Goal: Information Seeking & Learning: Check status

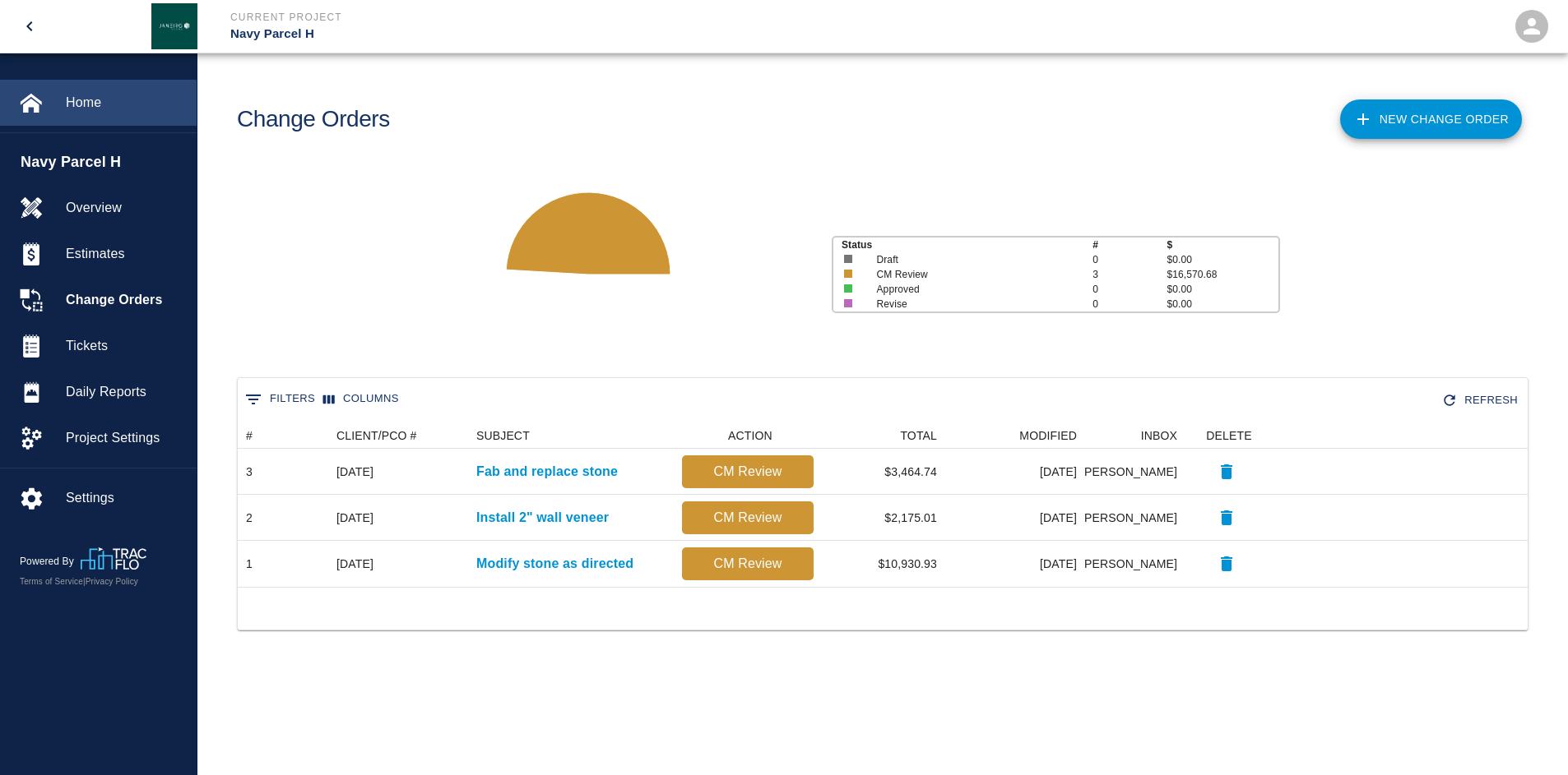
click at [69, 106] on span "Home" at bounding box center [124, 103] width 117 height 20
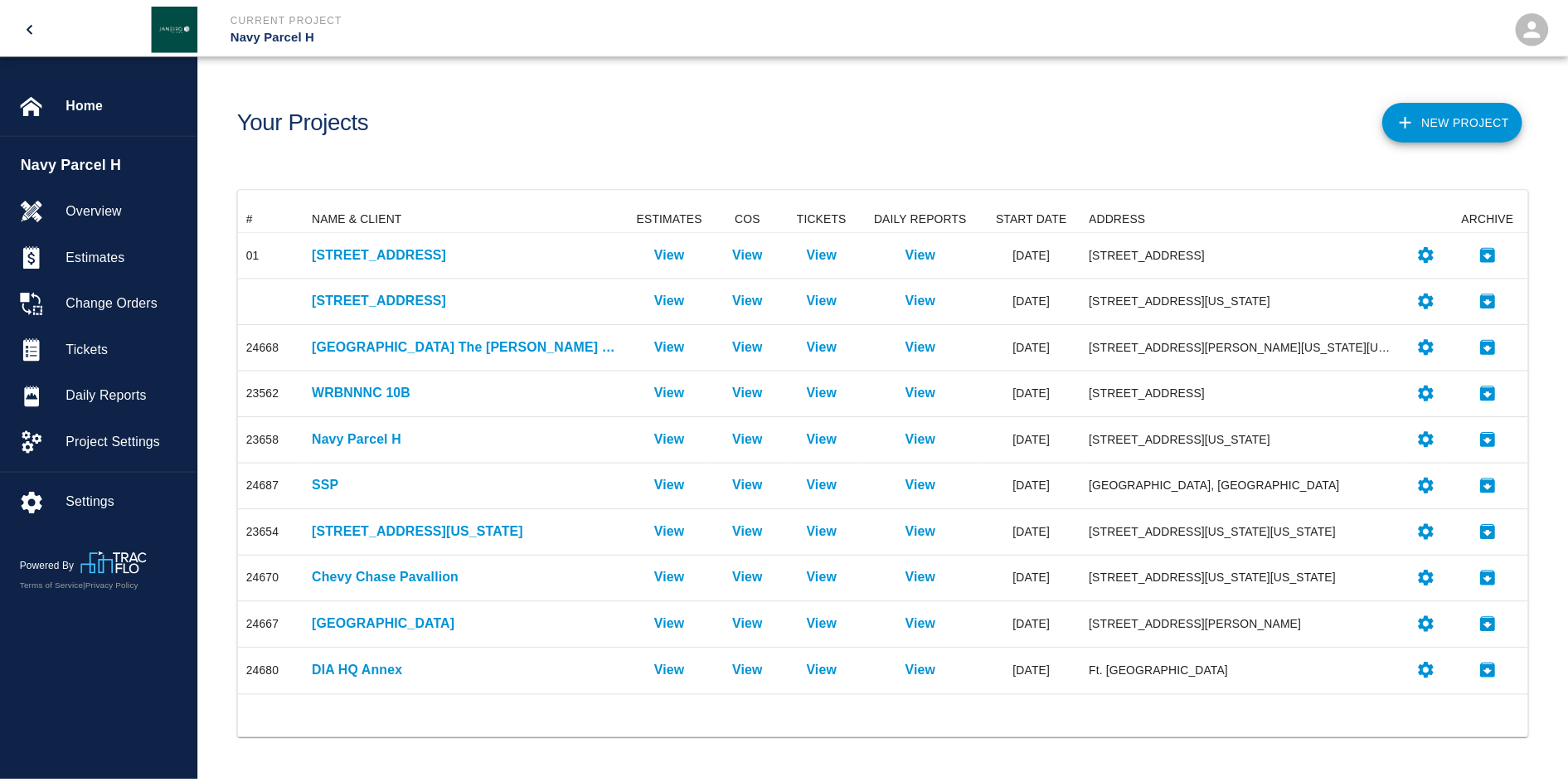
scroll to position [477, 1288]
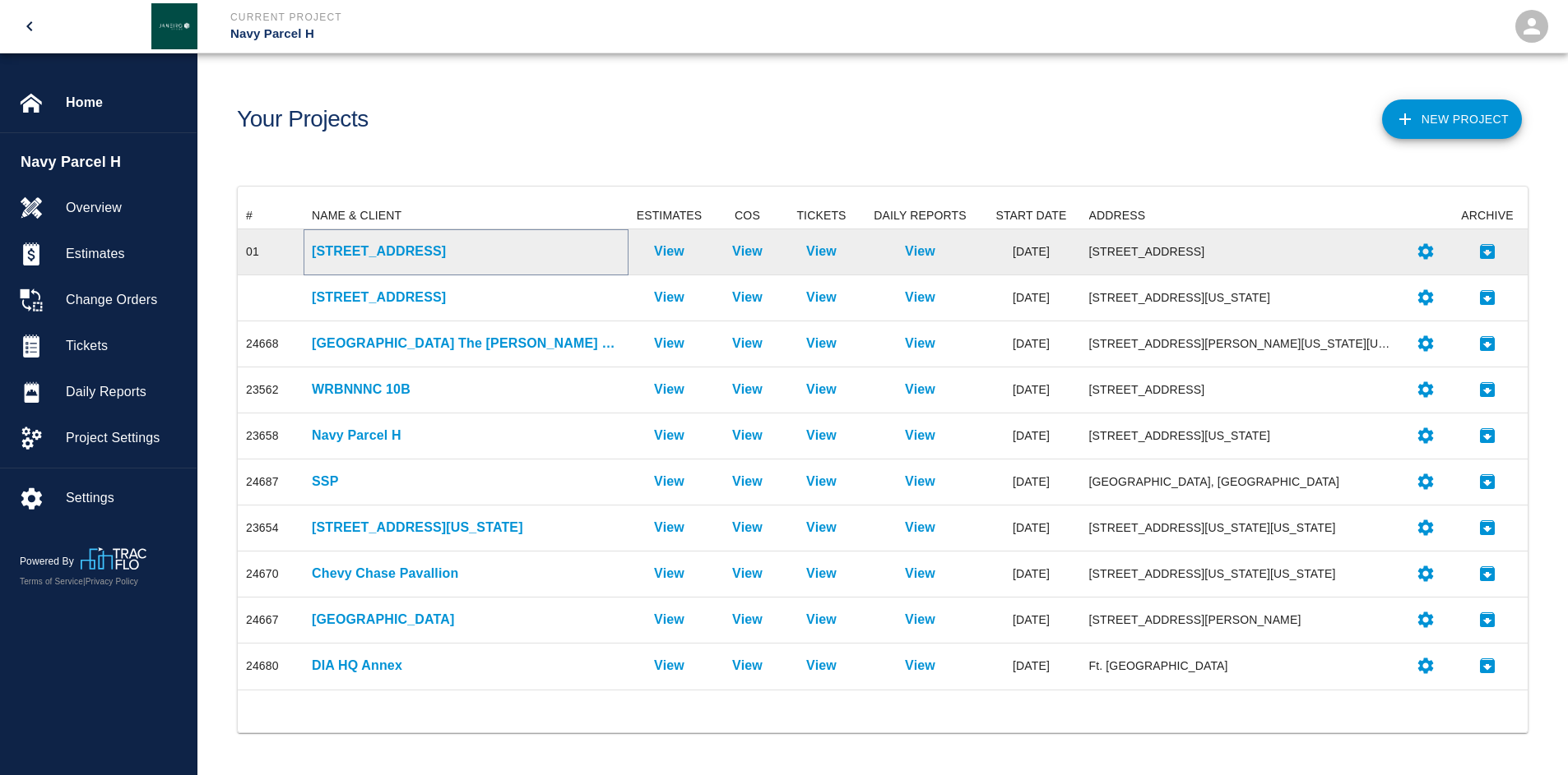
click at [371, 248] on p "[STREET_ADDRESS]" at bounding box center [466, 251] width 308 height 20
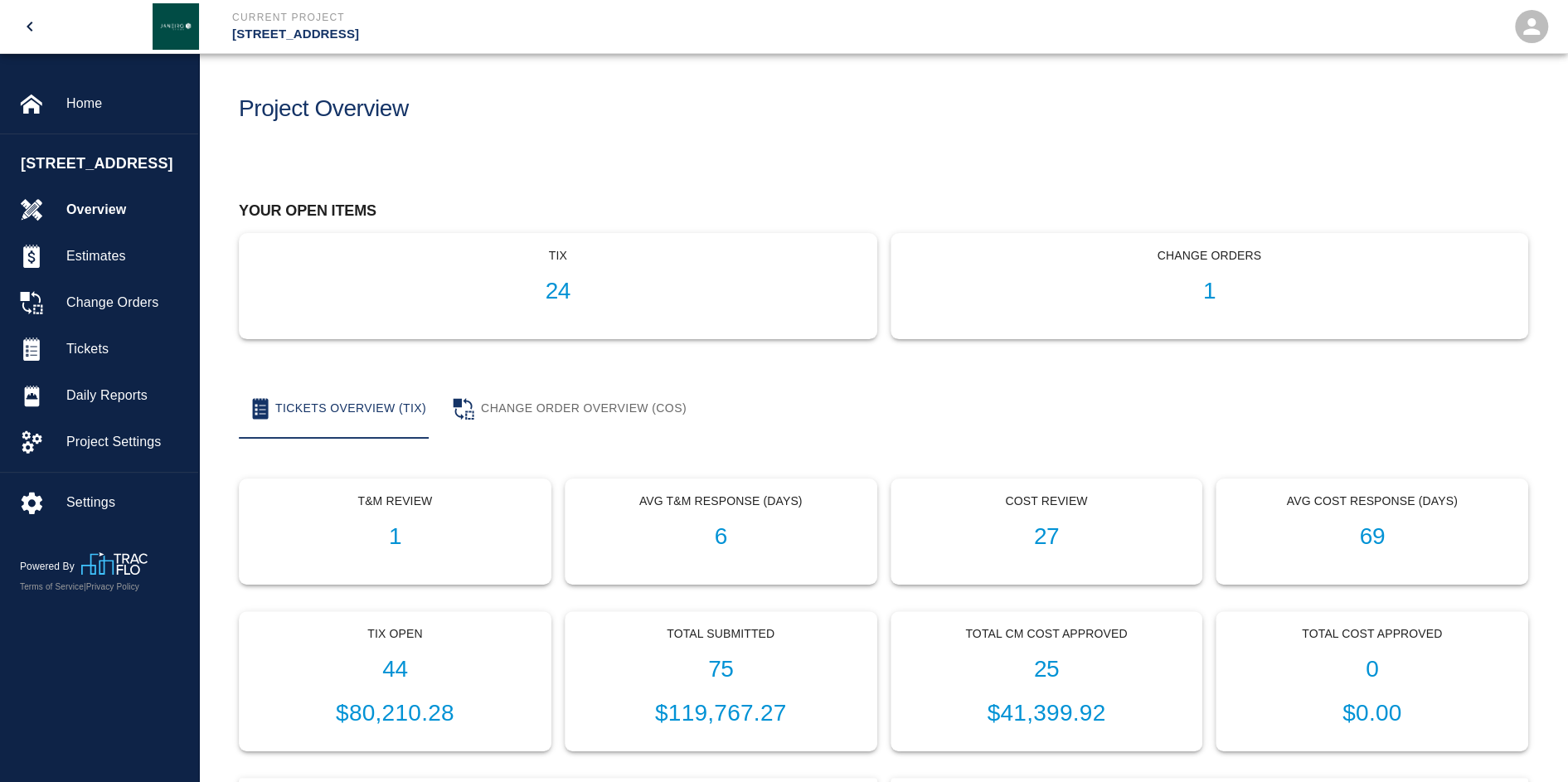
scroll to position [165, 0]
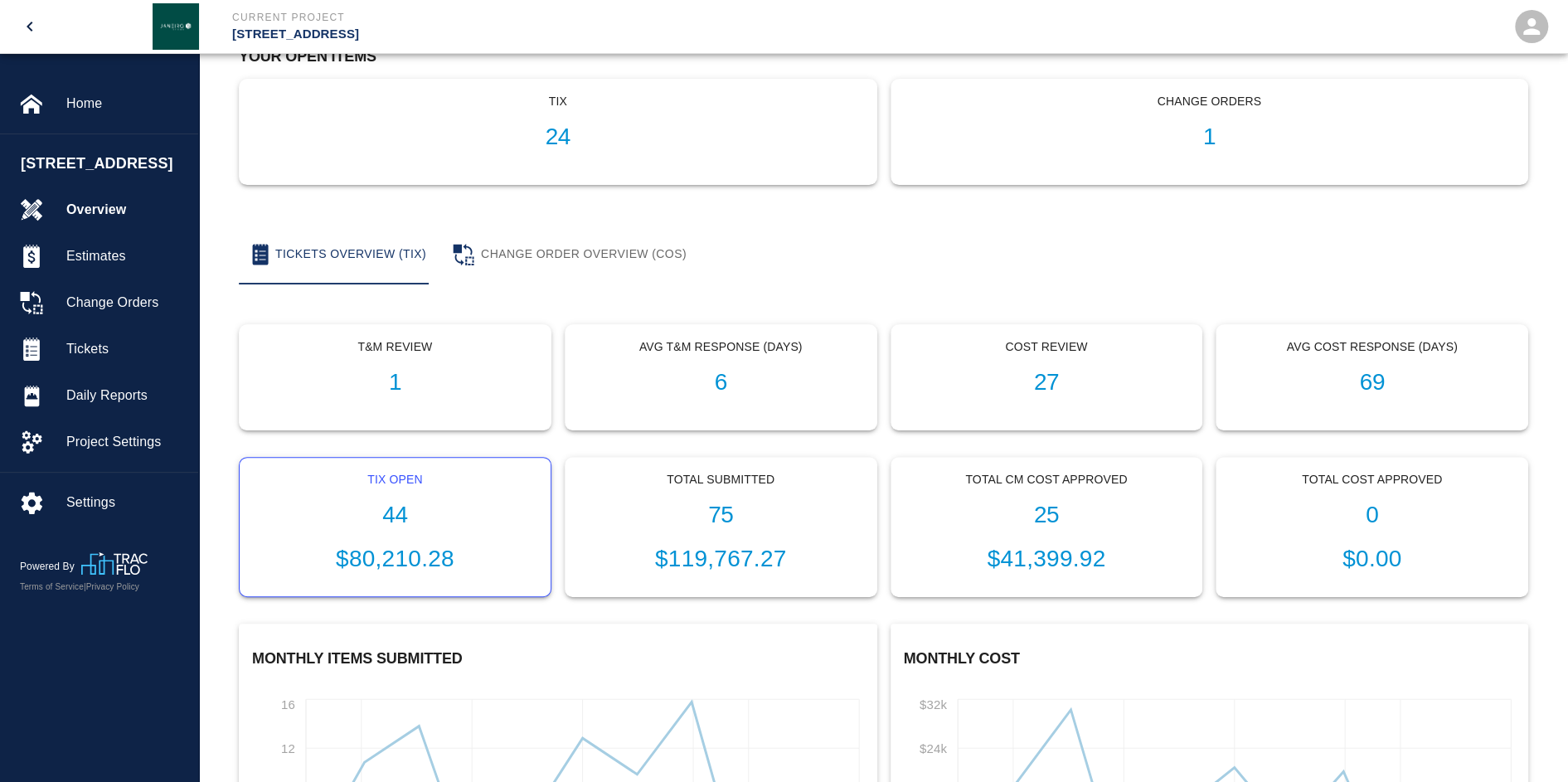
click at [402, 502] on h1 "44" at bounding box center [394, 516] width 285 height 27
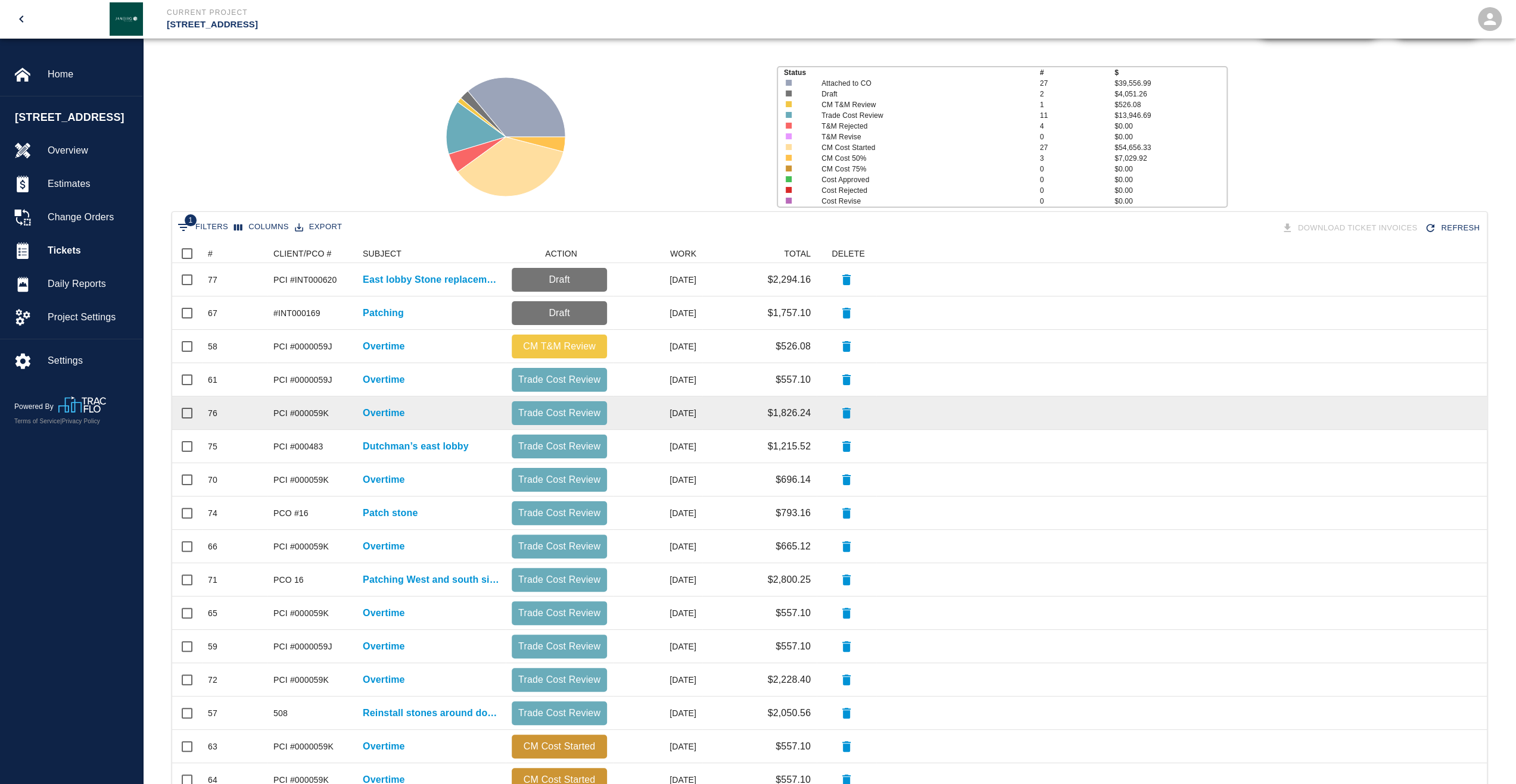
scroll to position [119, 0]
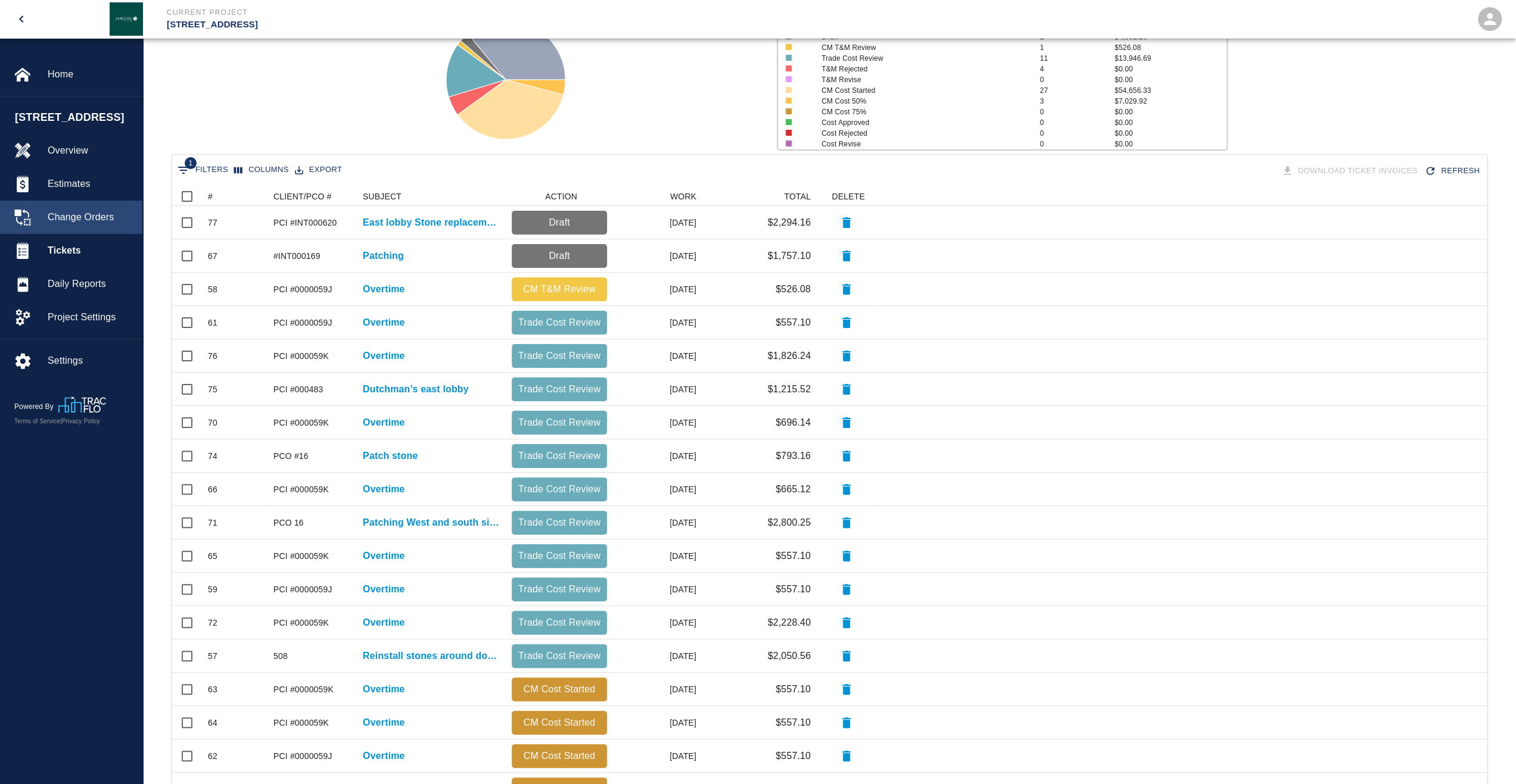
click at [118, 225] on span "Change Orders" at bounding box center [90, 217] width 85 height 14
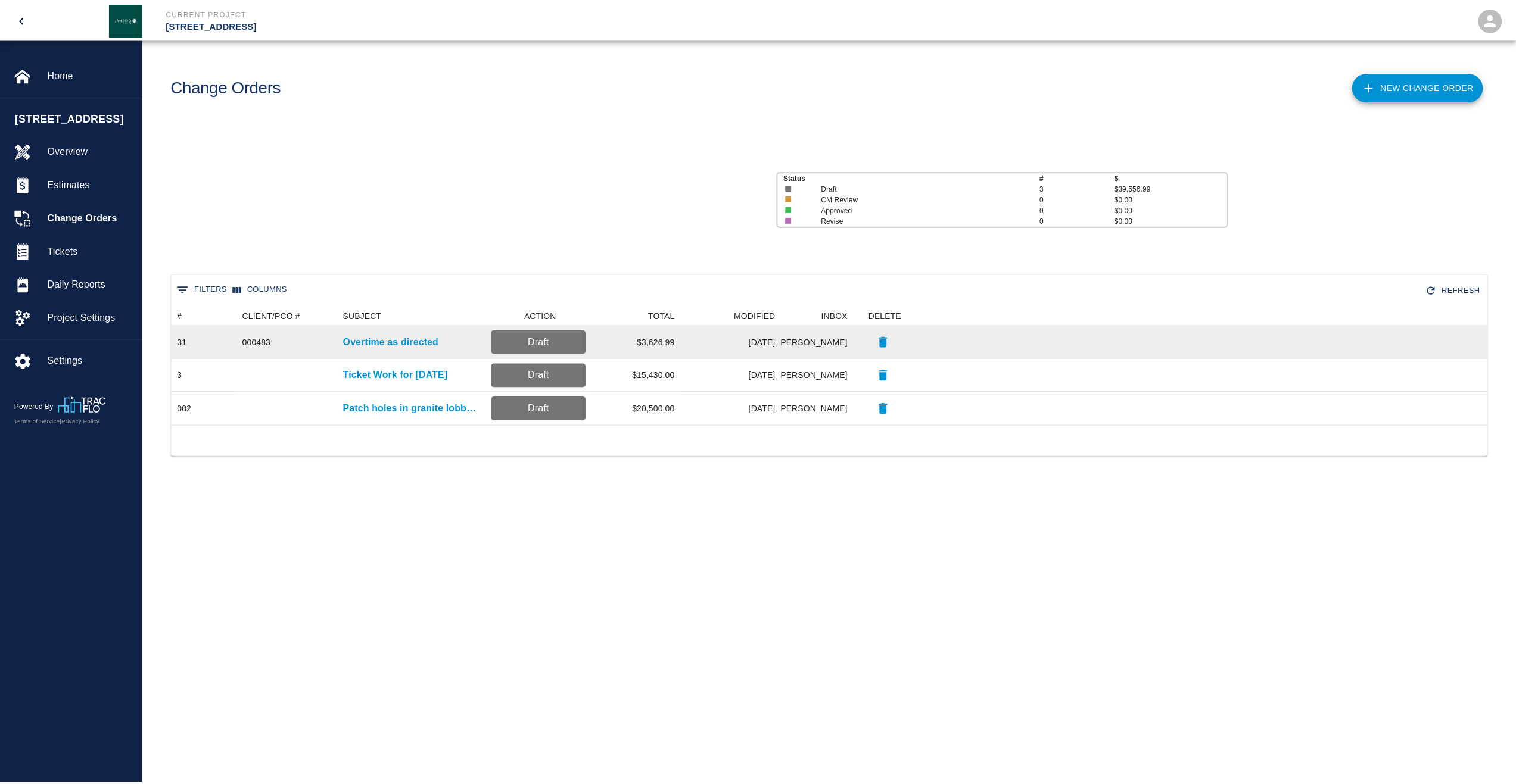
scroll to position [110, 1314]
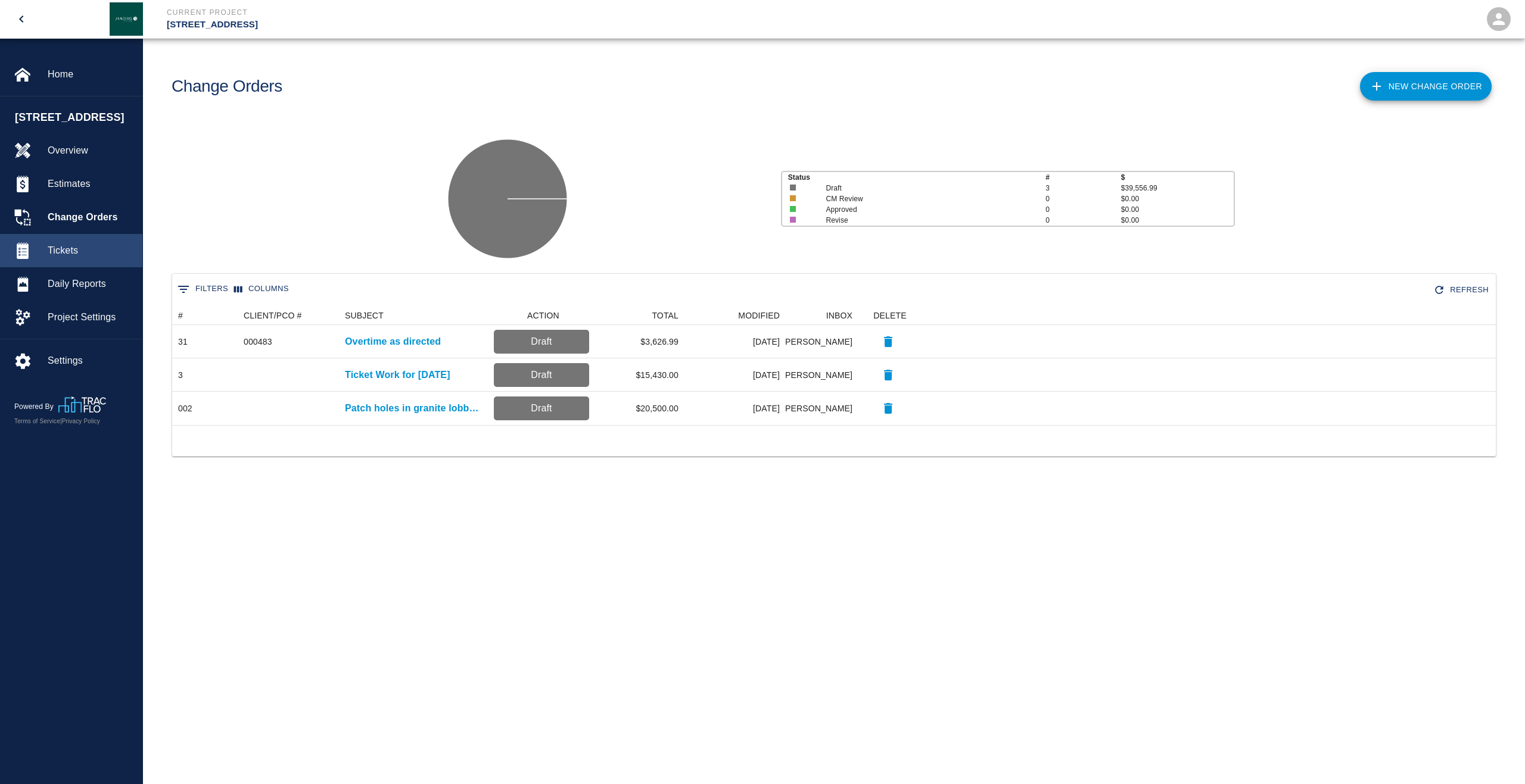
click at [68, 258] on span "Tickets" at bounding box center [90, 251] width 85 height 14
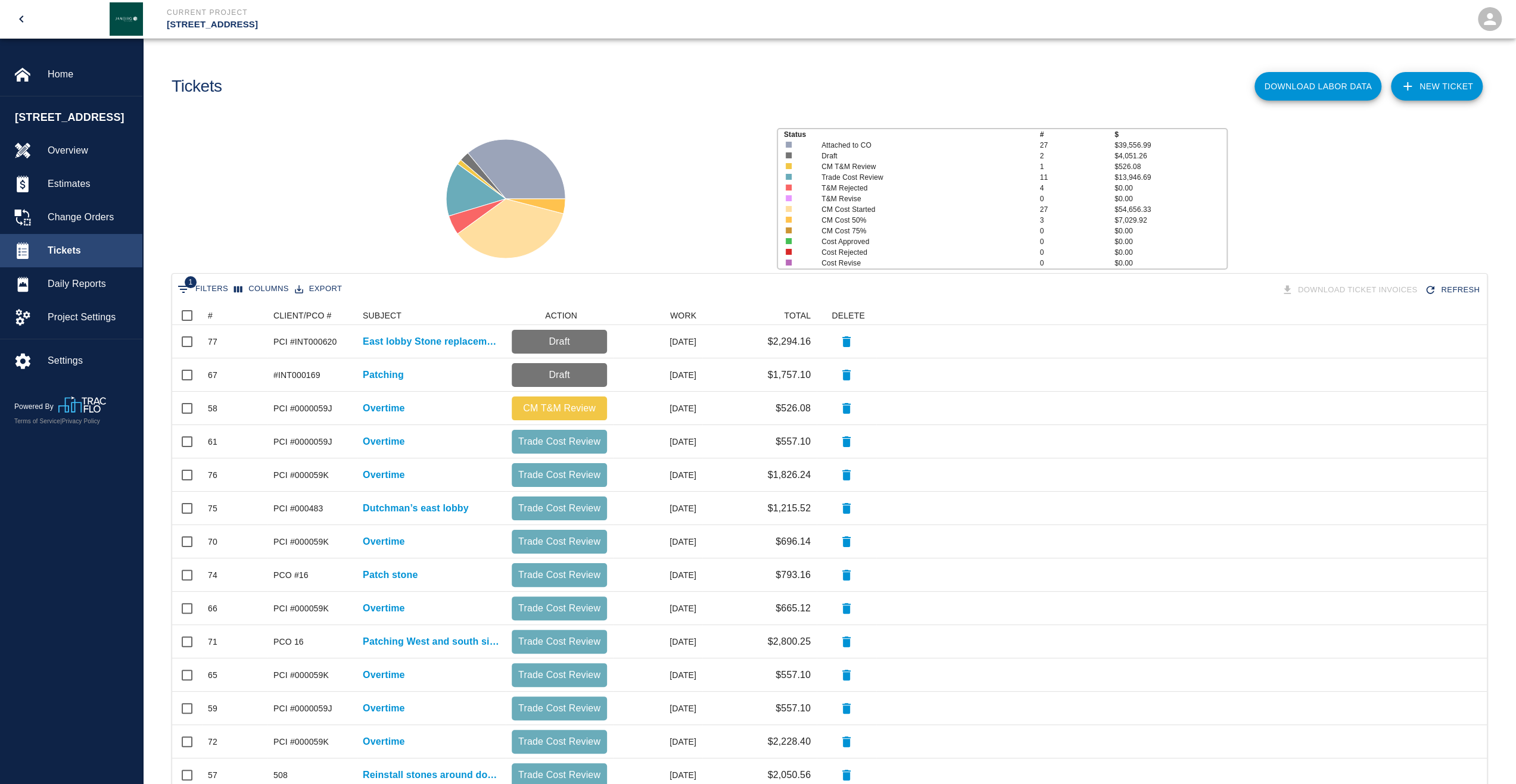
scroll to position [676, 1306]
click at [213, 317] on button "Sort" at bounding box center [221, 316] width 17 height 17
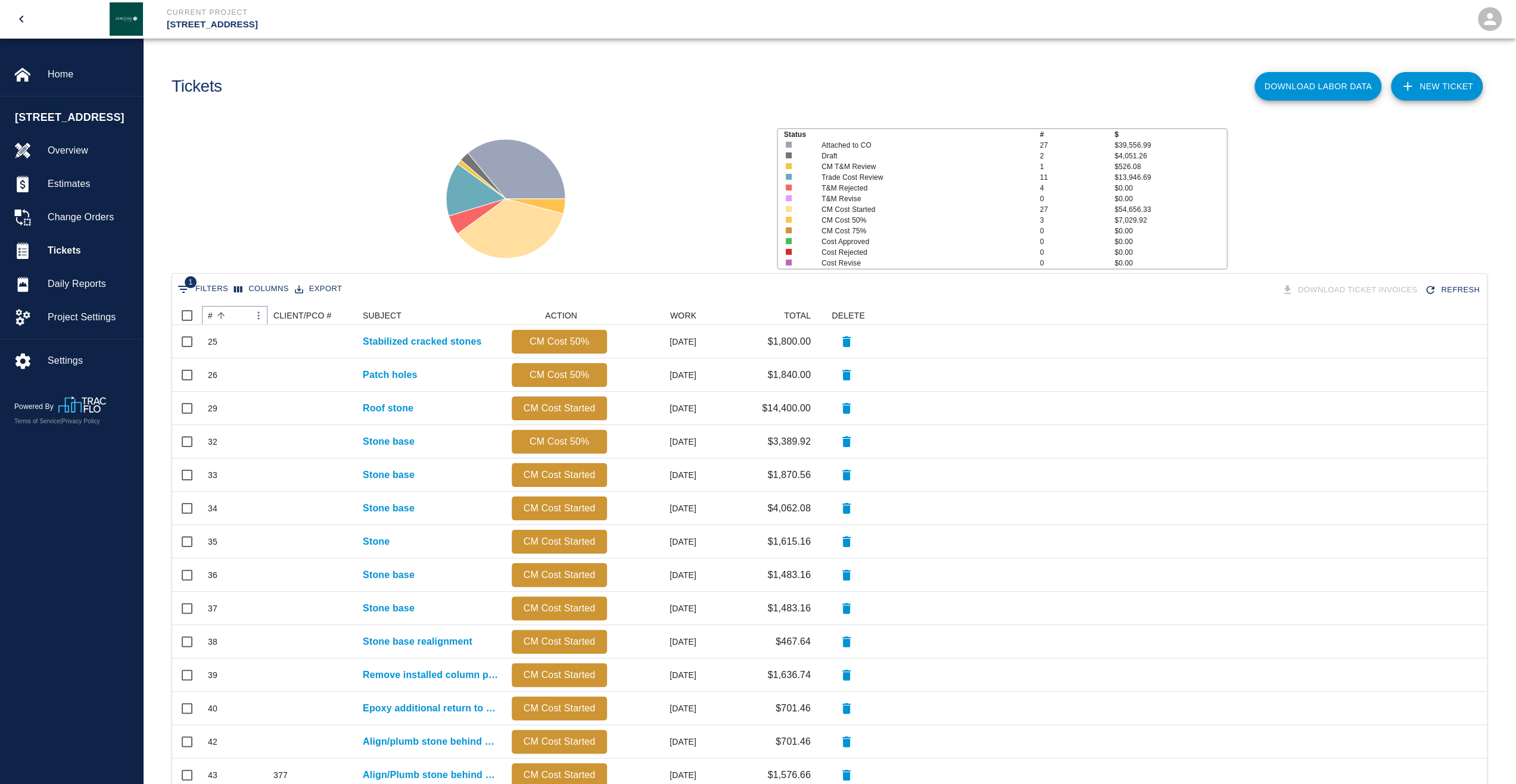
click at [213, 317] on button "Sort" at bounding box center [221, 316] width 17 height 17
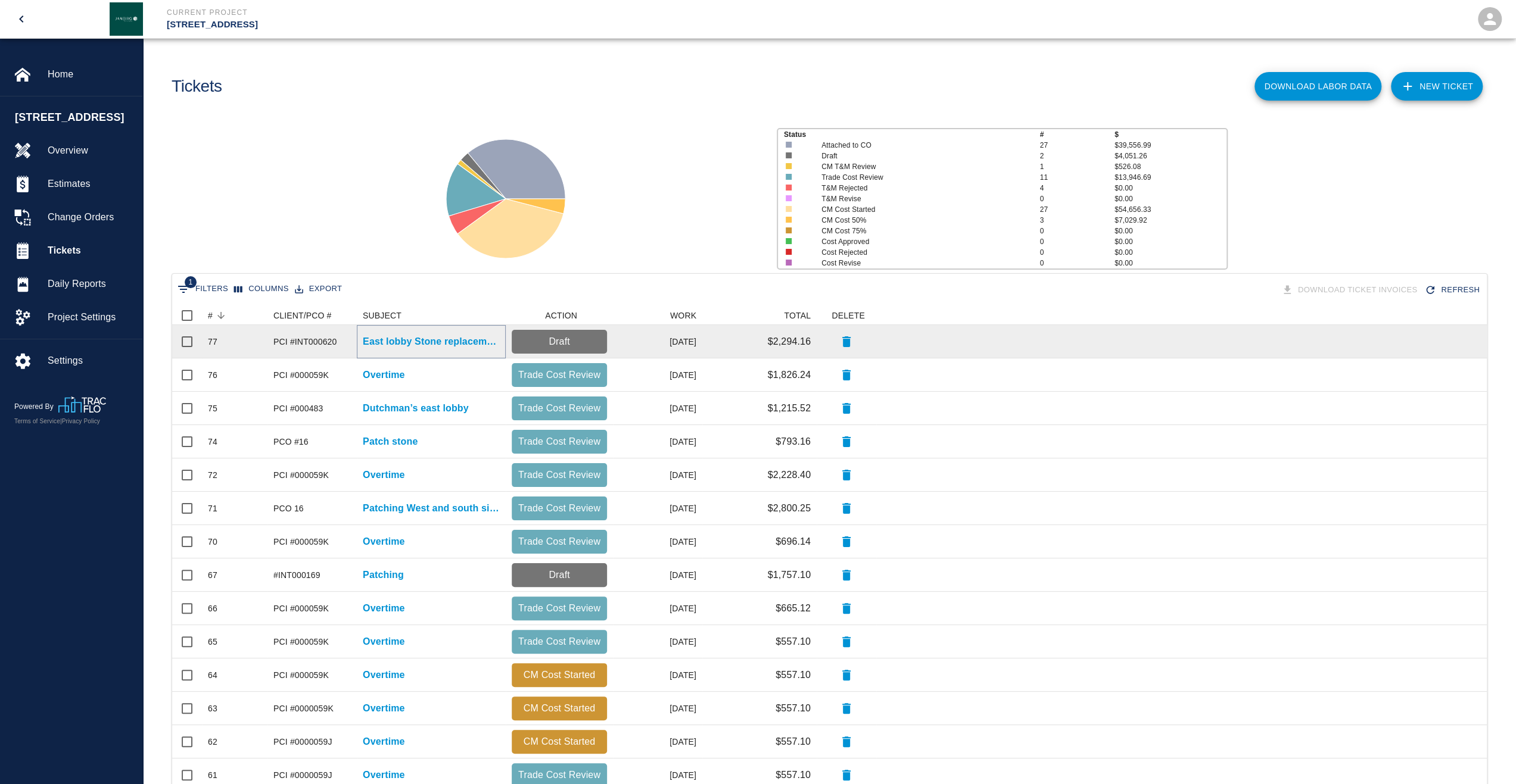
click at [418, 336] on p "East lobby Stone replacement" at bounding box center [432, 342] width 137 height 14
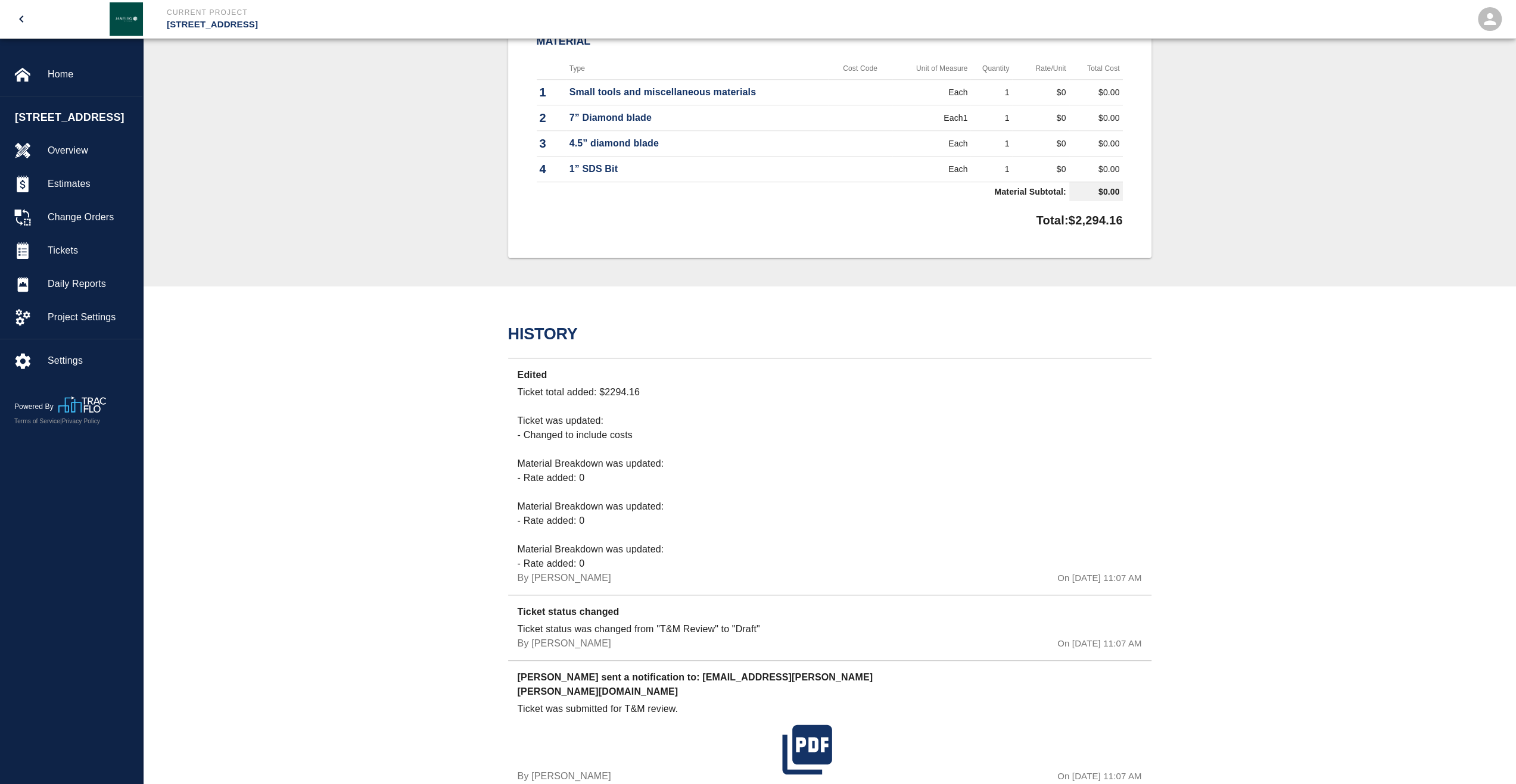
scroll to position [893, 0]
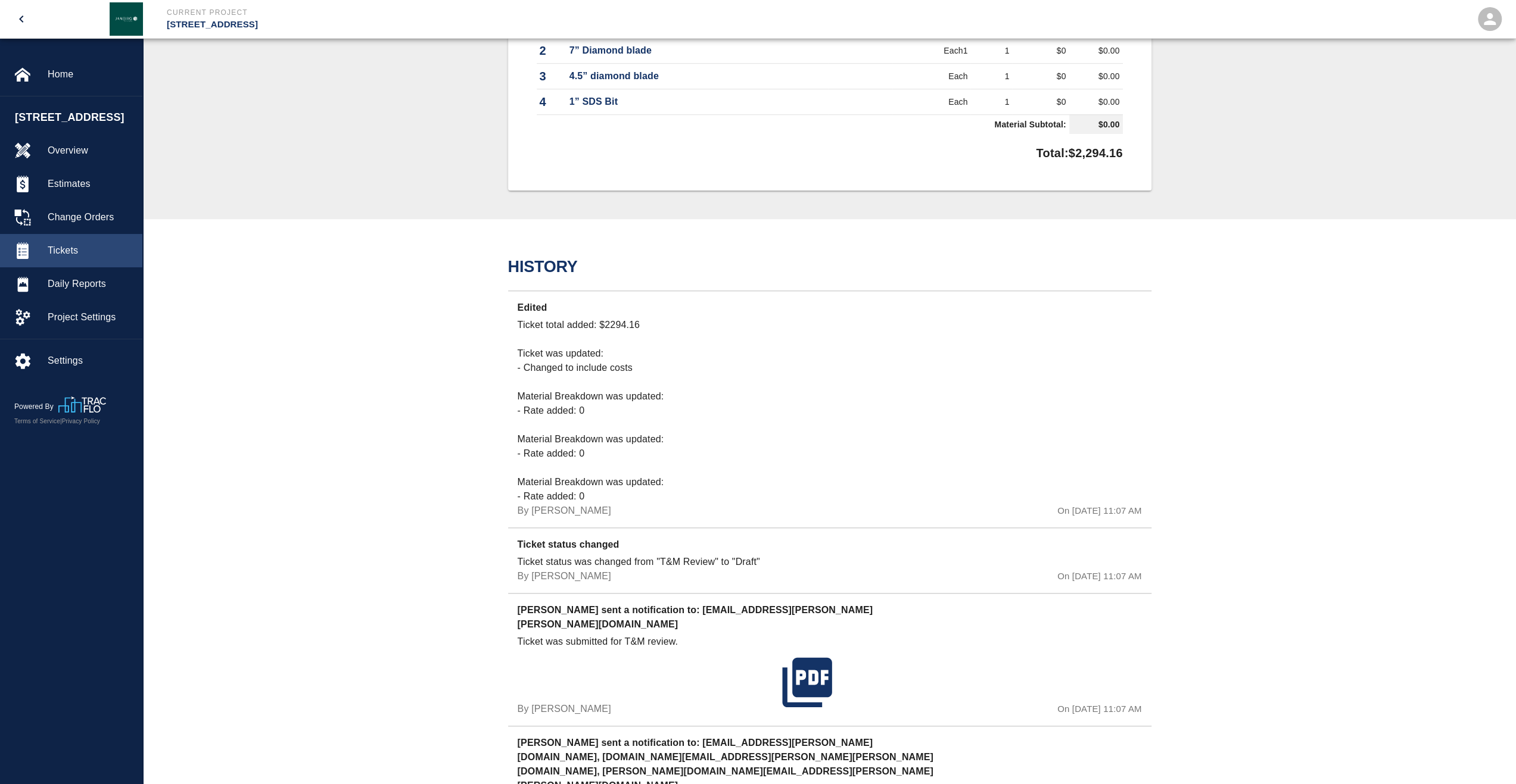
click at [107, 252] on div "Tickets" at bounding box center [71, 250] width 142 height 33
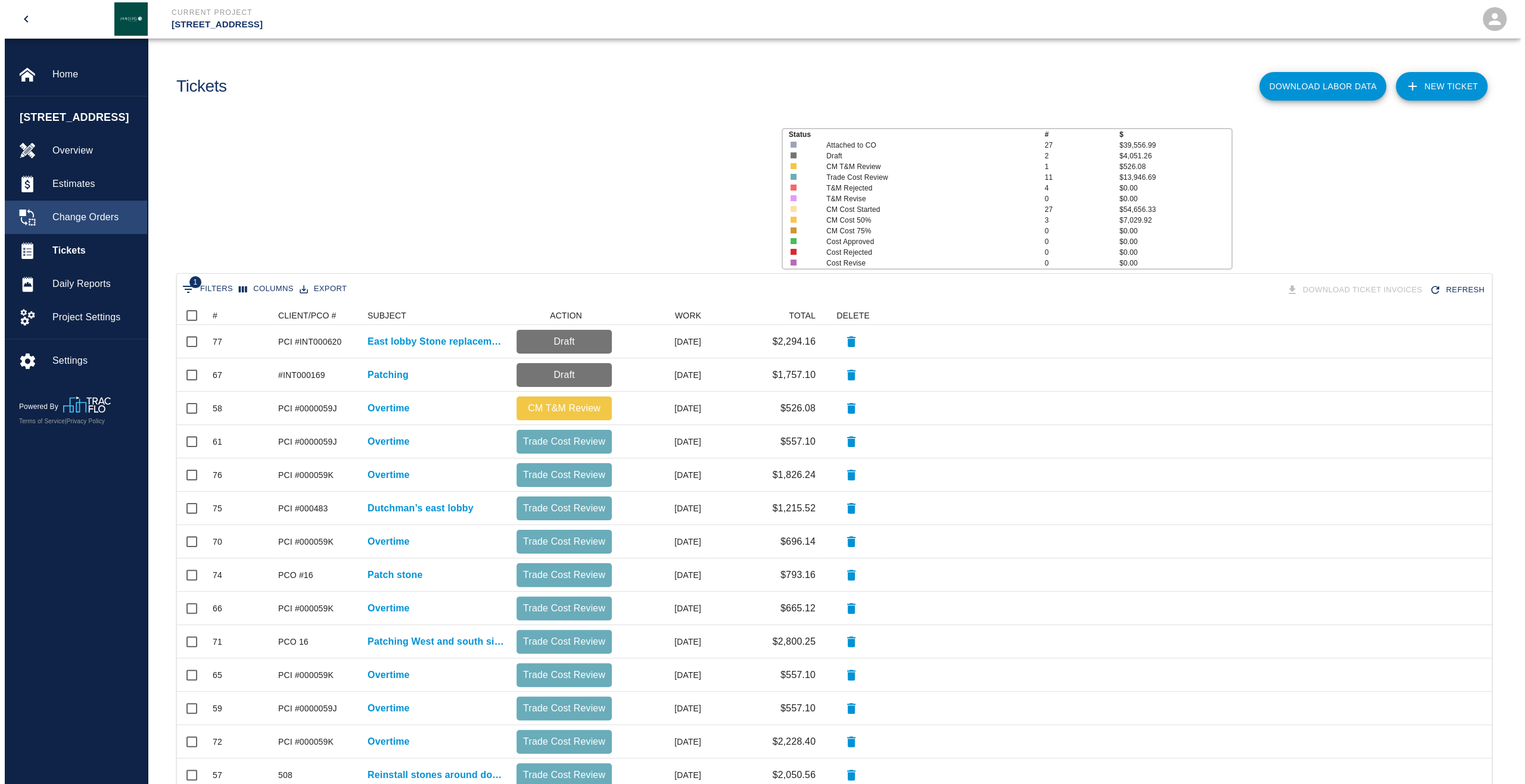
scroll to position [676, 1306]
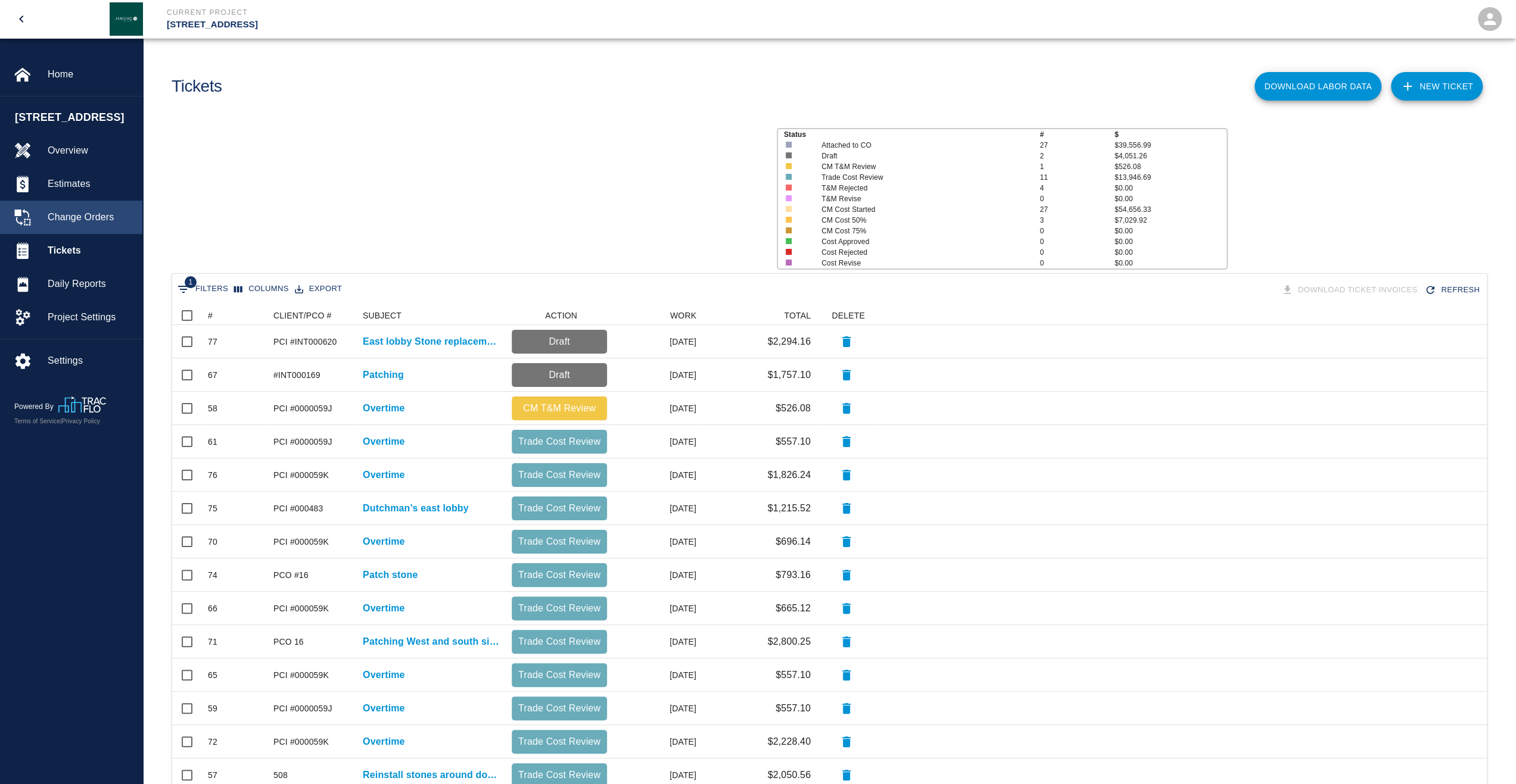
click at [91, 234] on div "Change Orders" at bounding box center [71, 217] width 142 height 33
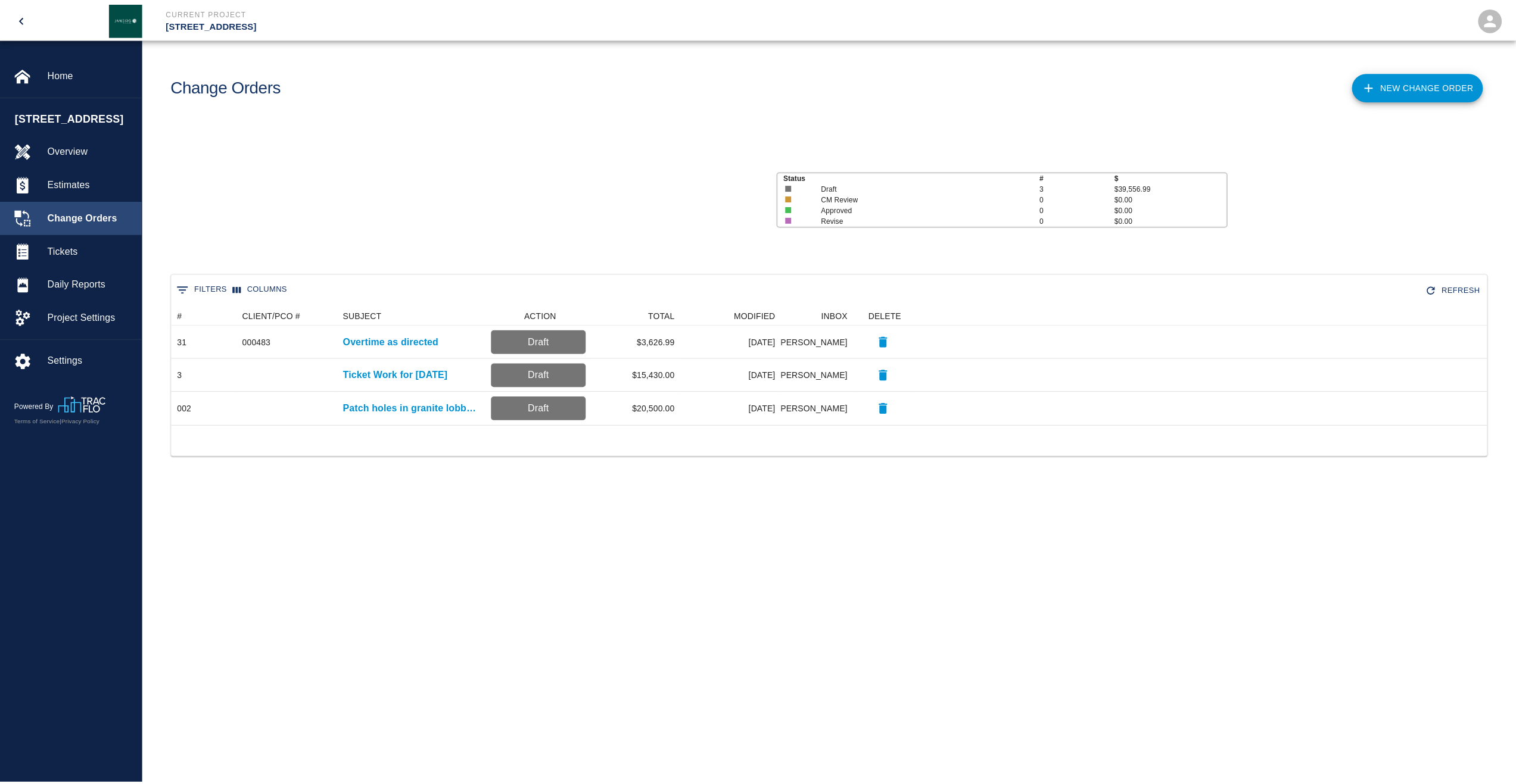
scroll to position [110, 1314]
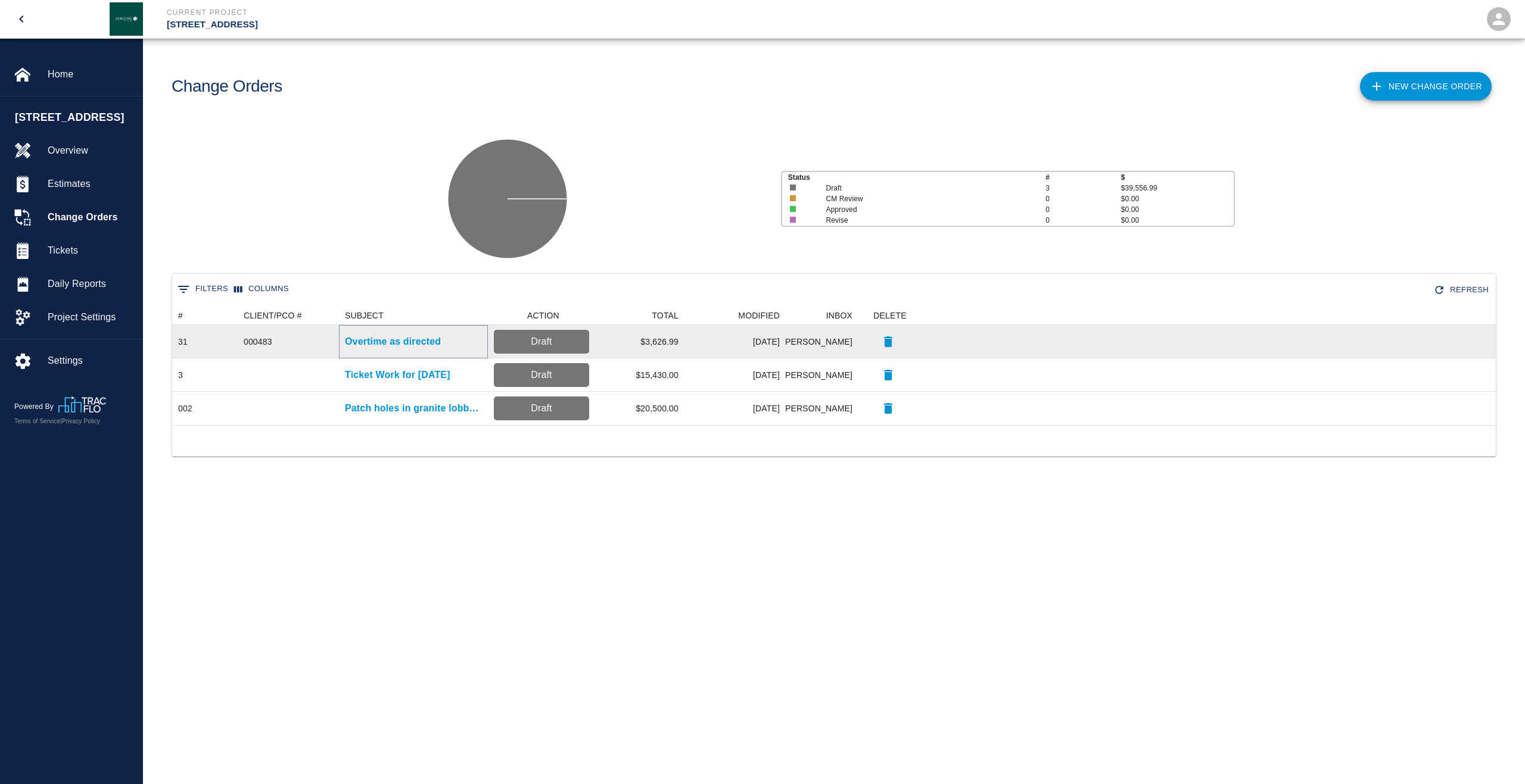
click at [402, 346] on p "Overtime as directed" at bounding box center [393, 342] width 96 height 14
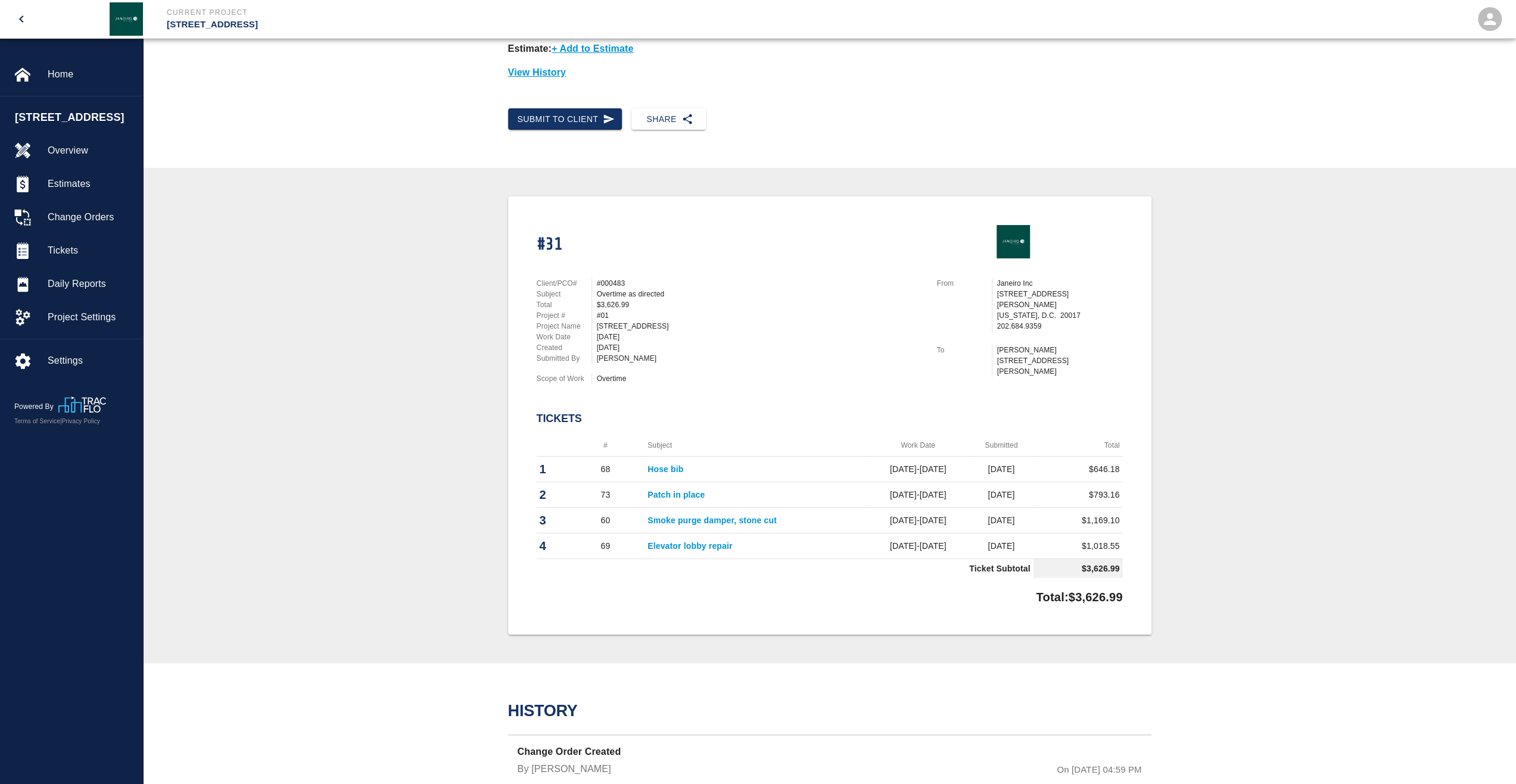
scroll to position [119, 0]
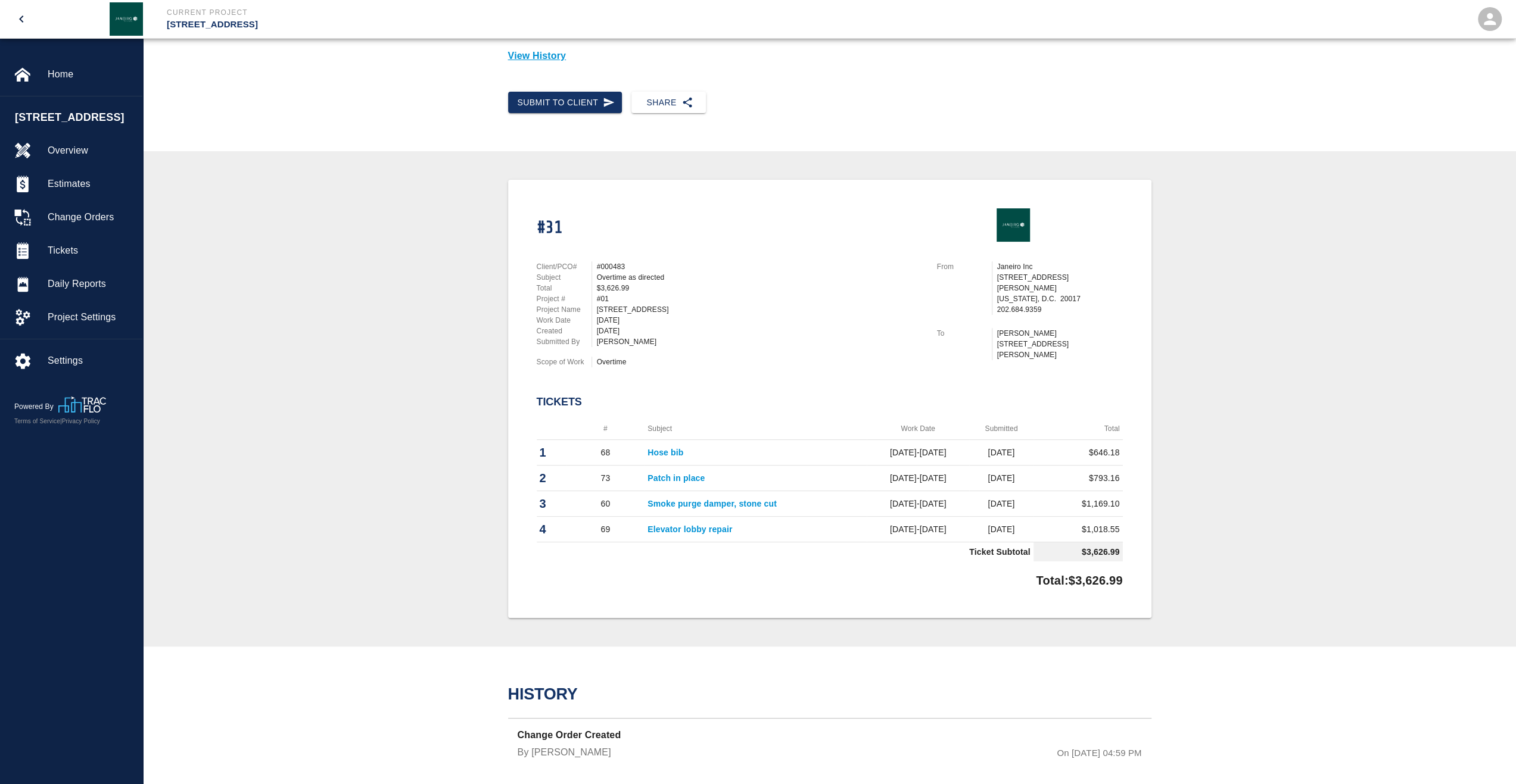
click at [593, 430] on th "#" at bounding box center [606, 429] width 78 height 22
click at [601, 431] on th "#" at bounding box center [606, 429] width 78 height 22
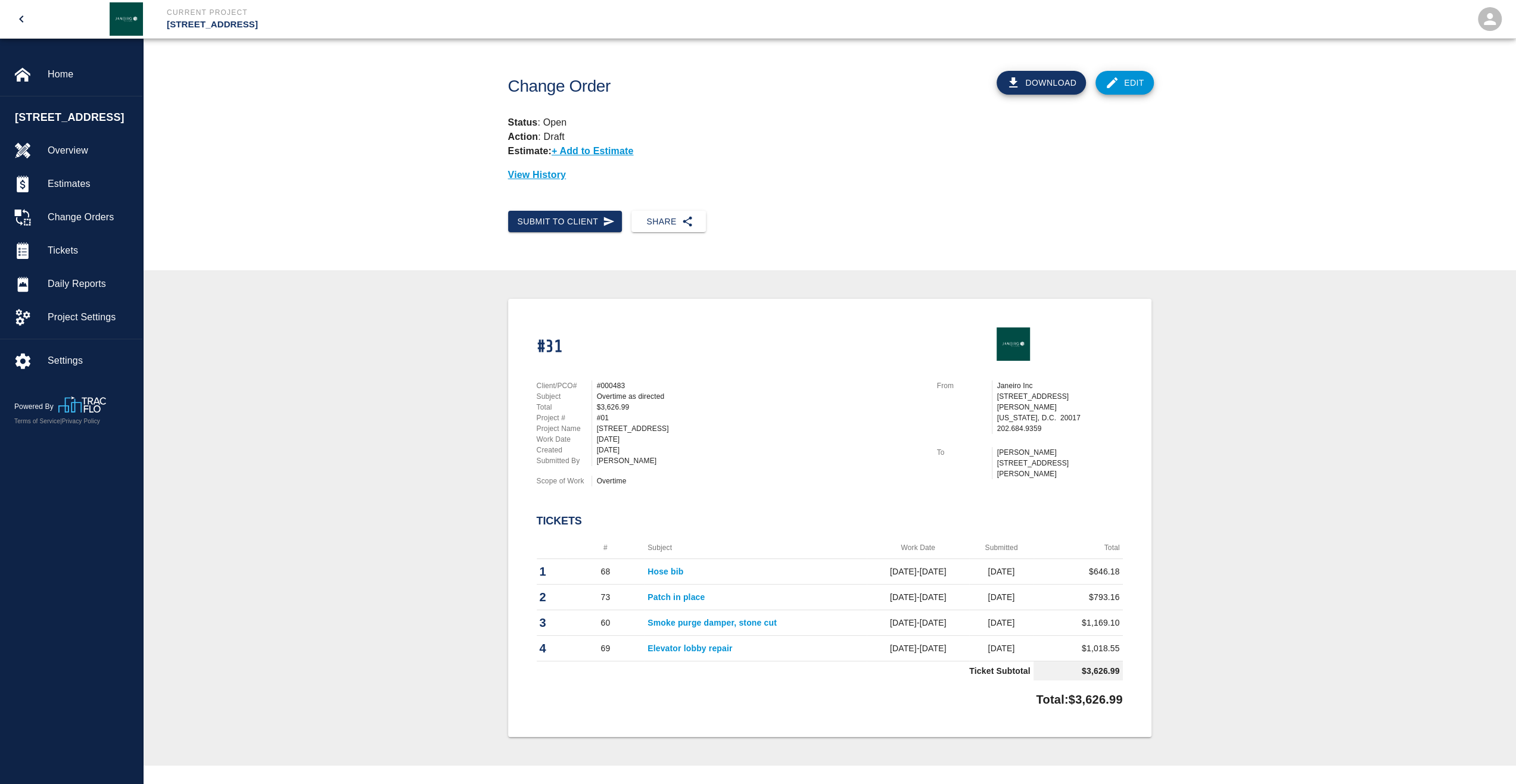
scroll to position [132, 0]
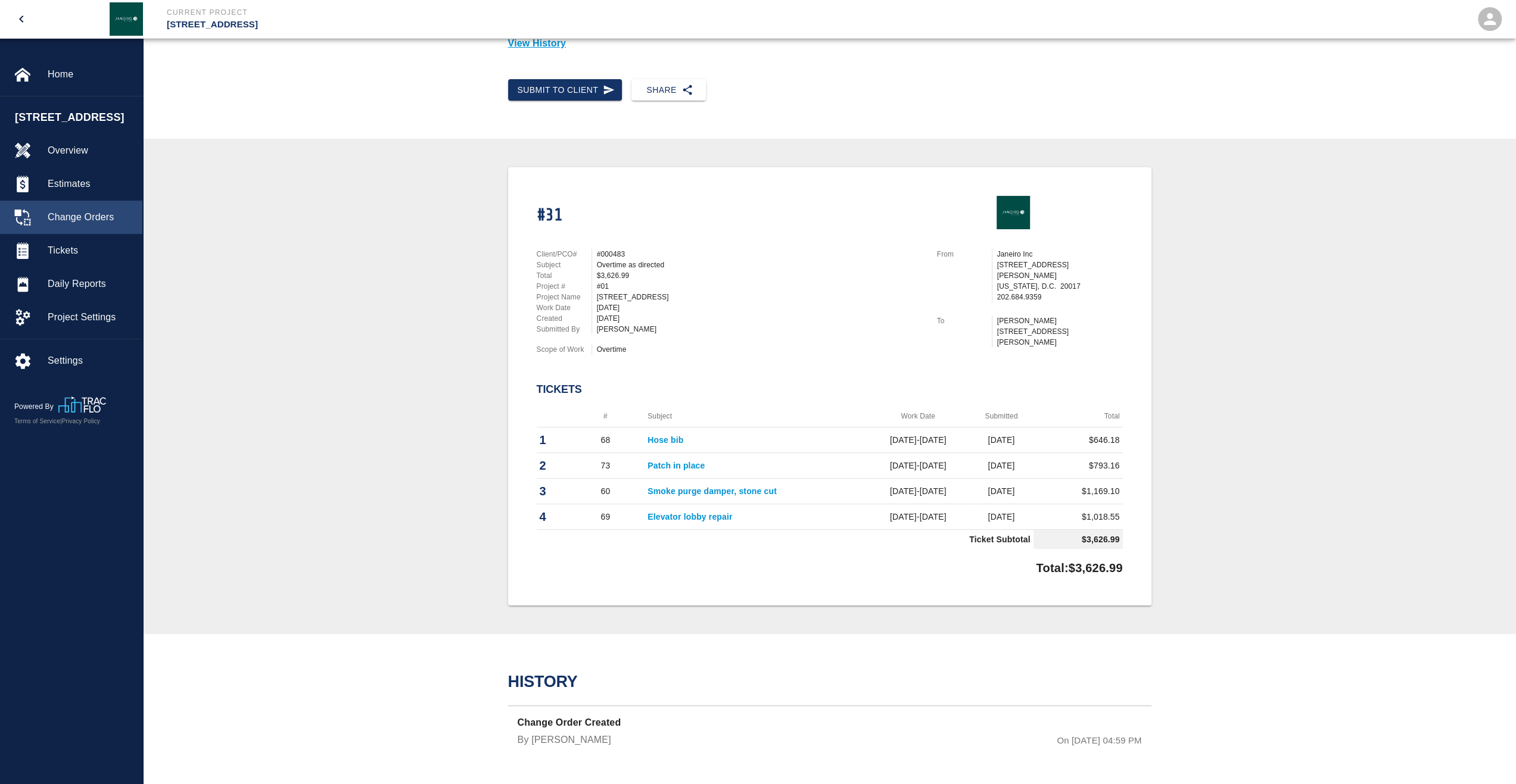
click at [75, 225] on span "Change Orders" at bounding box center [90, 217] width 85 height 14
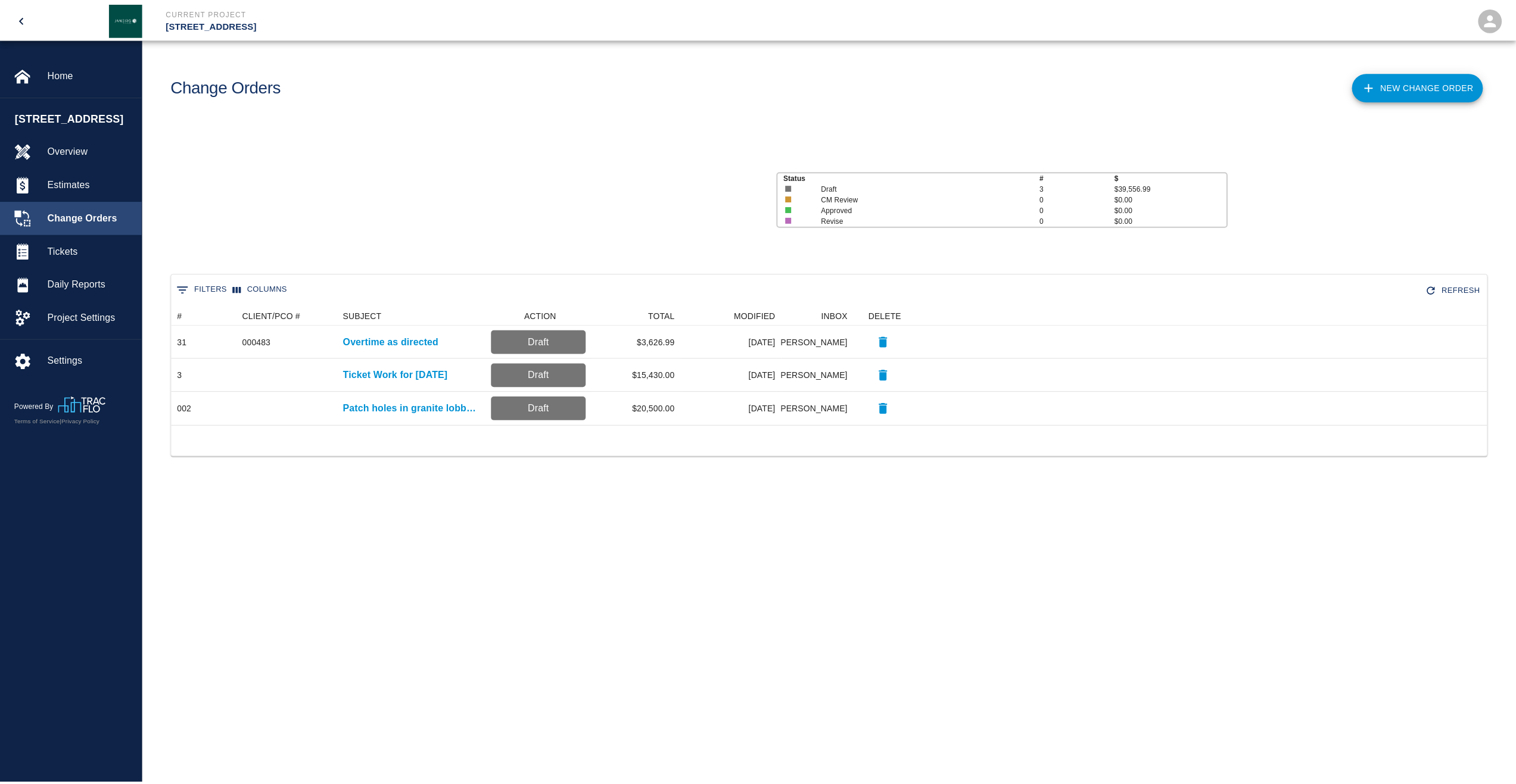
scroll to position [110, 1314]
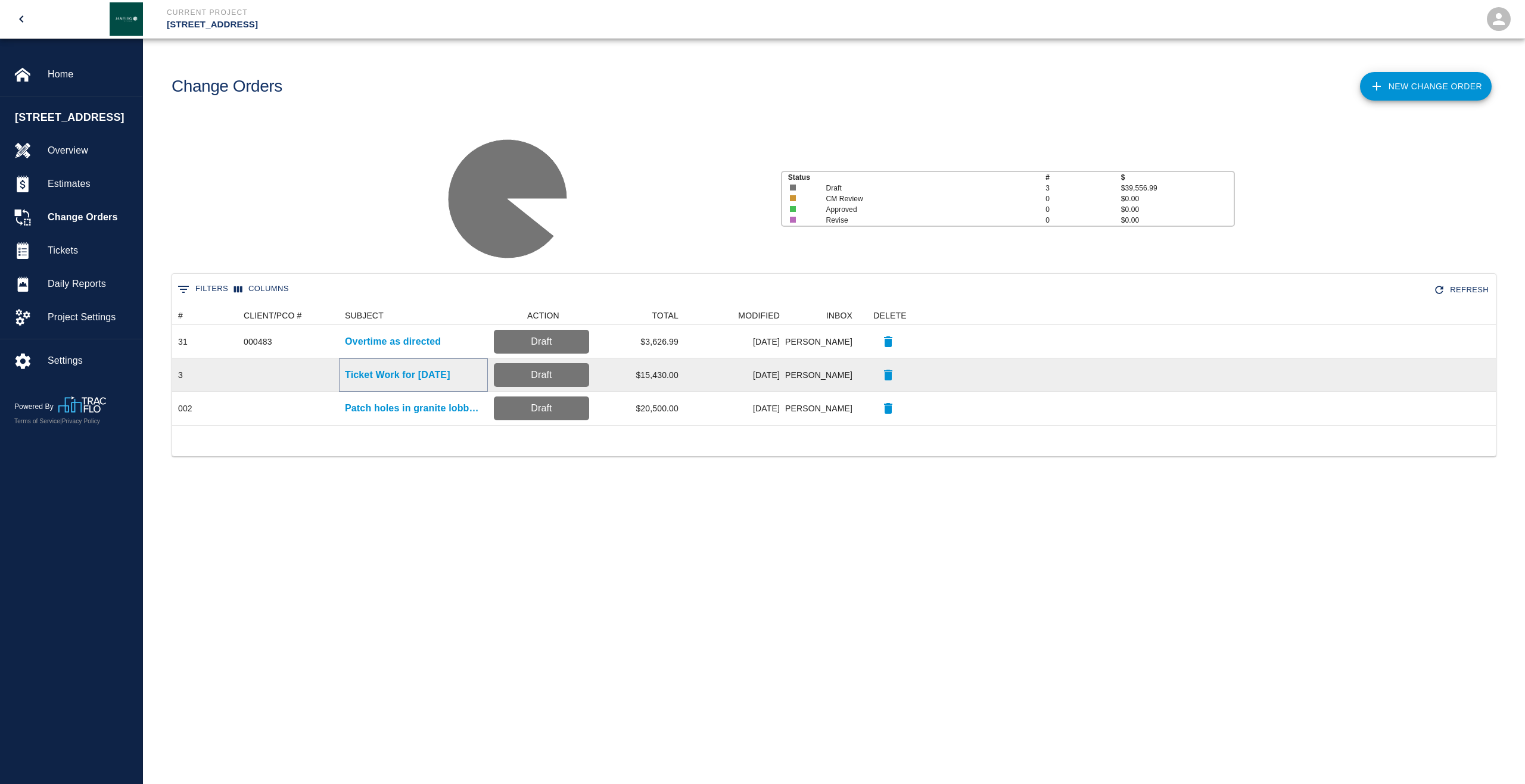
click at [413, 379] on p "Ticket Work for [DATE]" at bounding box center [397, 375] width 105 height 14
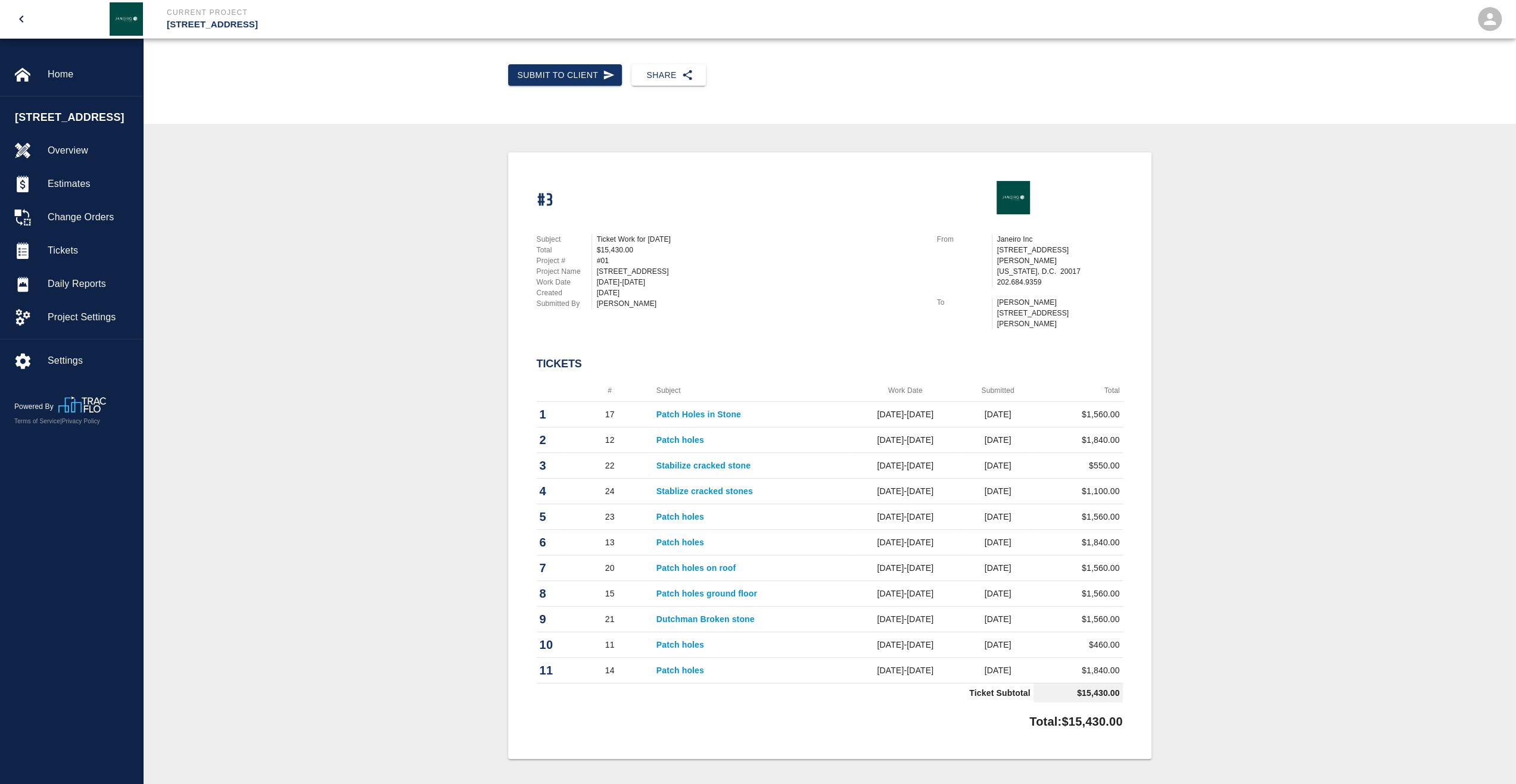
scroll to position [119, 0]
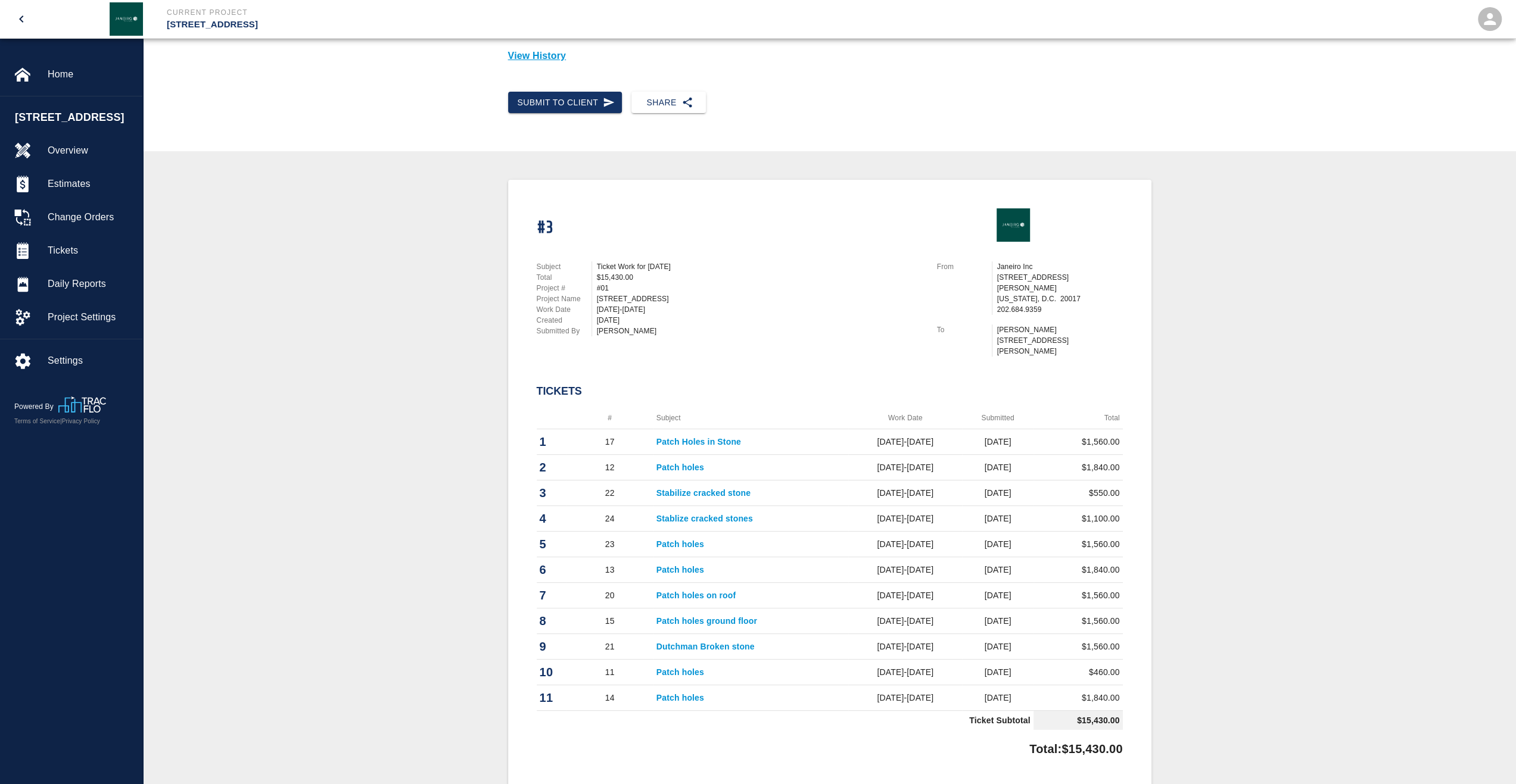
click at [608, 407] on th "#" at bounding box center [610, 418] width 87 height 22
click at [729, 354] on div "Subject Ticket Work for [DATE] Total $15,430.00 Project # #01 Project Name [STR…" at bounding box center [722, 311] width 400 height 129
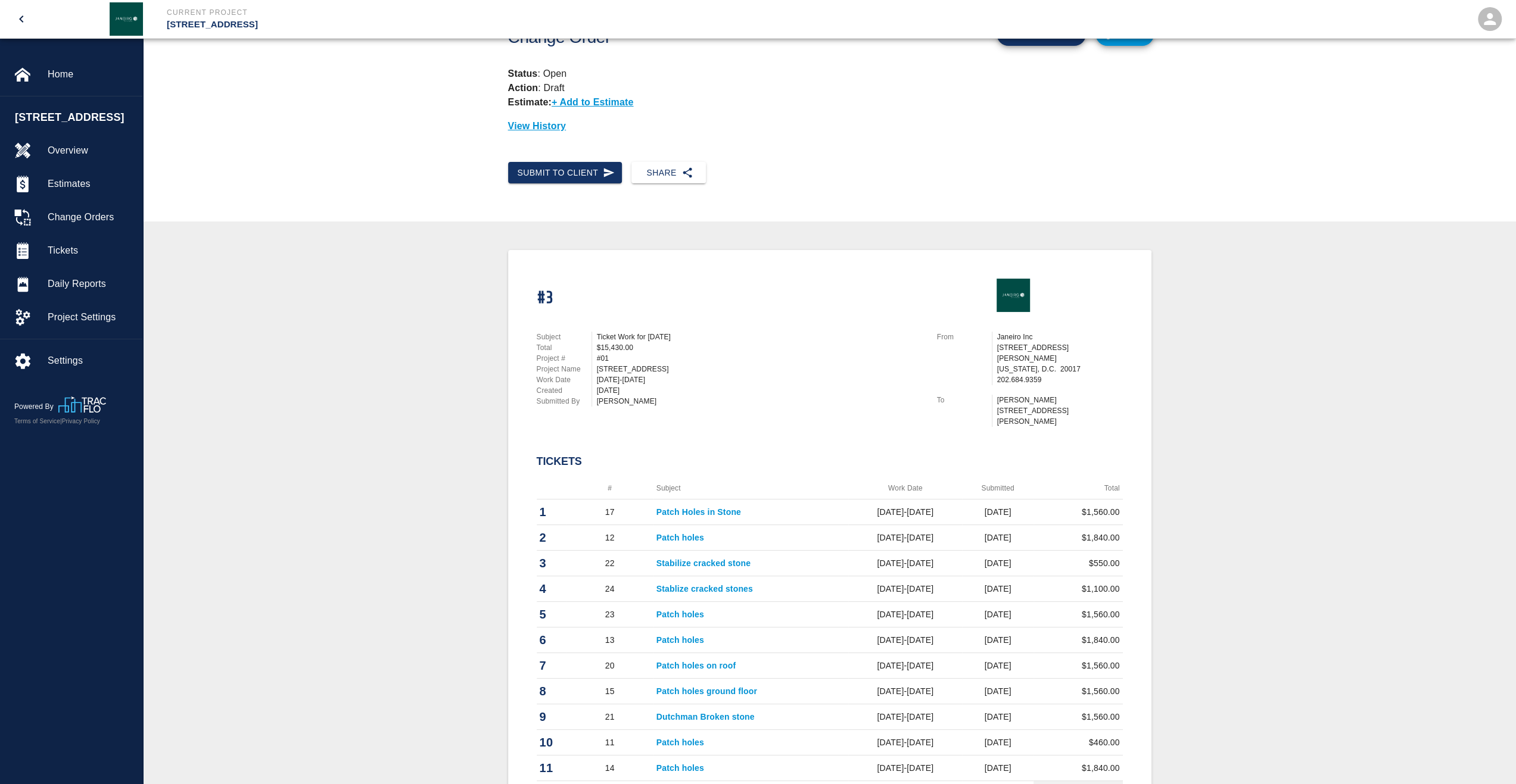
scroll to position [0, 0]
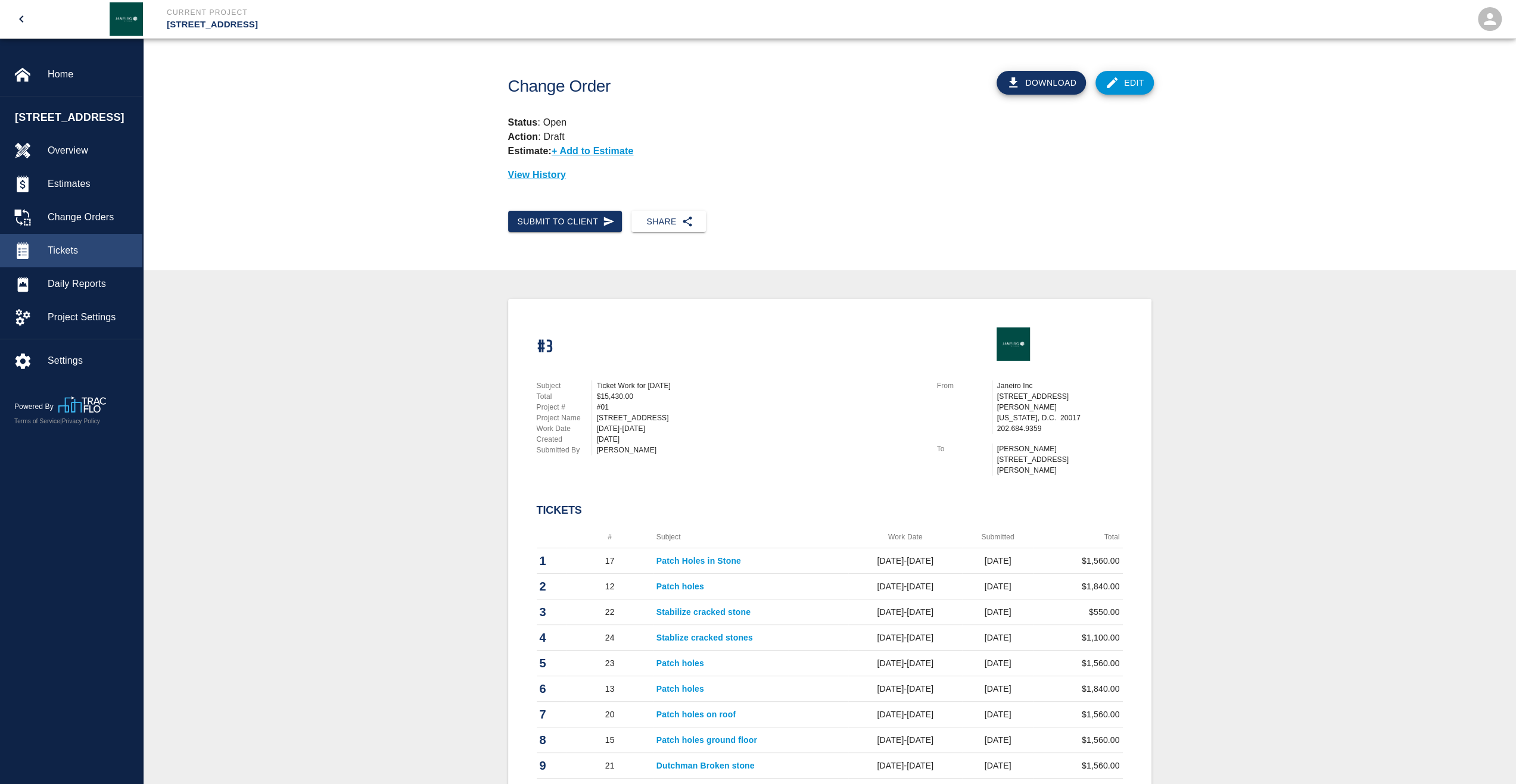
click at [90, 258] on span "Tickets" at bounding box center [90, 251] width 85 height 14
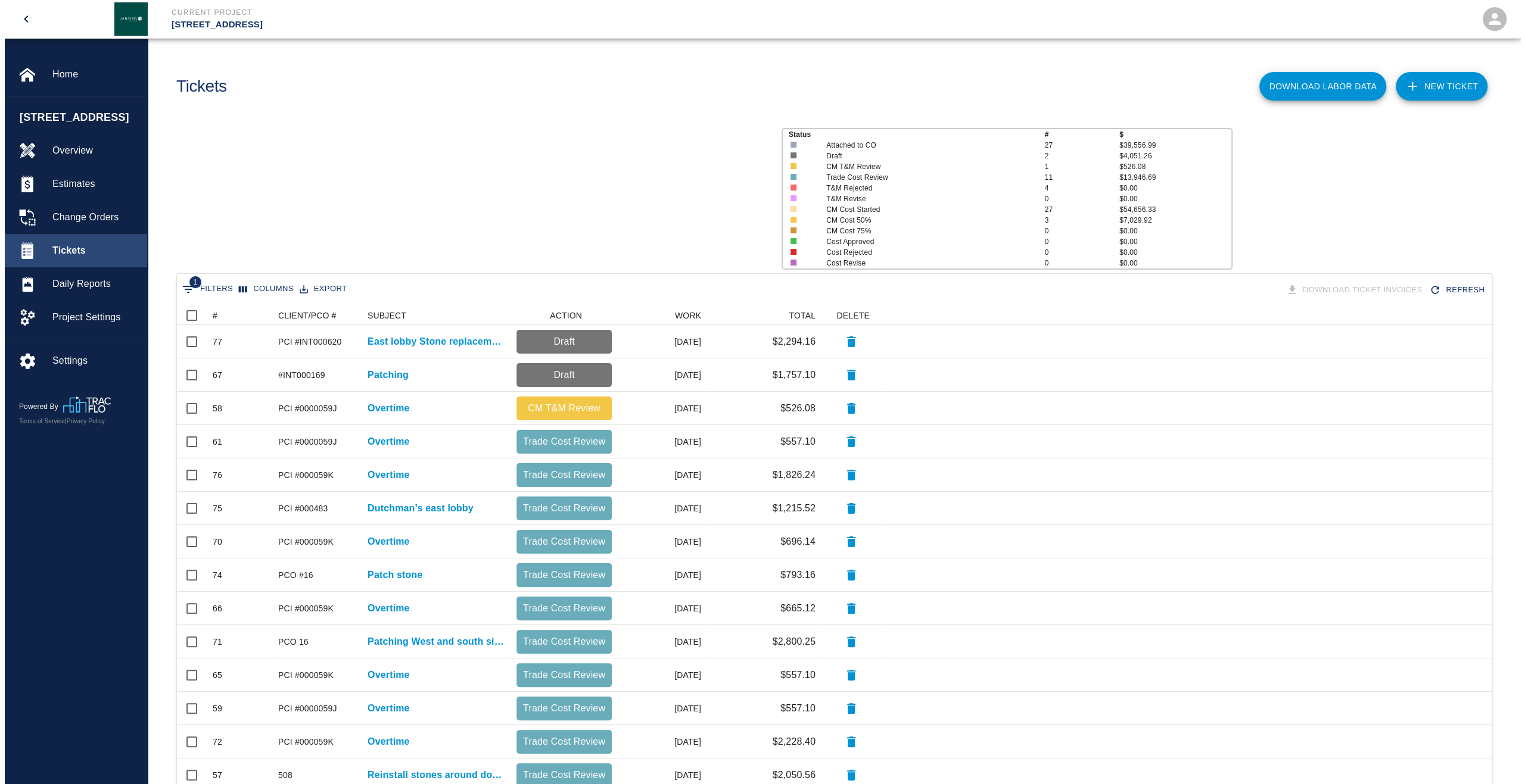
scroll to position [676, 1306]
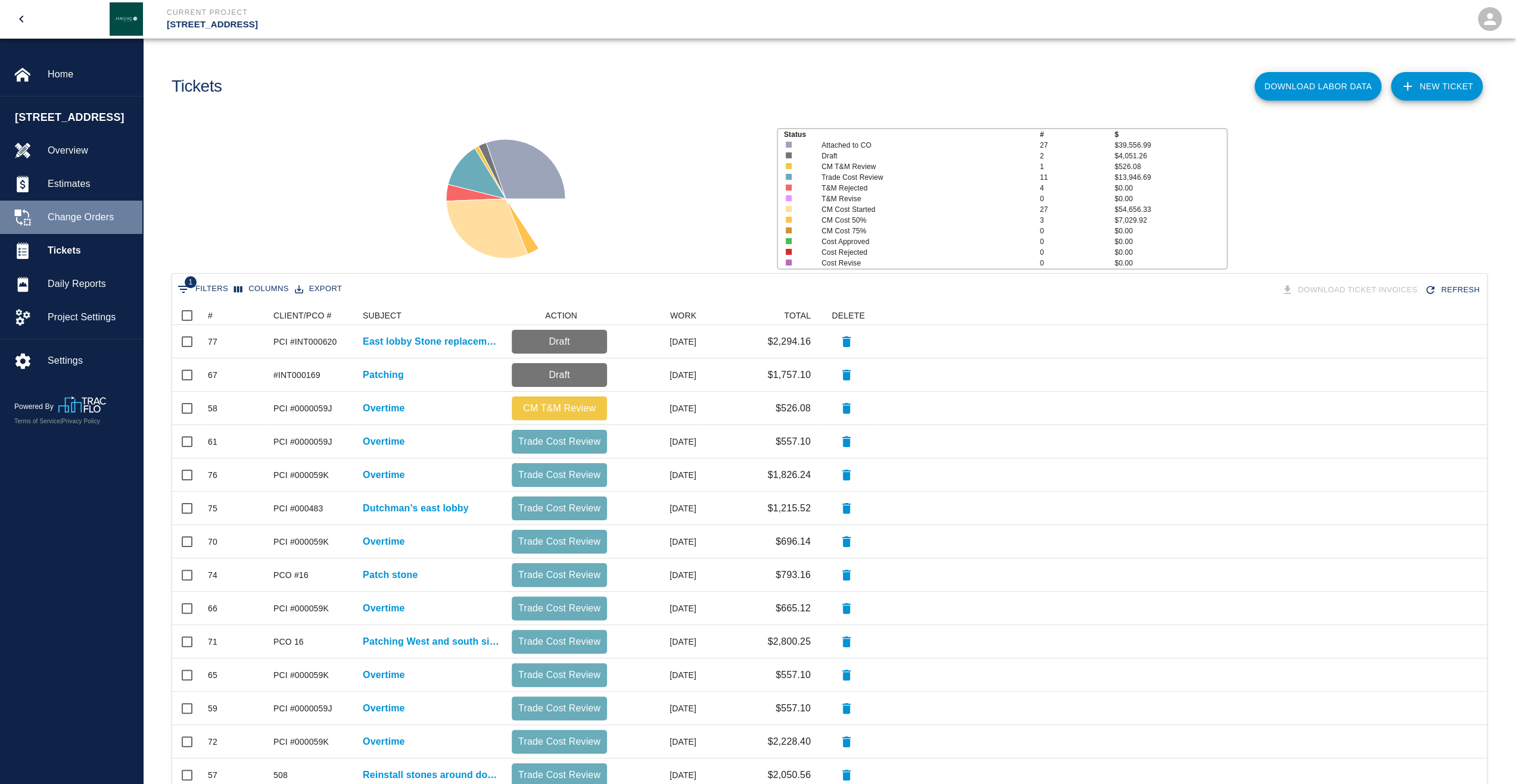
click at [93, 225] on span "Change Orders" at bounding box center [90, 217] width 85 height 14
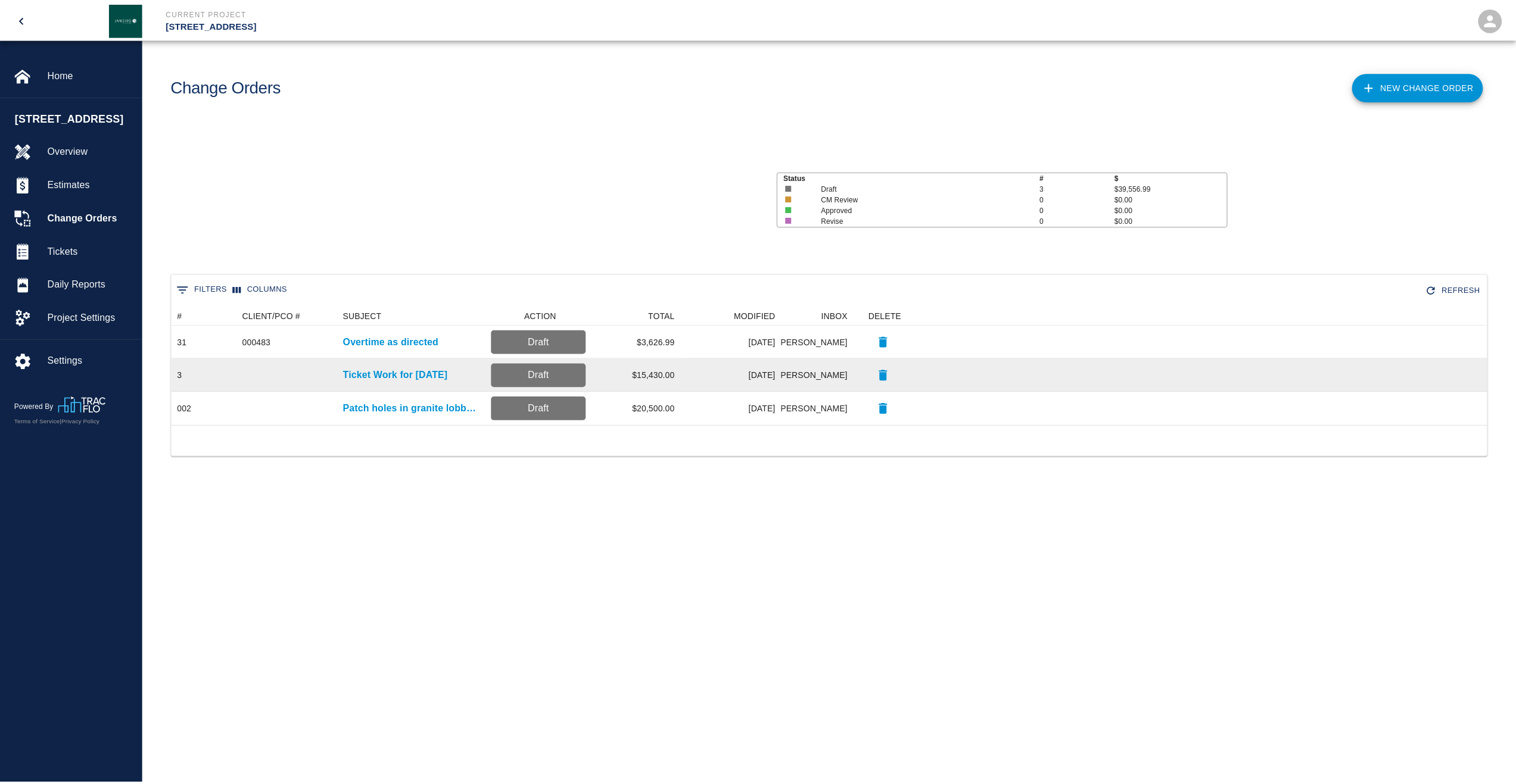
scroll to position [110, 1314]
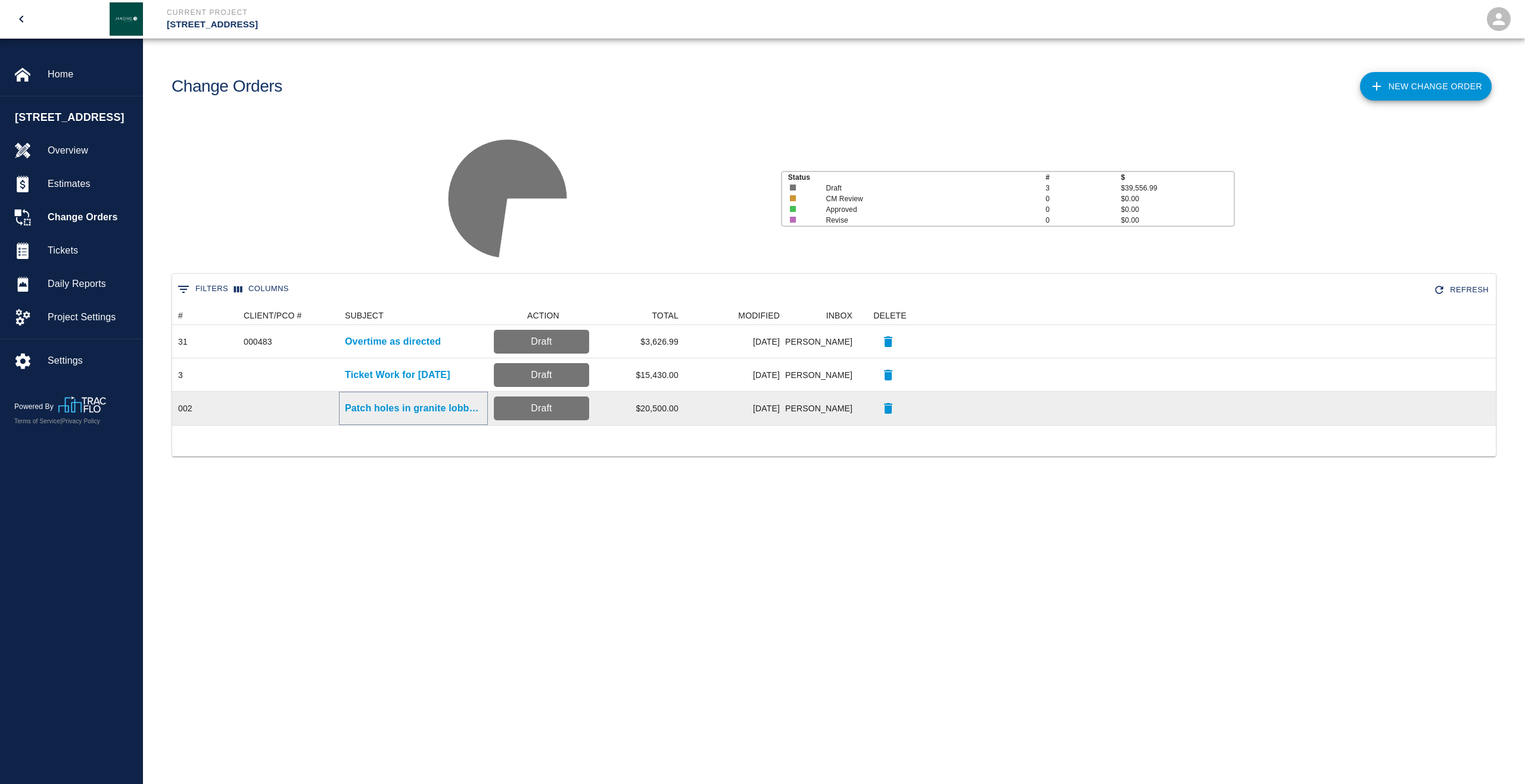
click at [391, 409] on p "Patch holes in granite lobby wall as directed" at bounding box center [413, 409] width 137 height 14
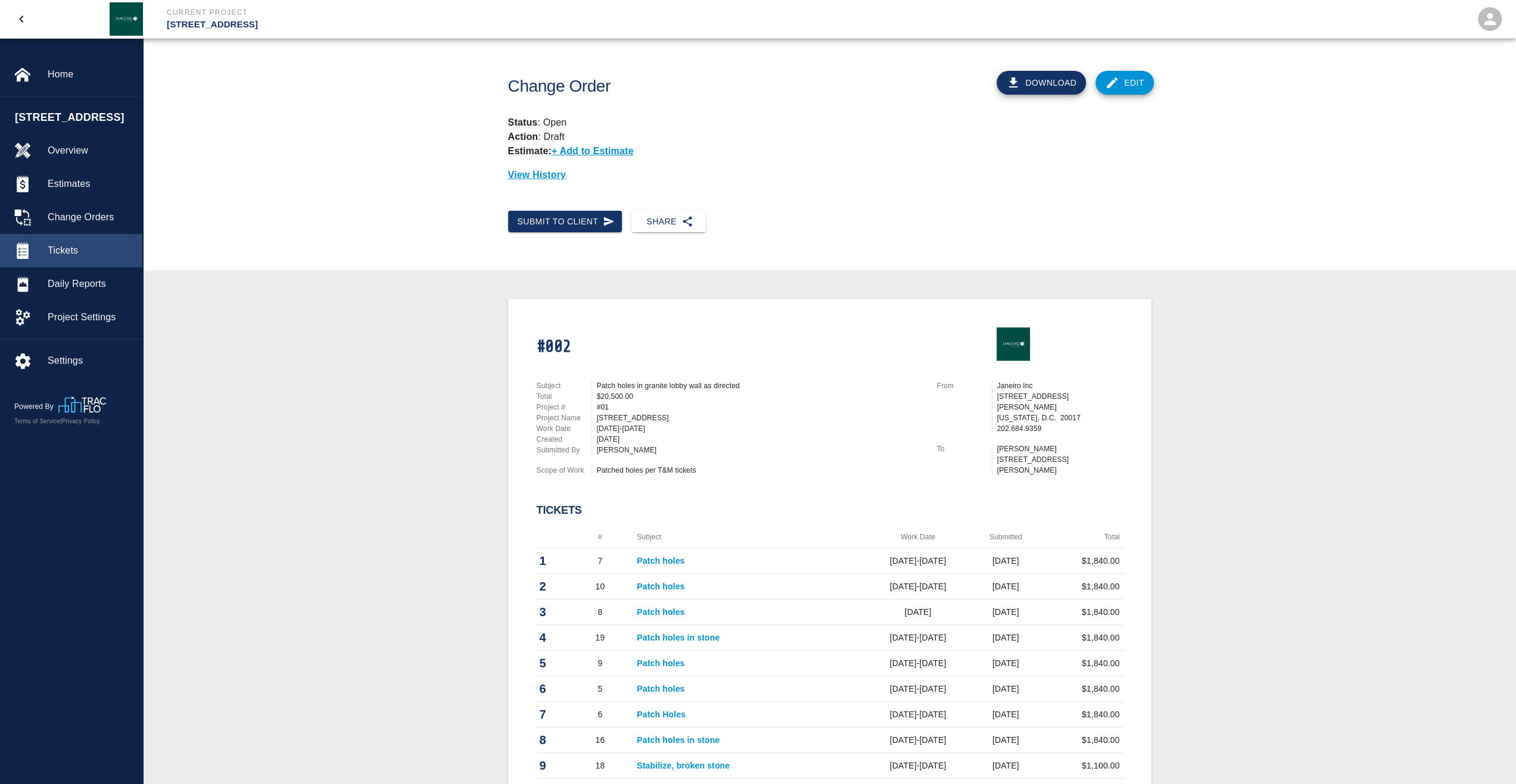
click at [92, 258] on span "Tickets" at bounding box center [90, 251] width 85 height 14
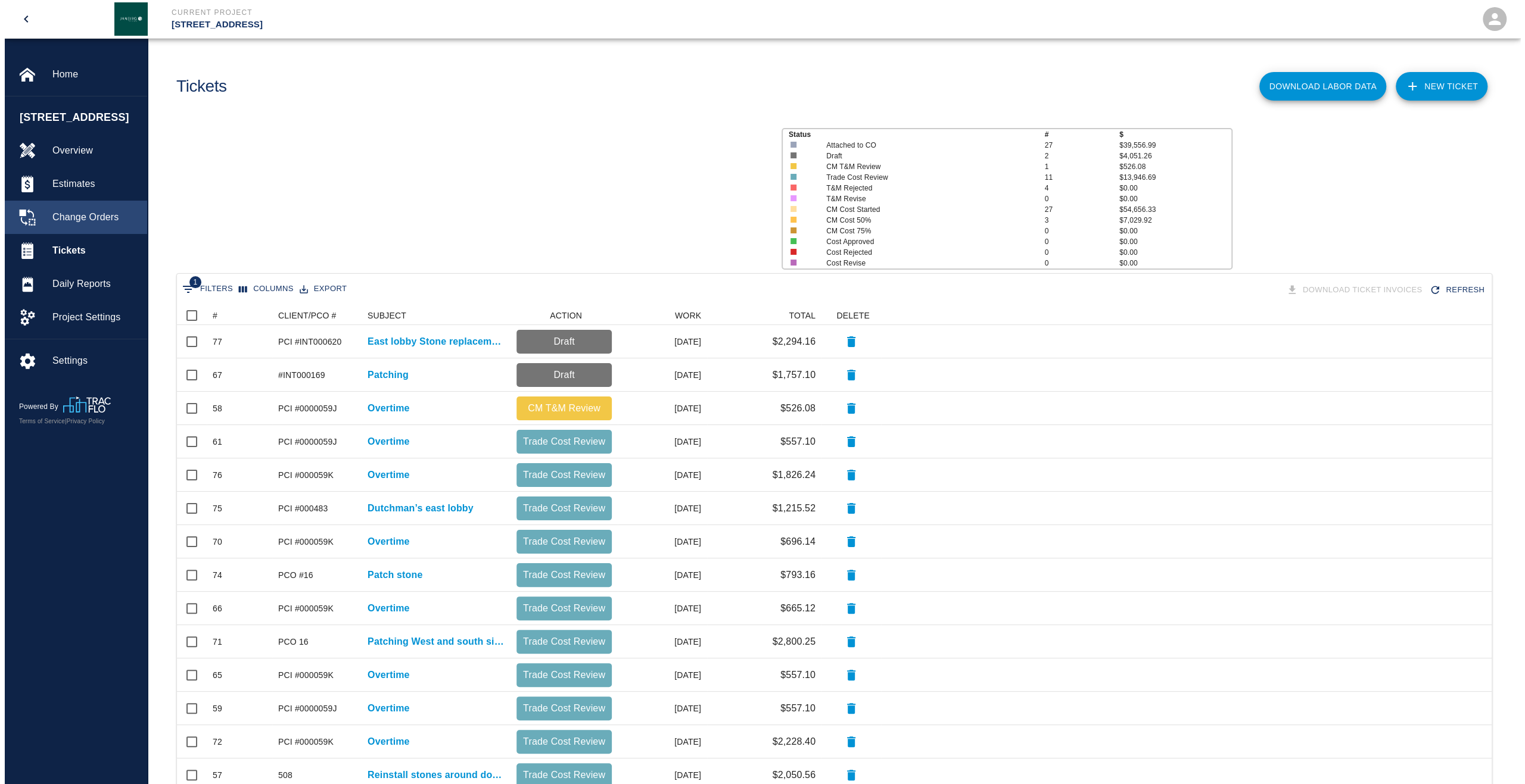
scroll to position [676, 1306]
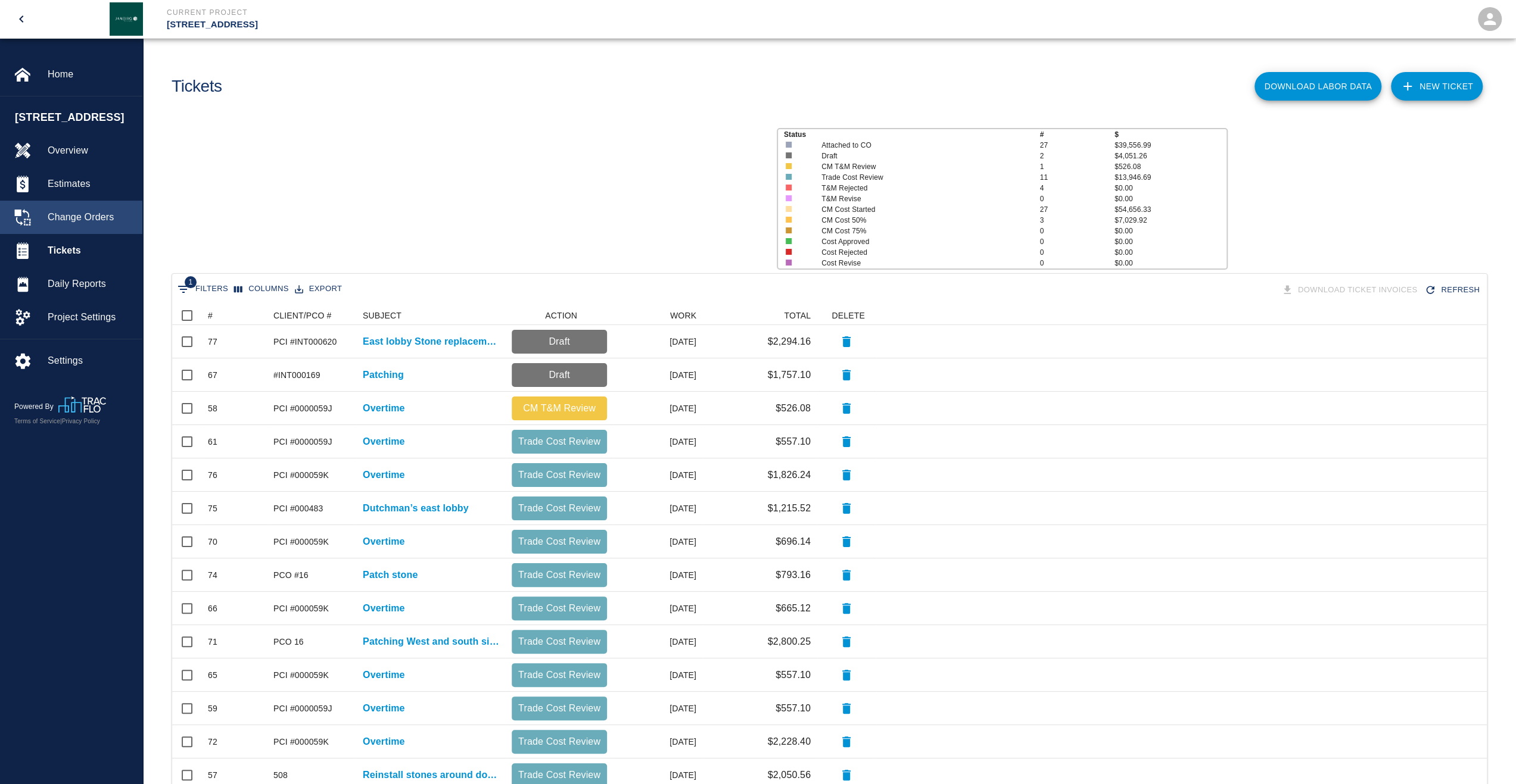
click at [81, 225] on span "Change Orders" at bounding box center [90, 217] width 85 height 14
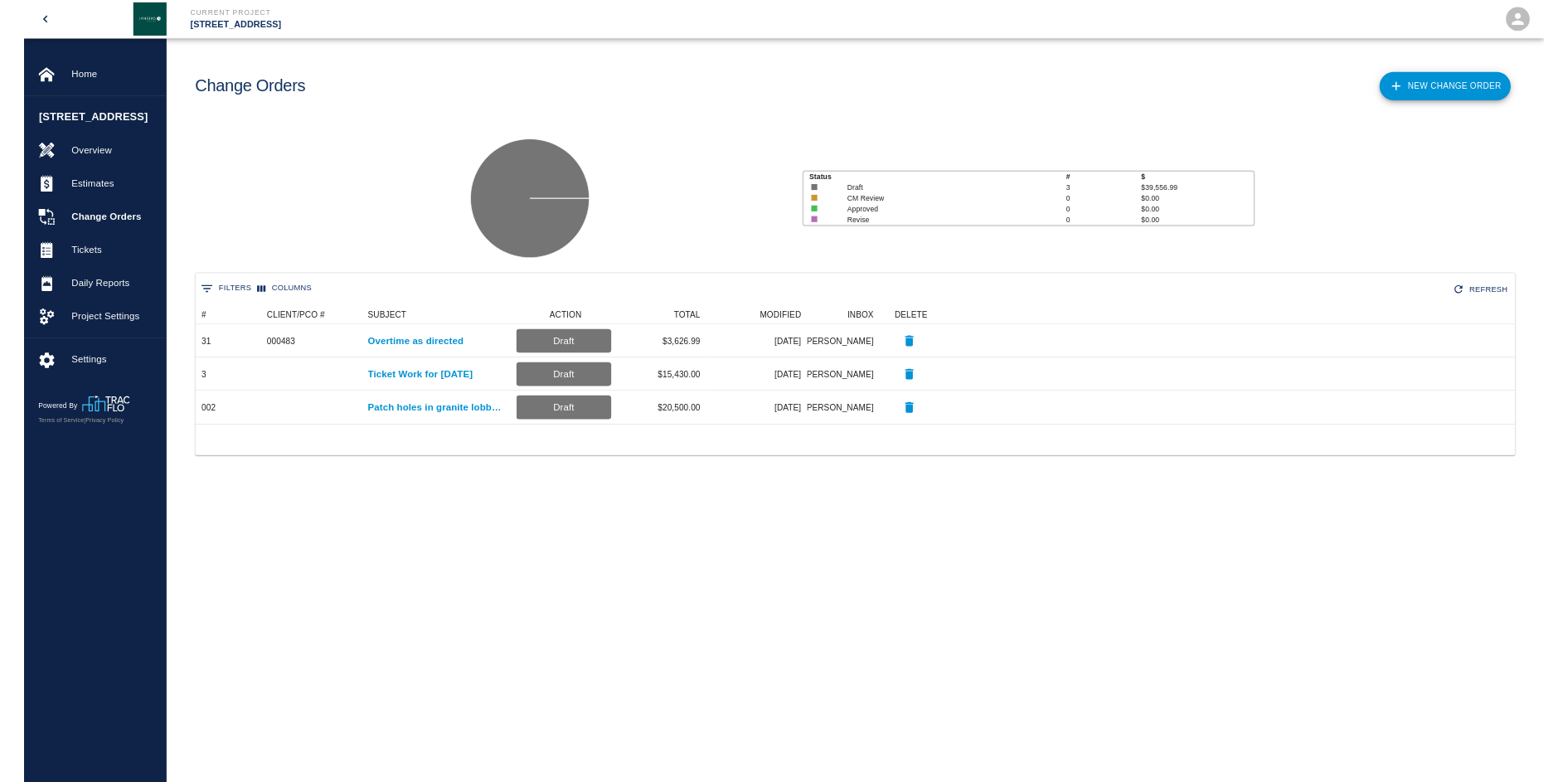
scroll to position [153, 1288]
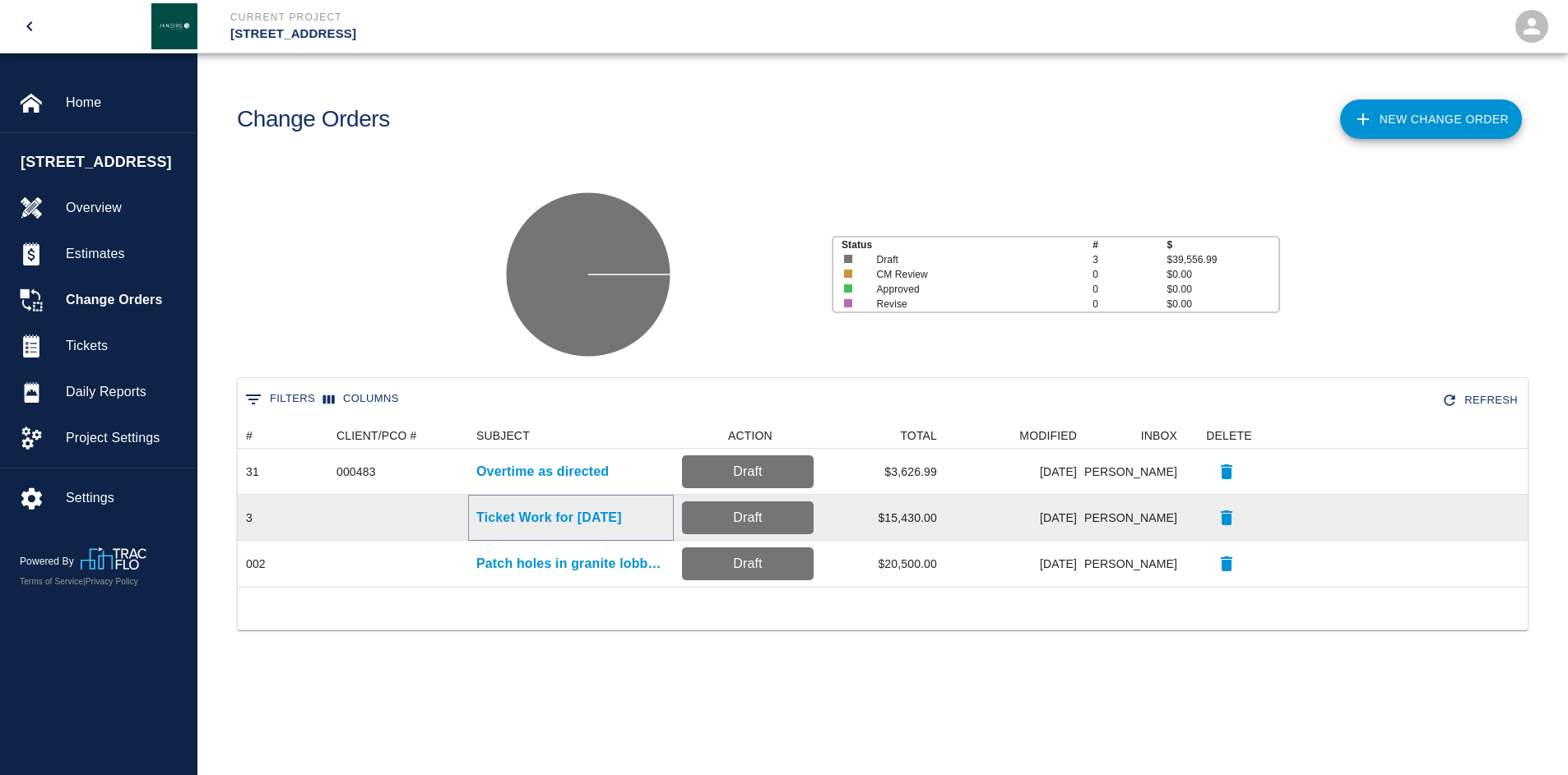
click at [570, 520] on p "Ticket Work for [DATE]" at bounding box center [548, 518] width 145 height 20
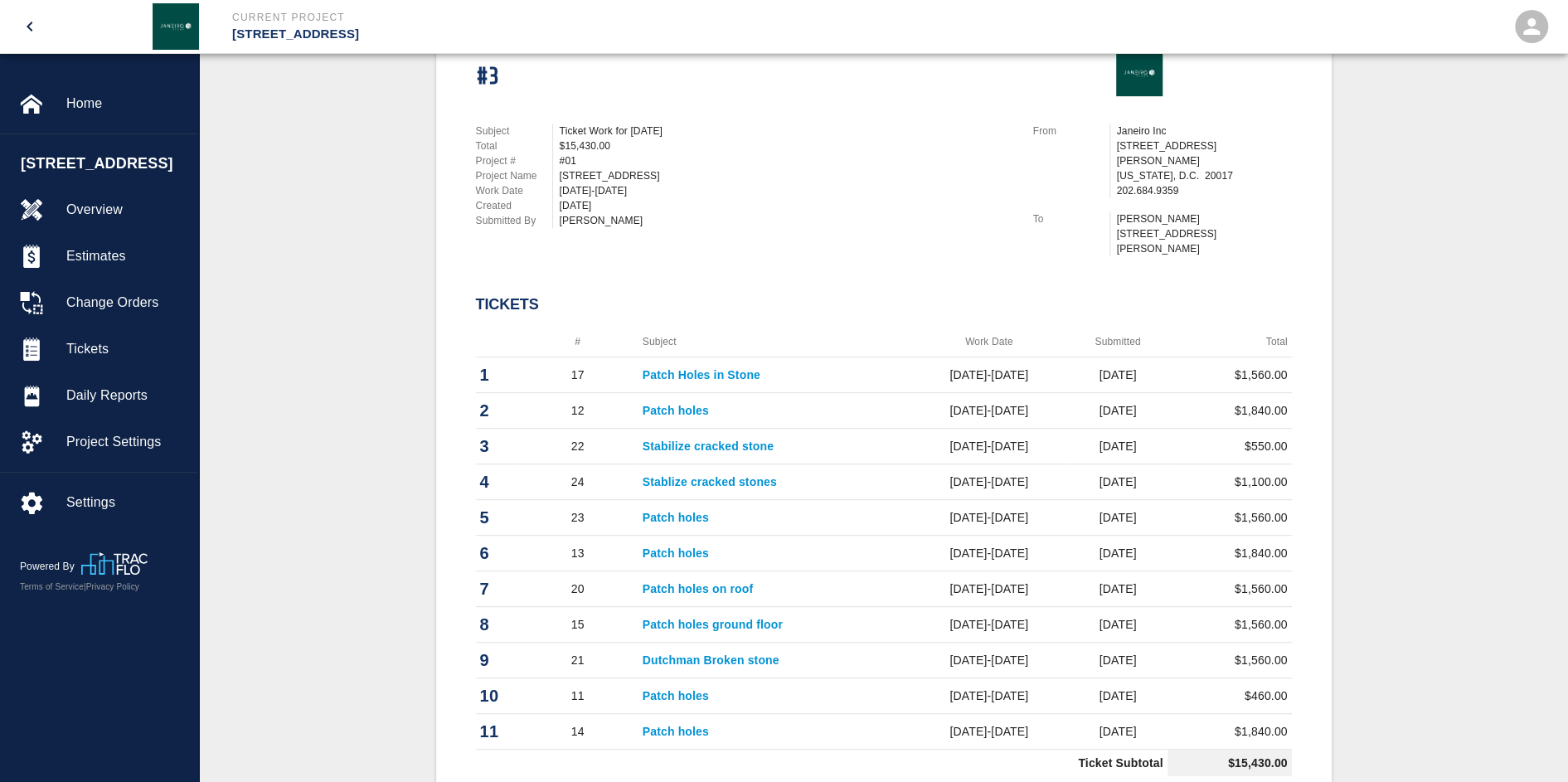
scroll to position [415, 0]
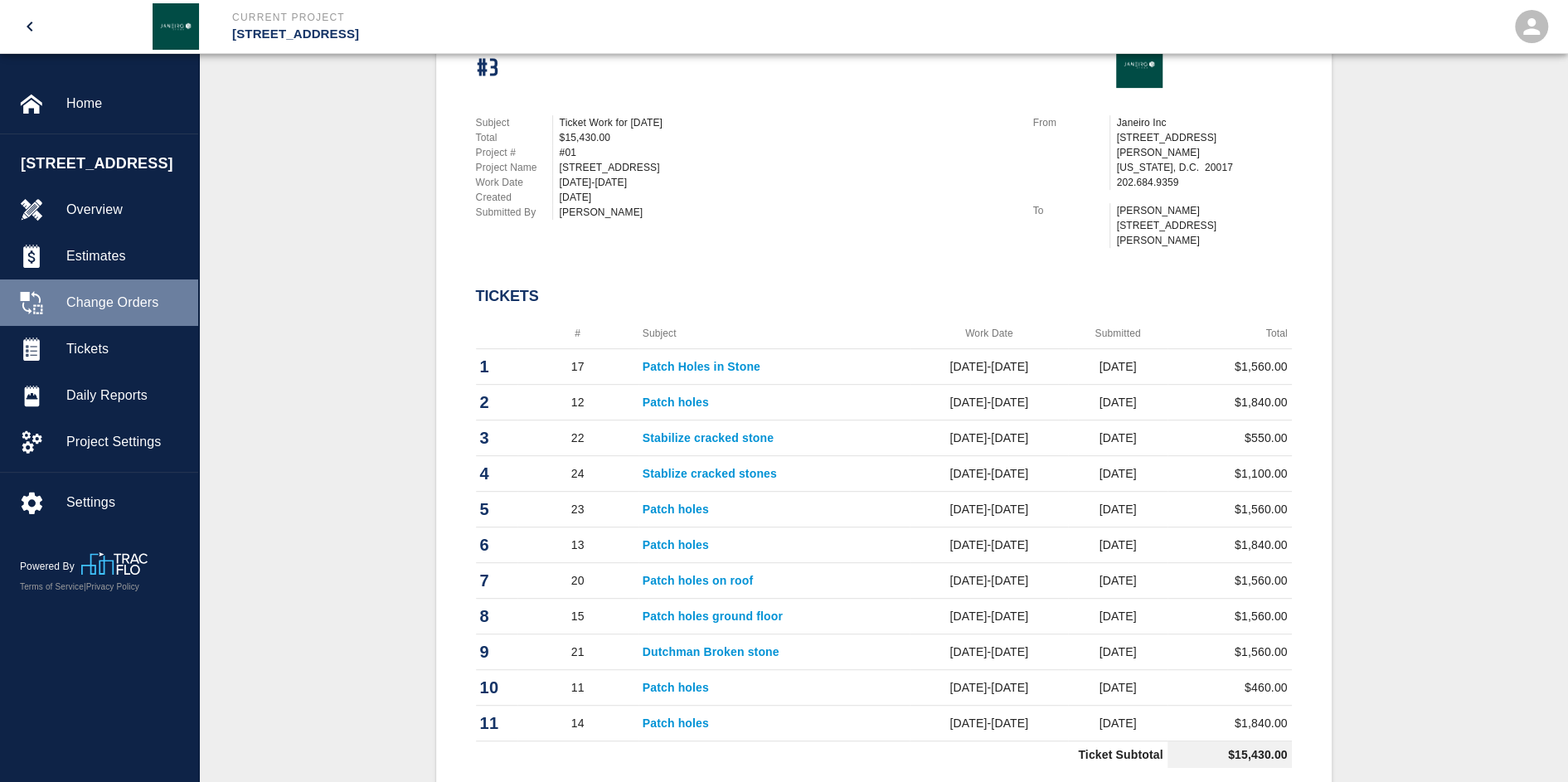
click at [112, 313] on span "Change Orders" at bounding box center [125, 303] width 118 height 20
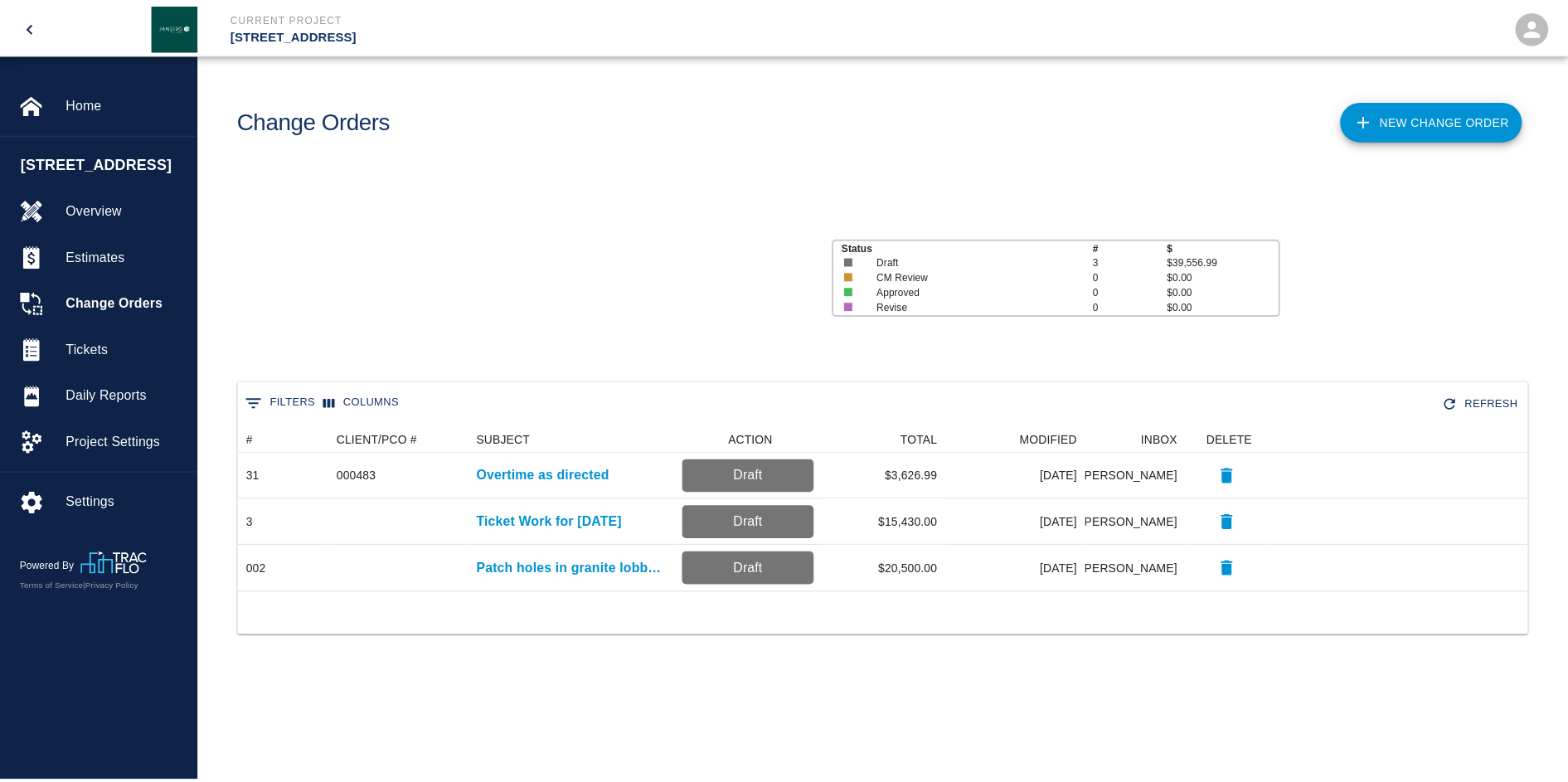
scroll to position [153, 1288]
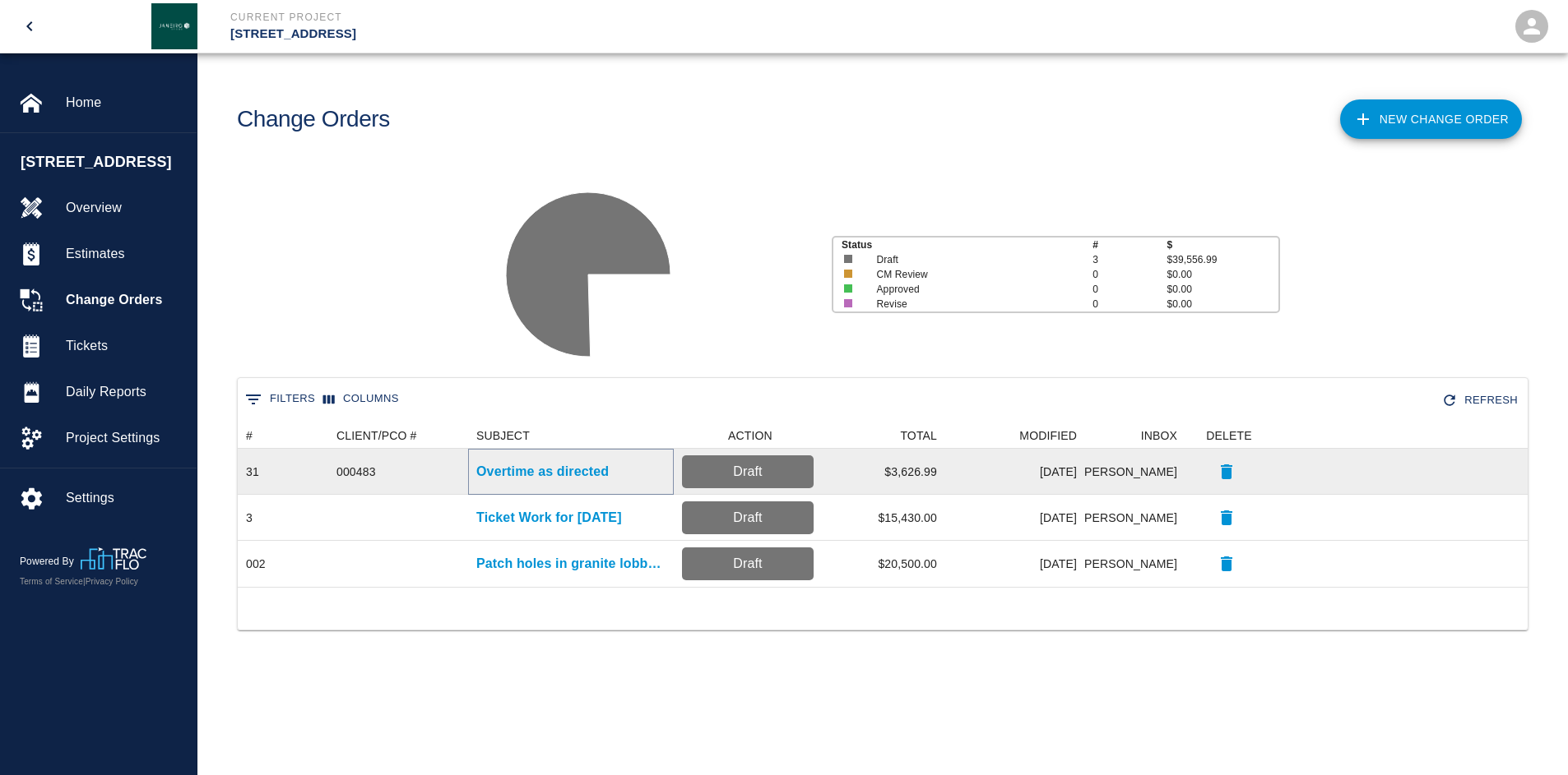
click at [552, 479] on p "Overtime as directed" at bounding box center [542, 472] width 133 height 20
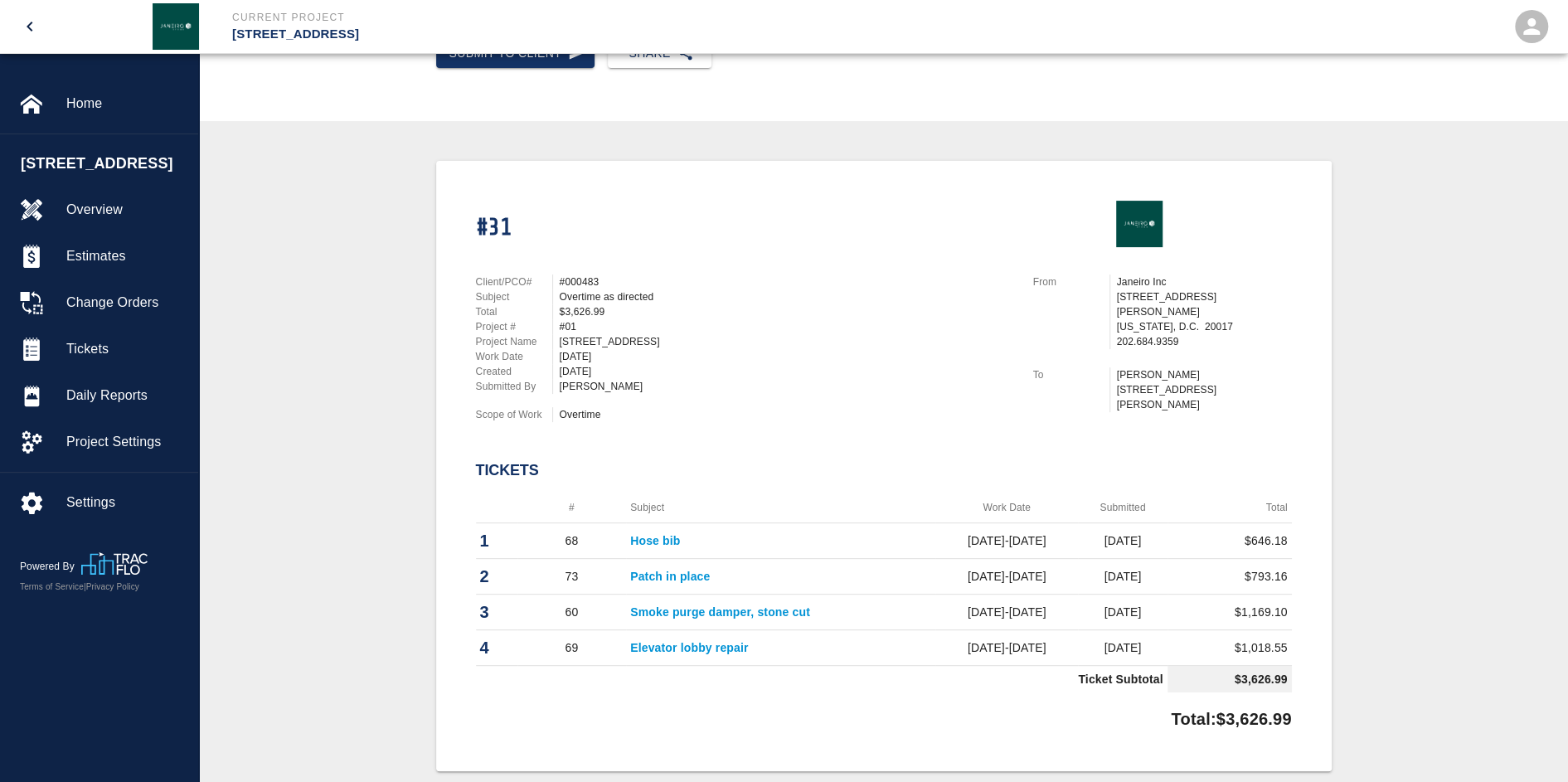
scroll to position [332, 0]
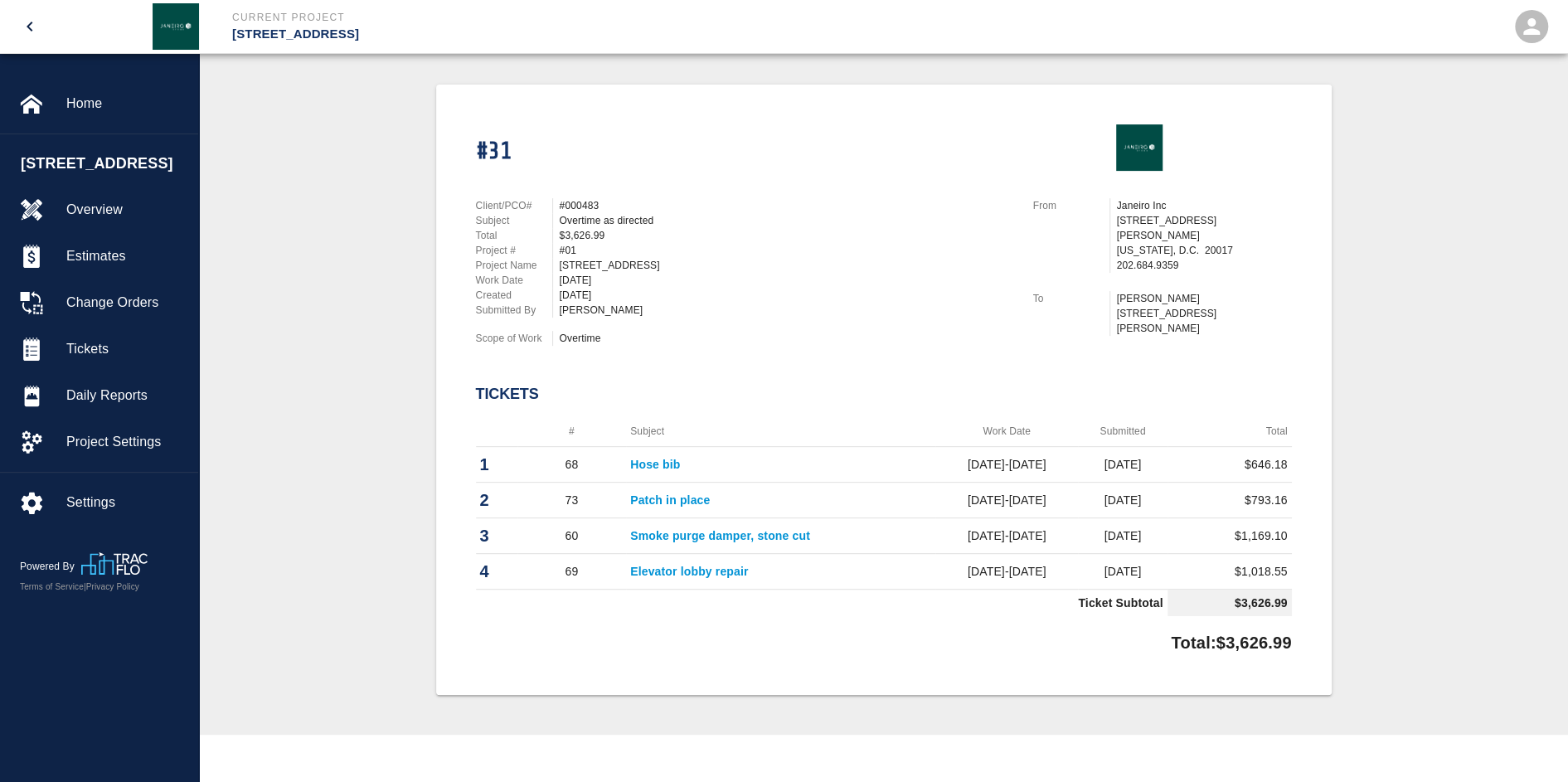
click at [654, 459] on link "Hose bib" at bounding box center [654, 465] width 50 height 14
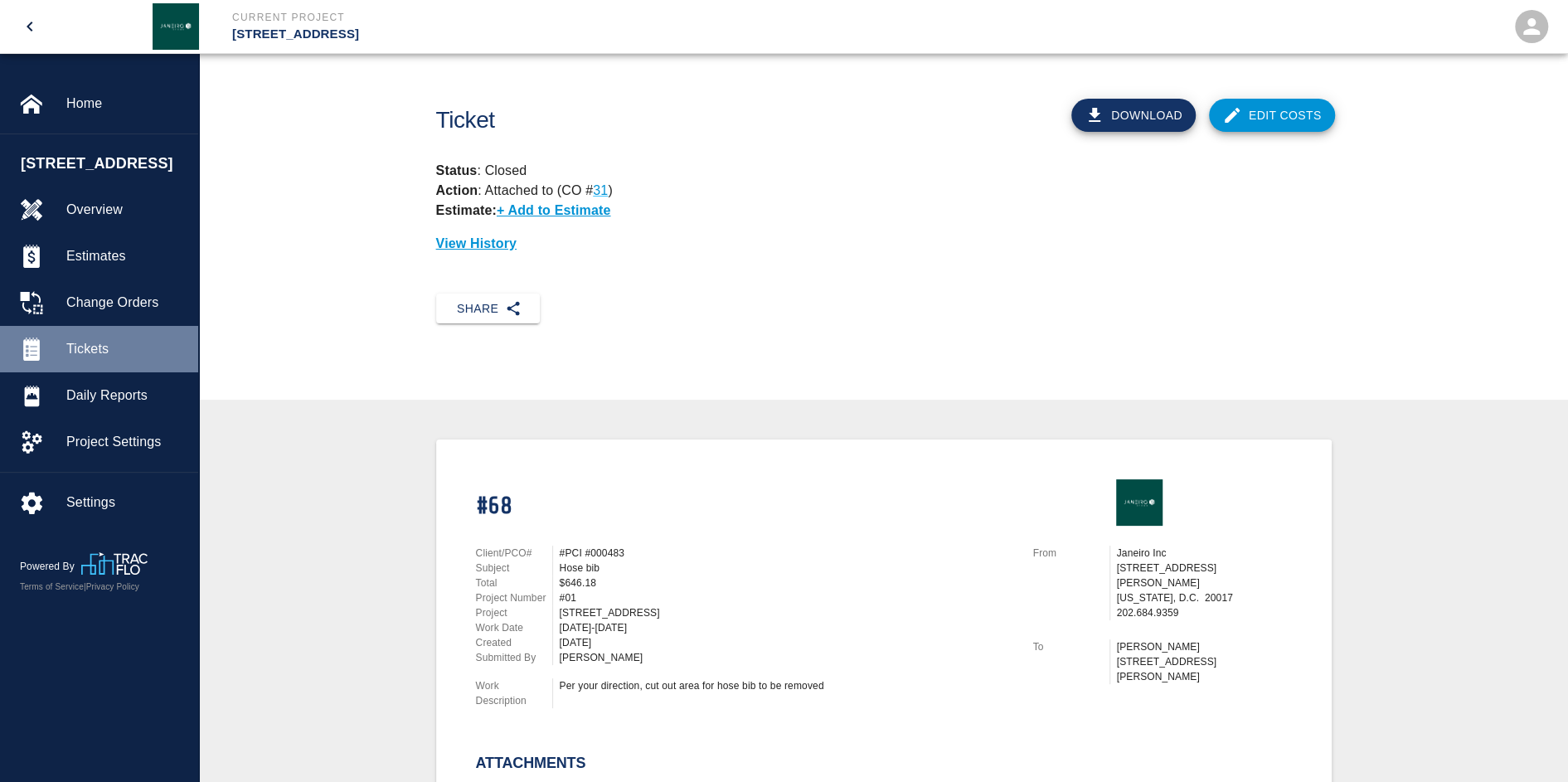
click at [115, 359] on span "Tickets" at bounding box center [125, 349] width 118 height 20
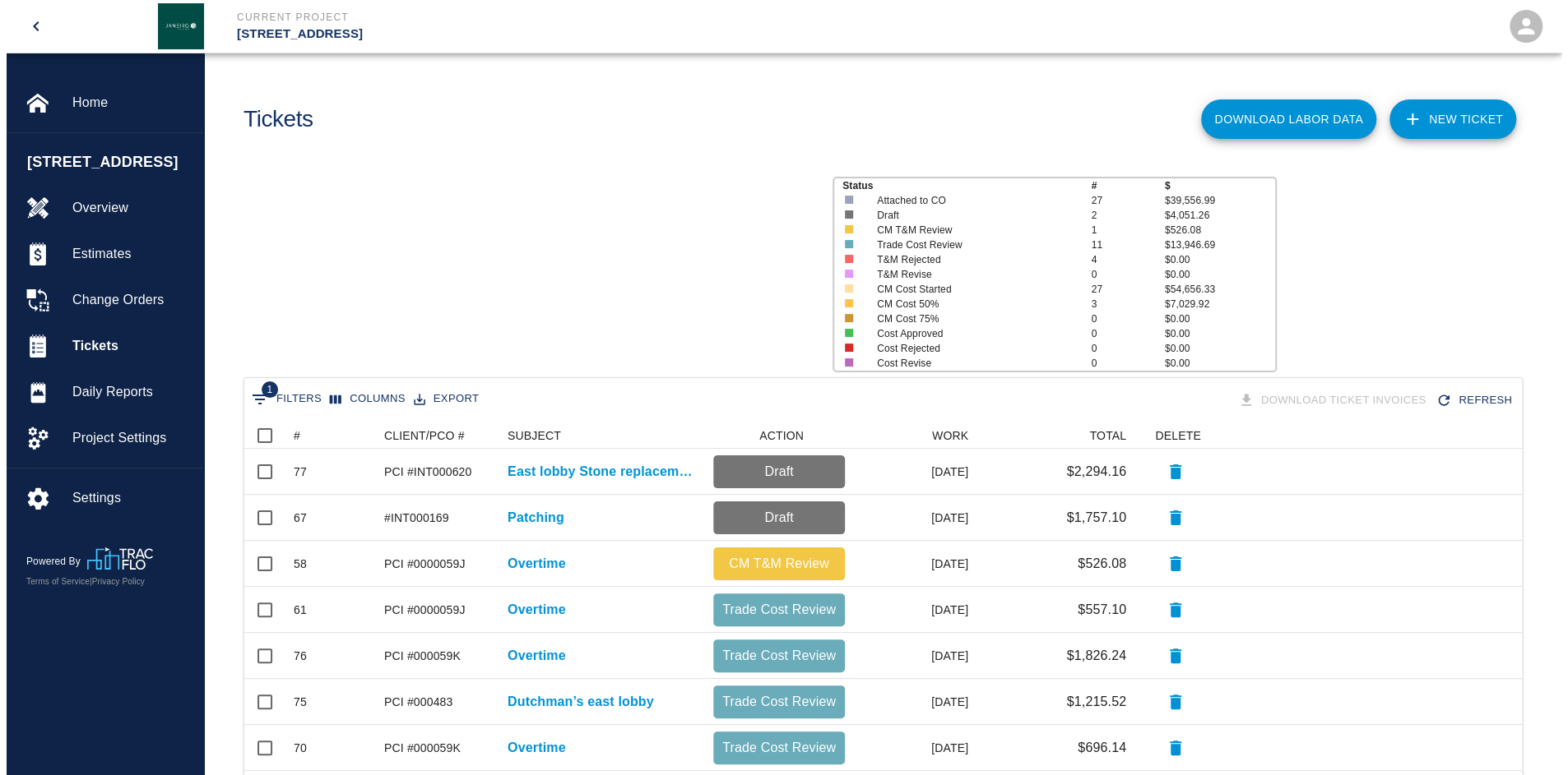
scroll to position [934, 1265]
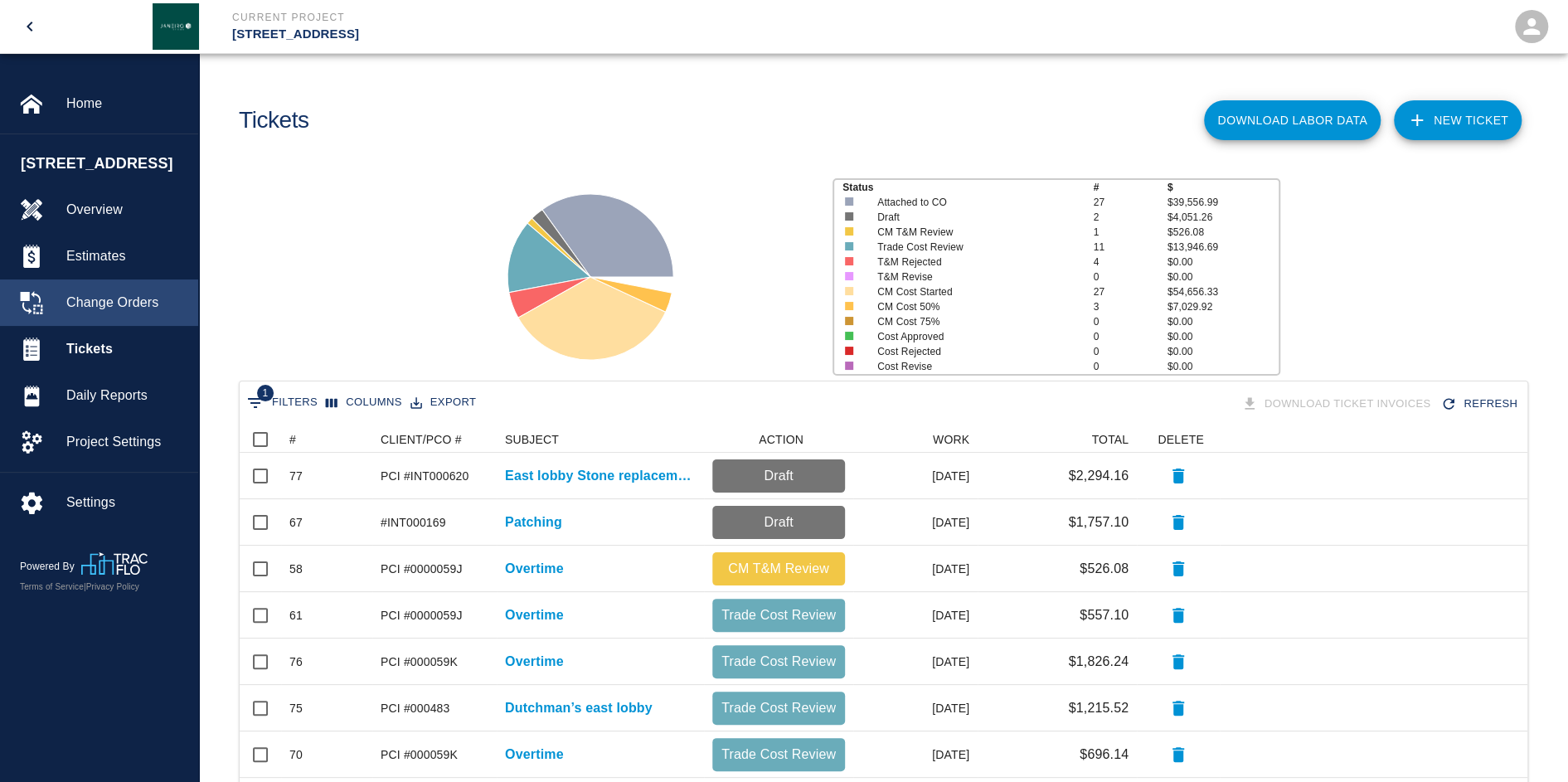
click at [115, 313] on span "Change Orders" at bounding box center [125, 303] width 118 height 20
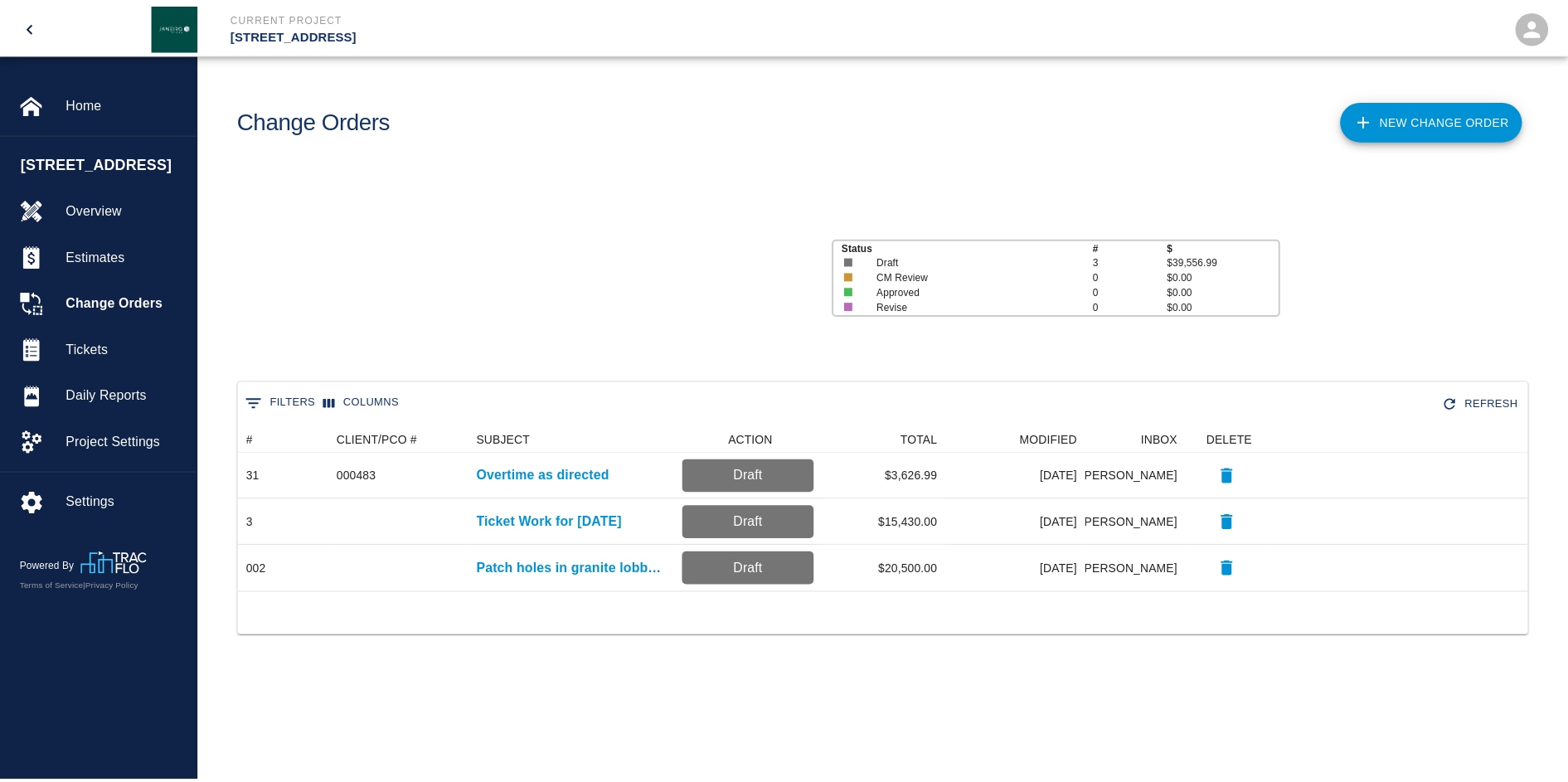
scroll to position [153, 1288]
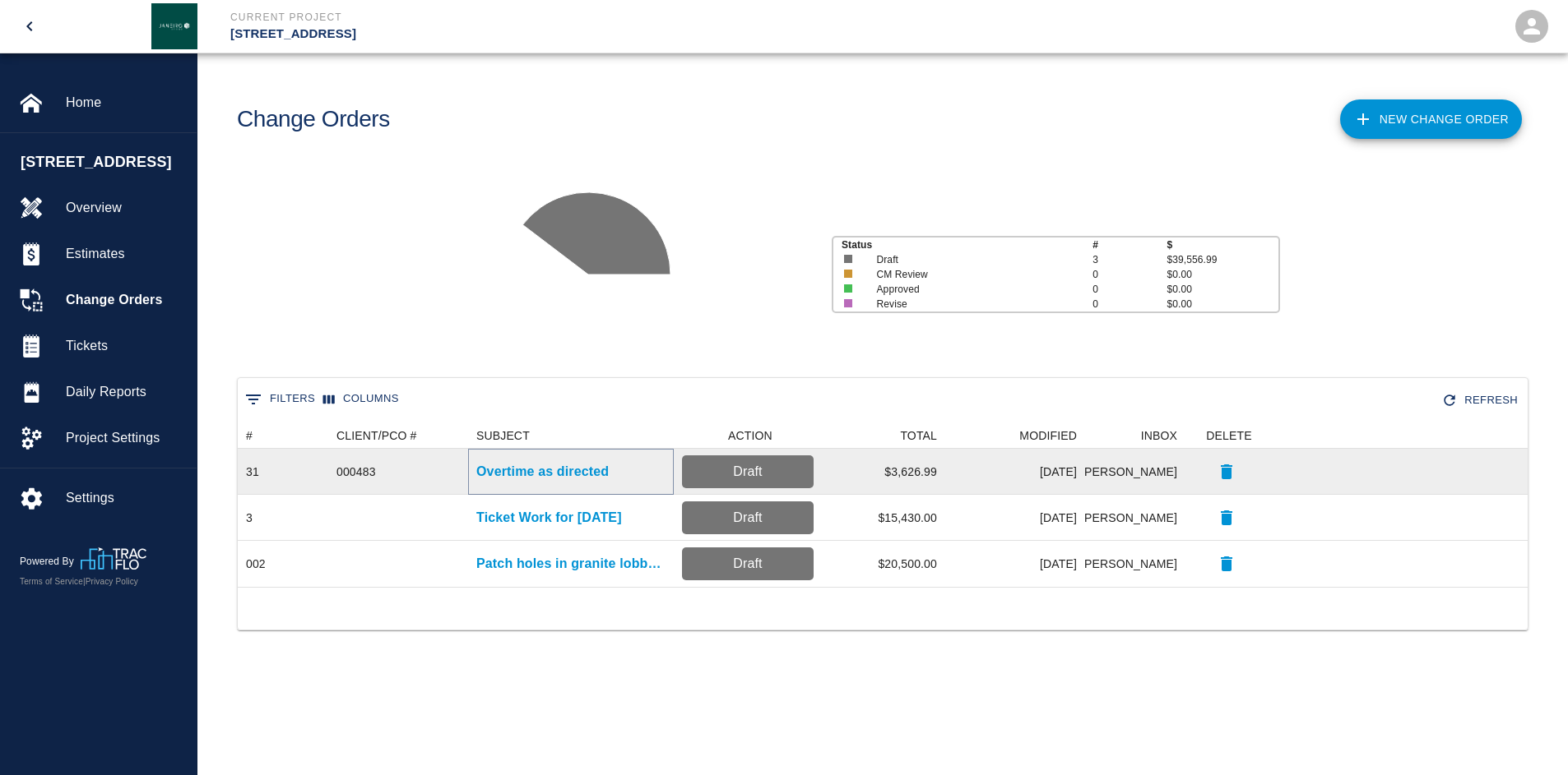
click at [545, 473] on p "Overtime as directed" at bounding box center [542, 472] width 133 height 20
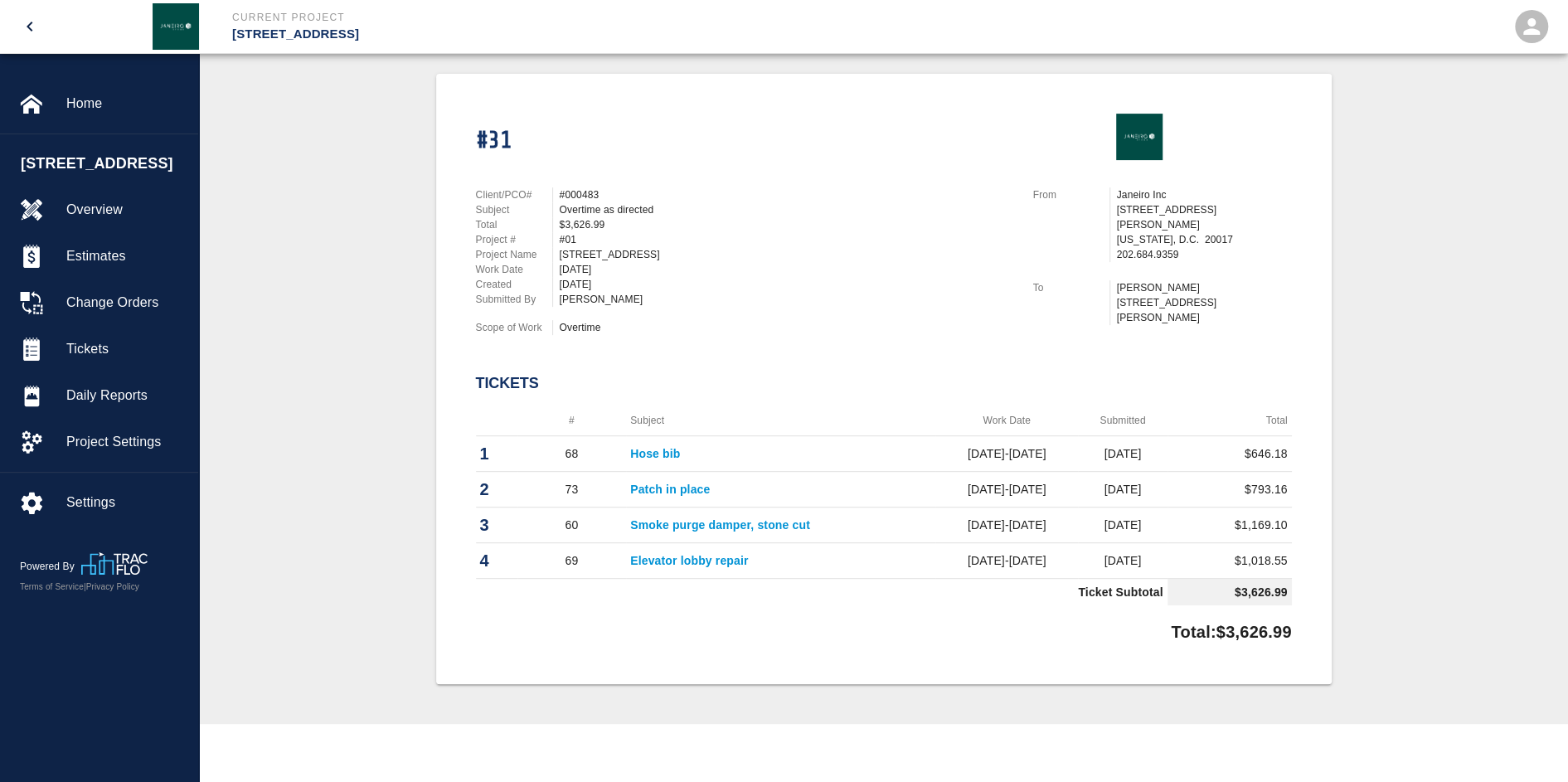
scroll to position [415, 0]
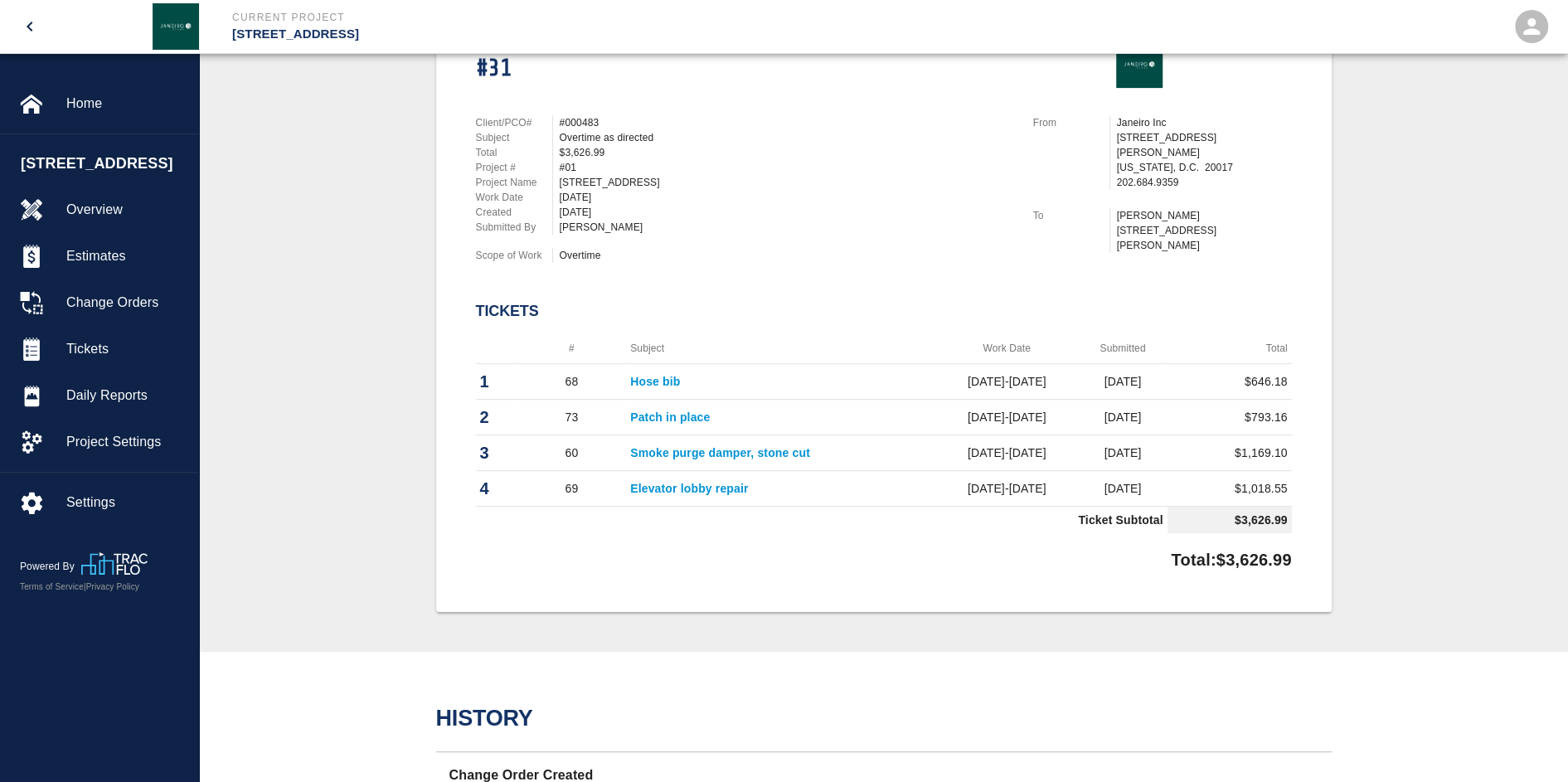
click at [665, 420] on link "Patch in place" at bounding box center [670, 417] width 80 height 14
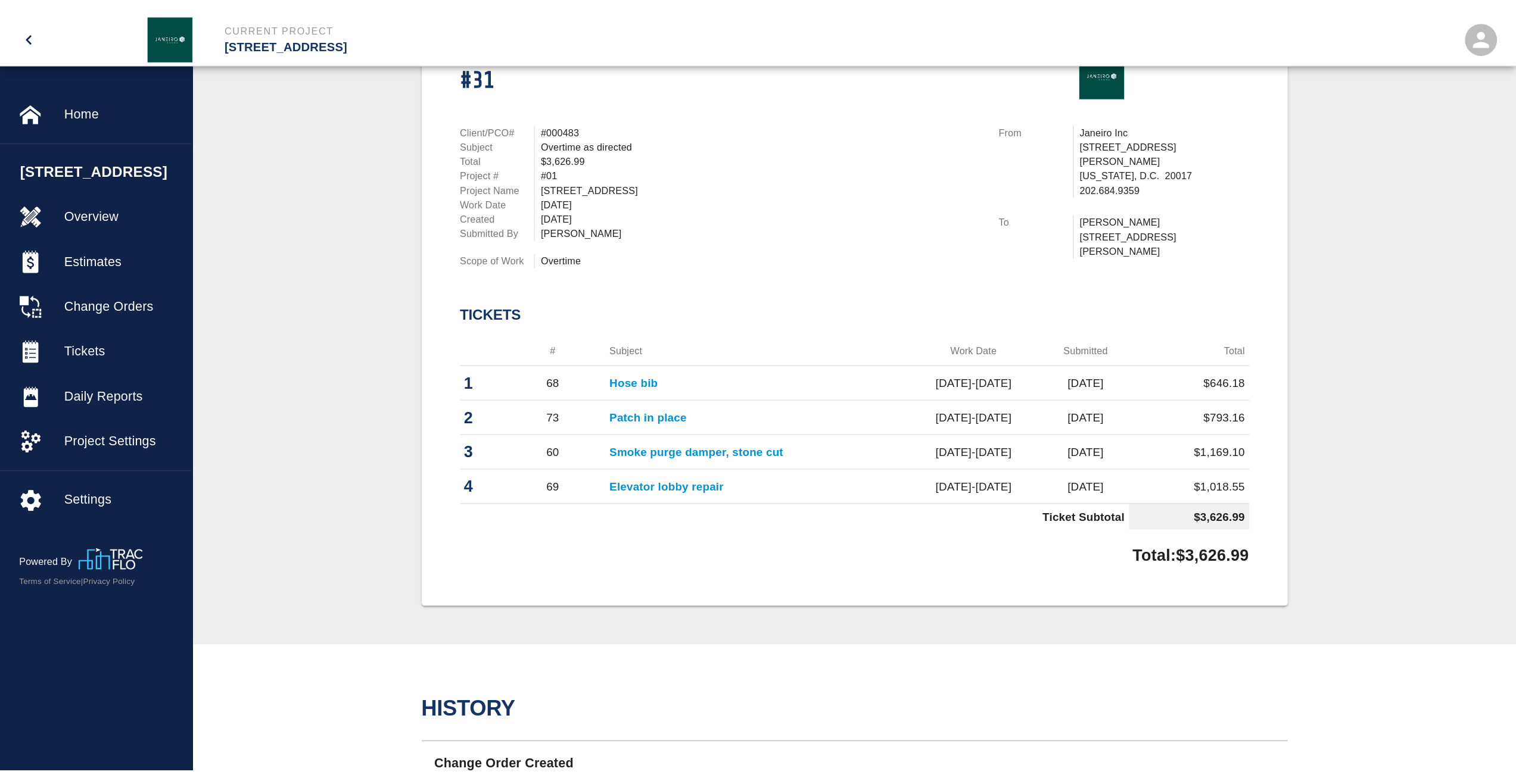
scroll to position [132, 0]
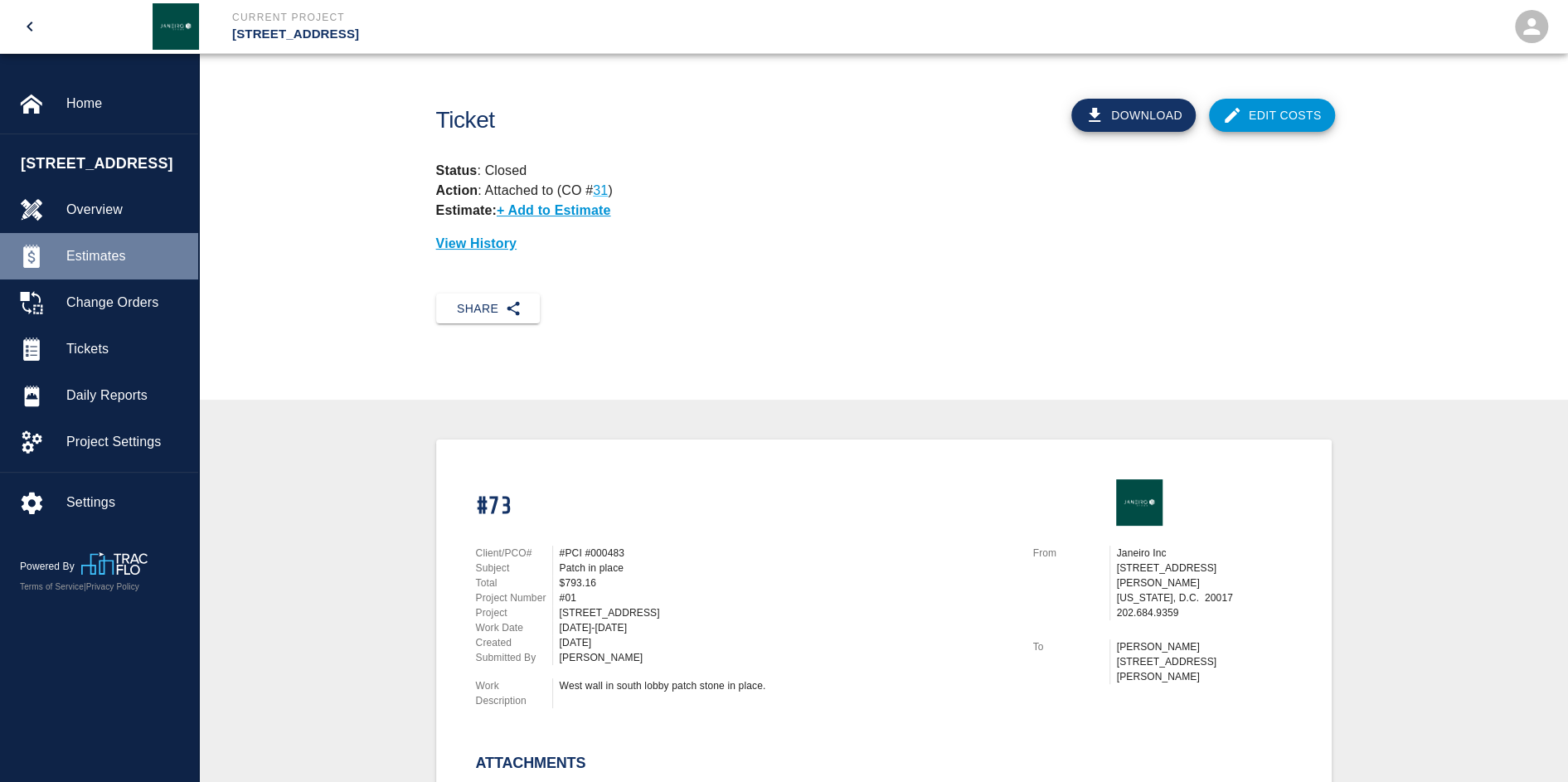
click at [100, 266] on span "Estimates" at bounding box center [125, 256] width 118 height 20
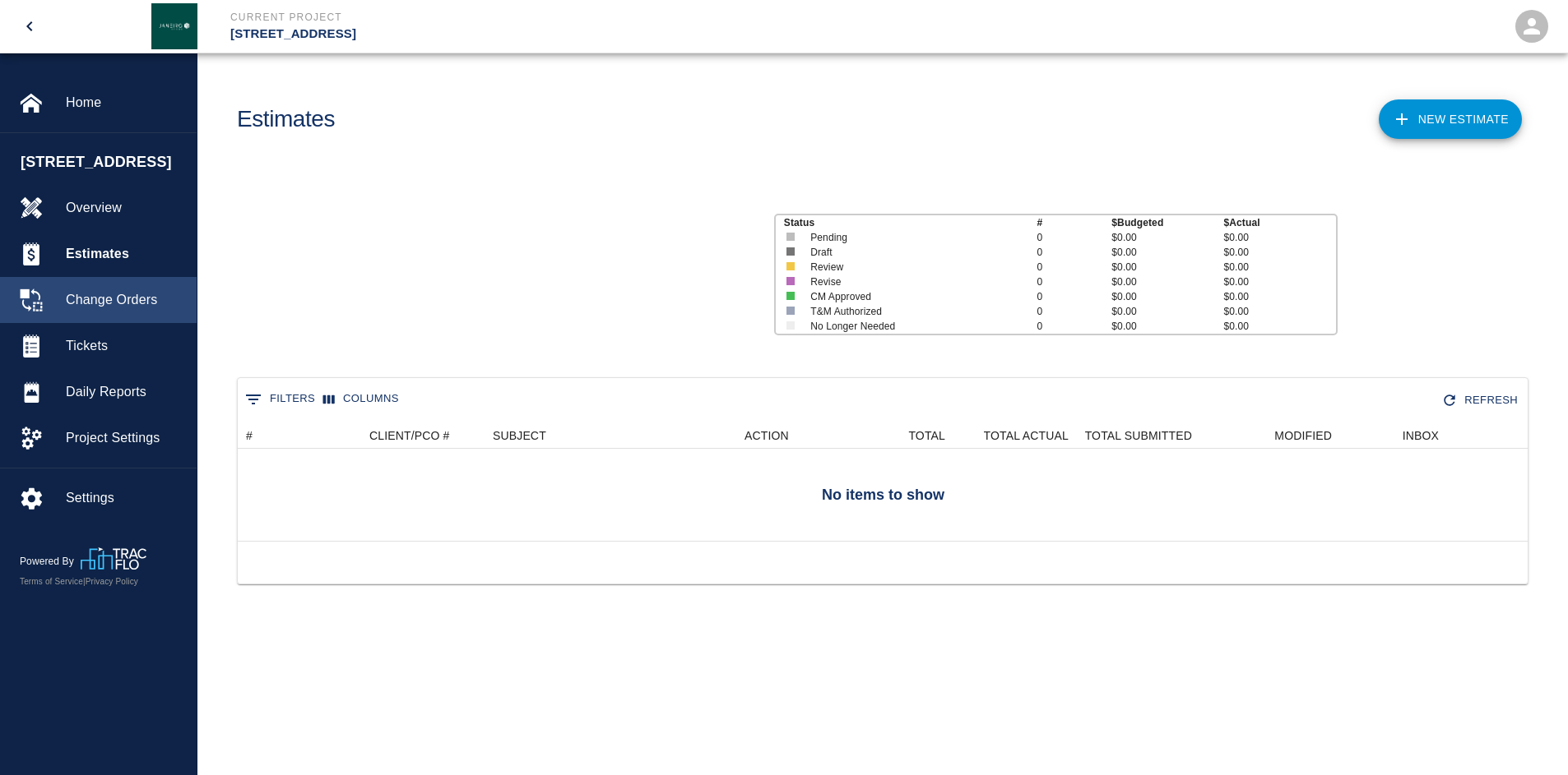
scroll to position [105, 1278]
click at [123, 310] on span "Change Orders" at bounding box center [124, 300] width 117 height 20
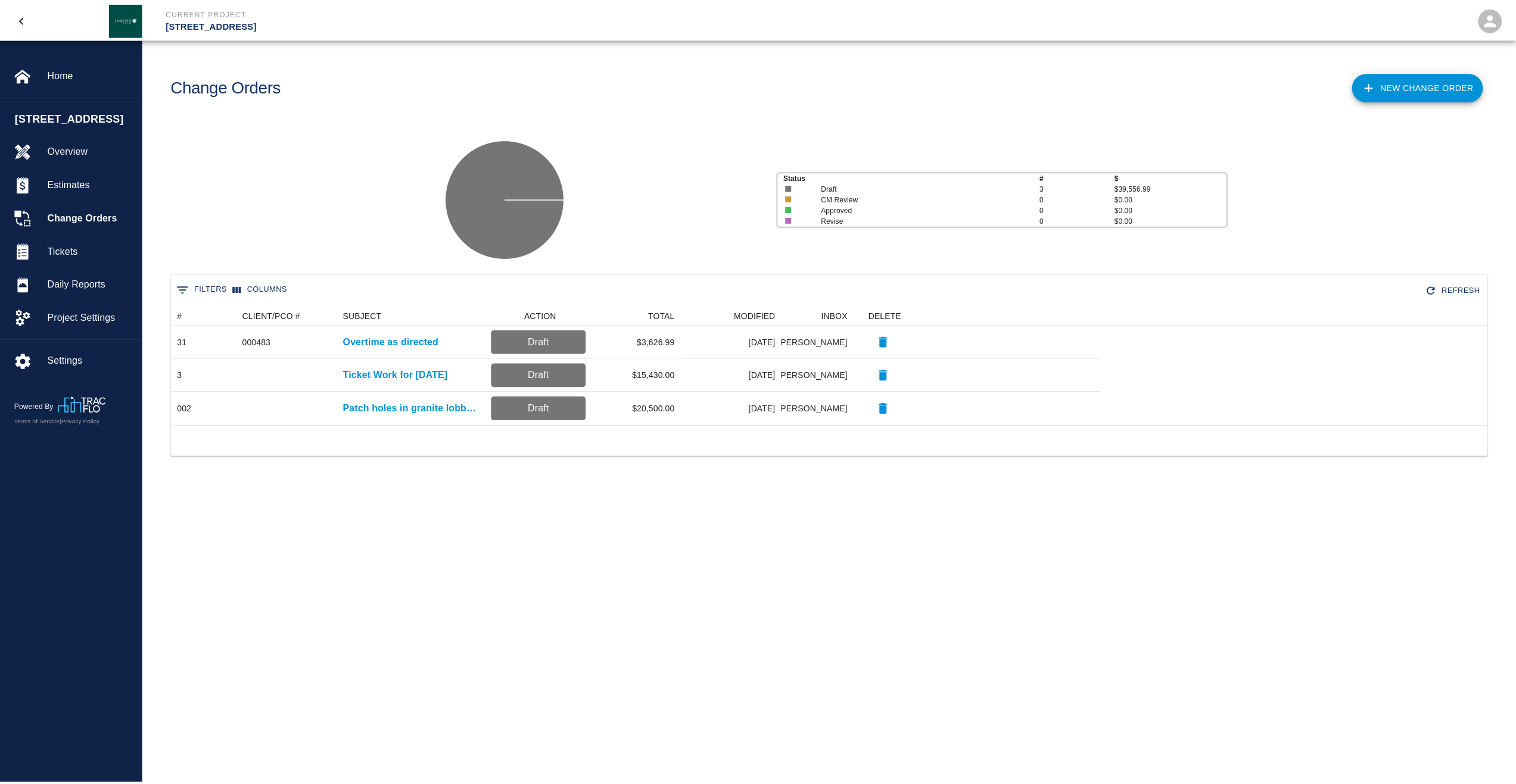
scroll to position [110, 1314]
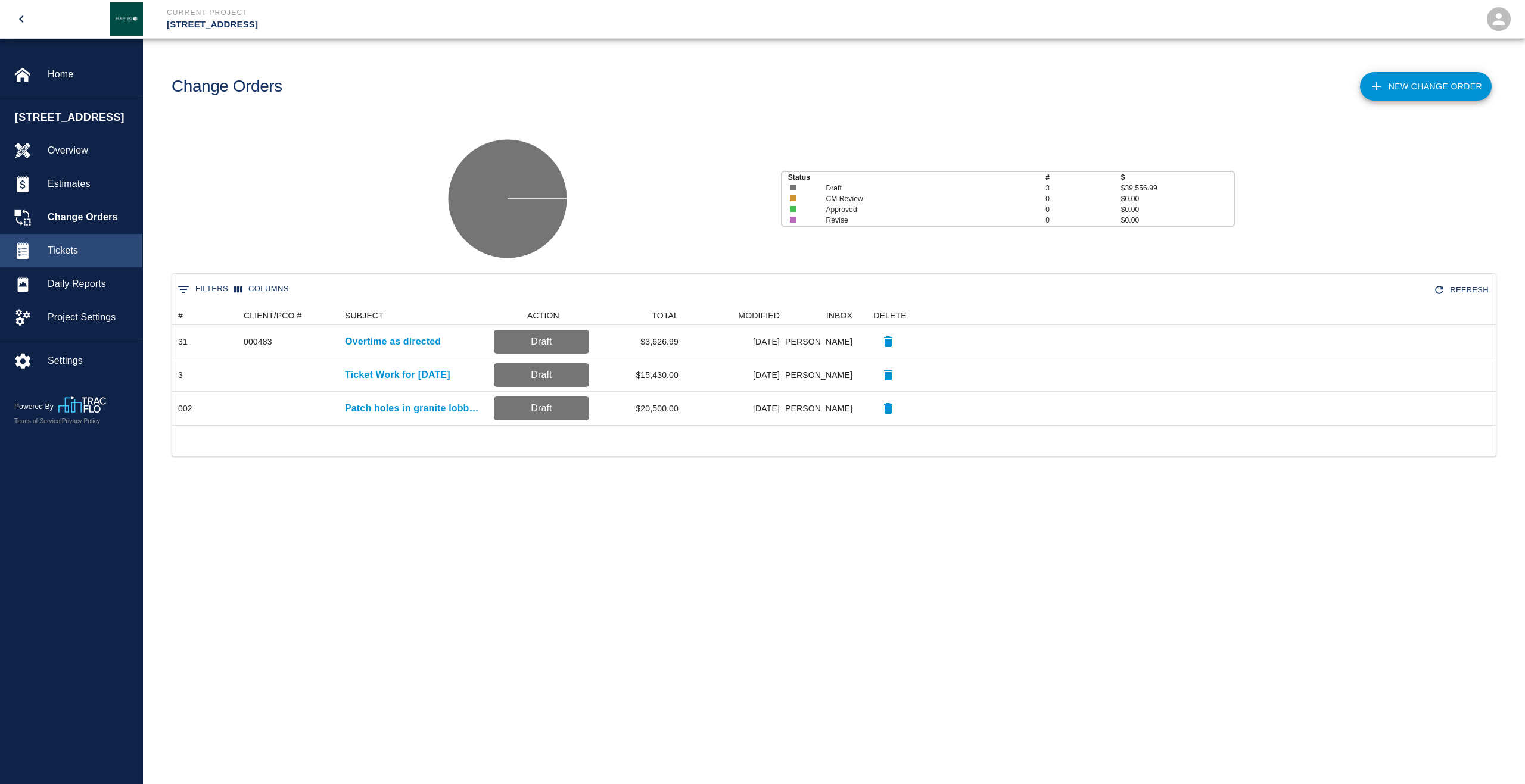
click at [55, 258] on span "Tickets" at bounding box center [90, 251] width 85 height 14
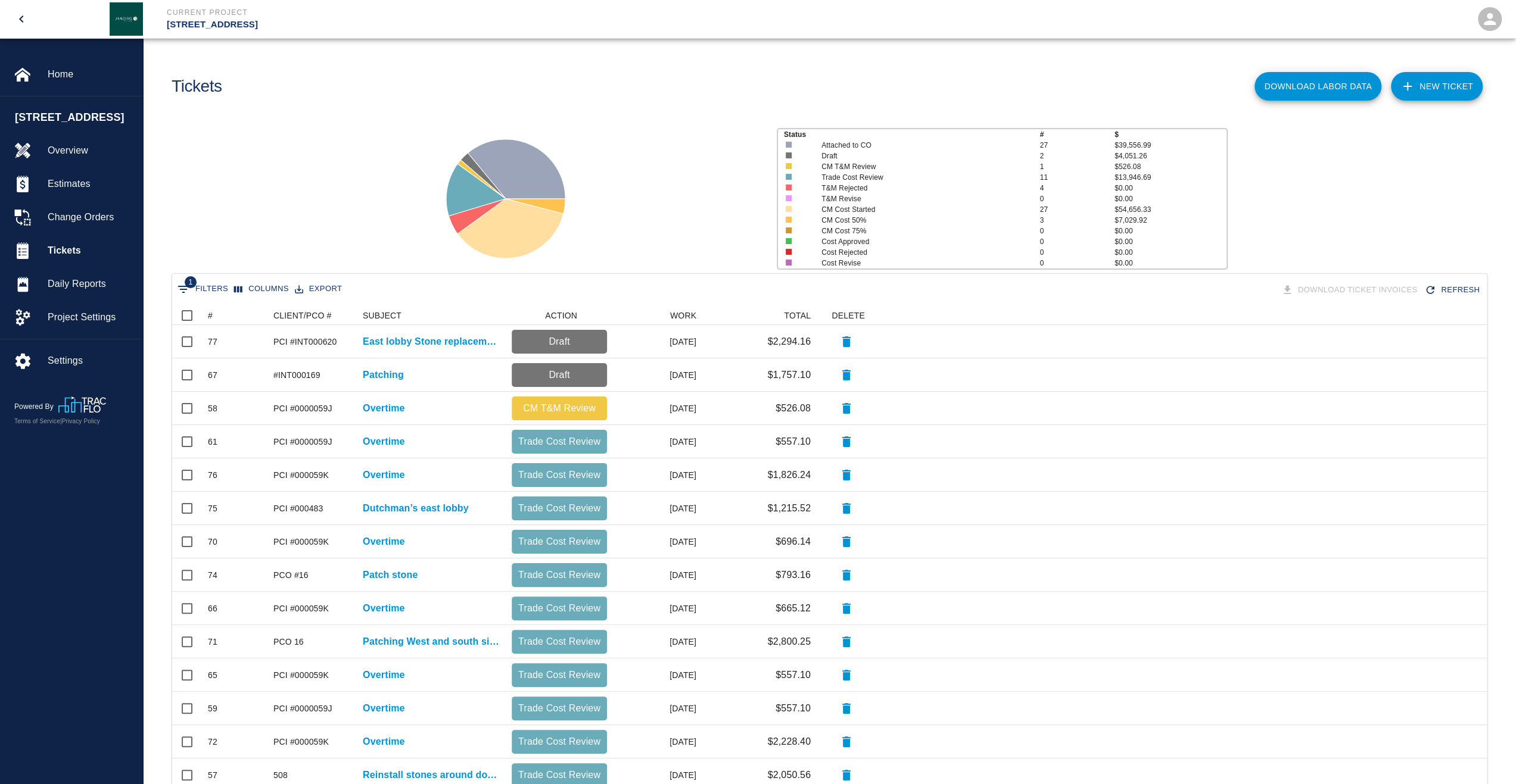
scroll to position [676, 1306]
click at [212, 315] on div "#" at bounding box center [210, 315] width 5 height 19
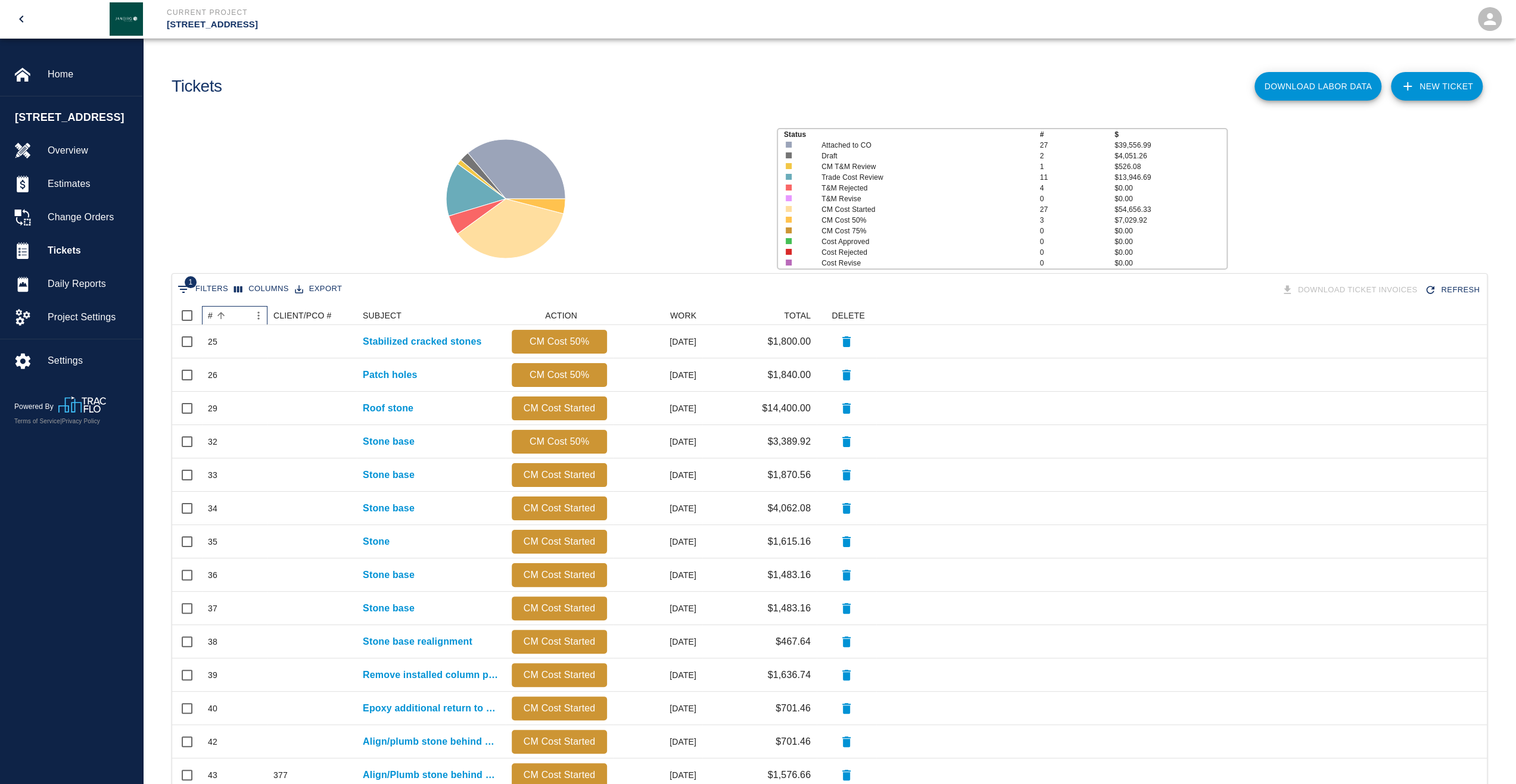
click at [212, 315] on div "#" at bounding box center [210, 315] width 5 height 19
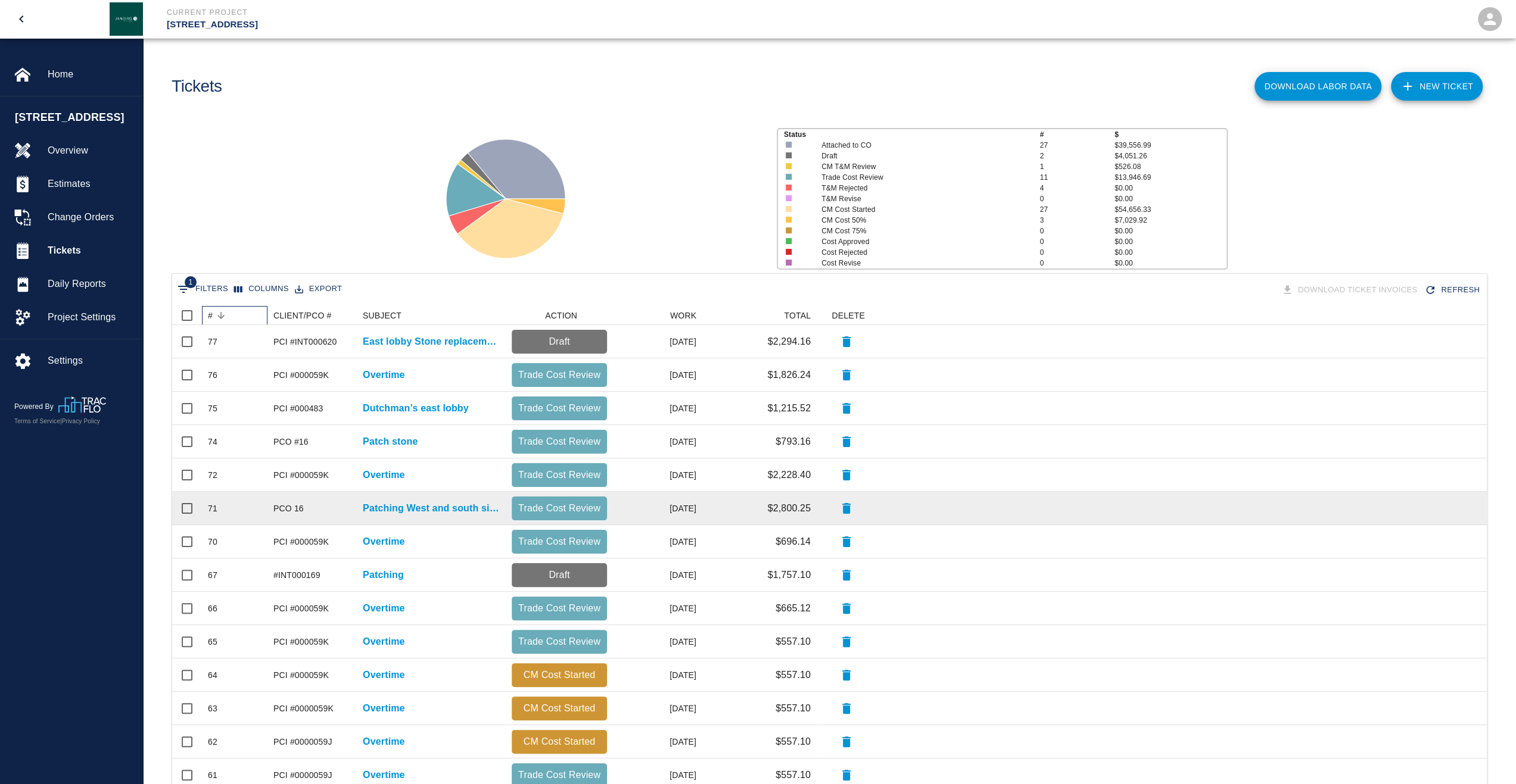
scroll to position [268, 0]
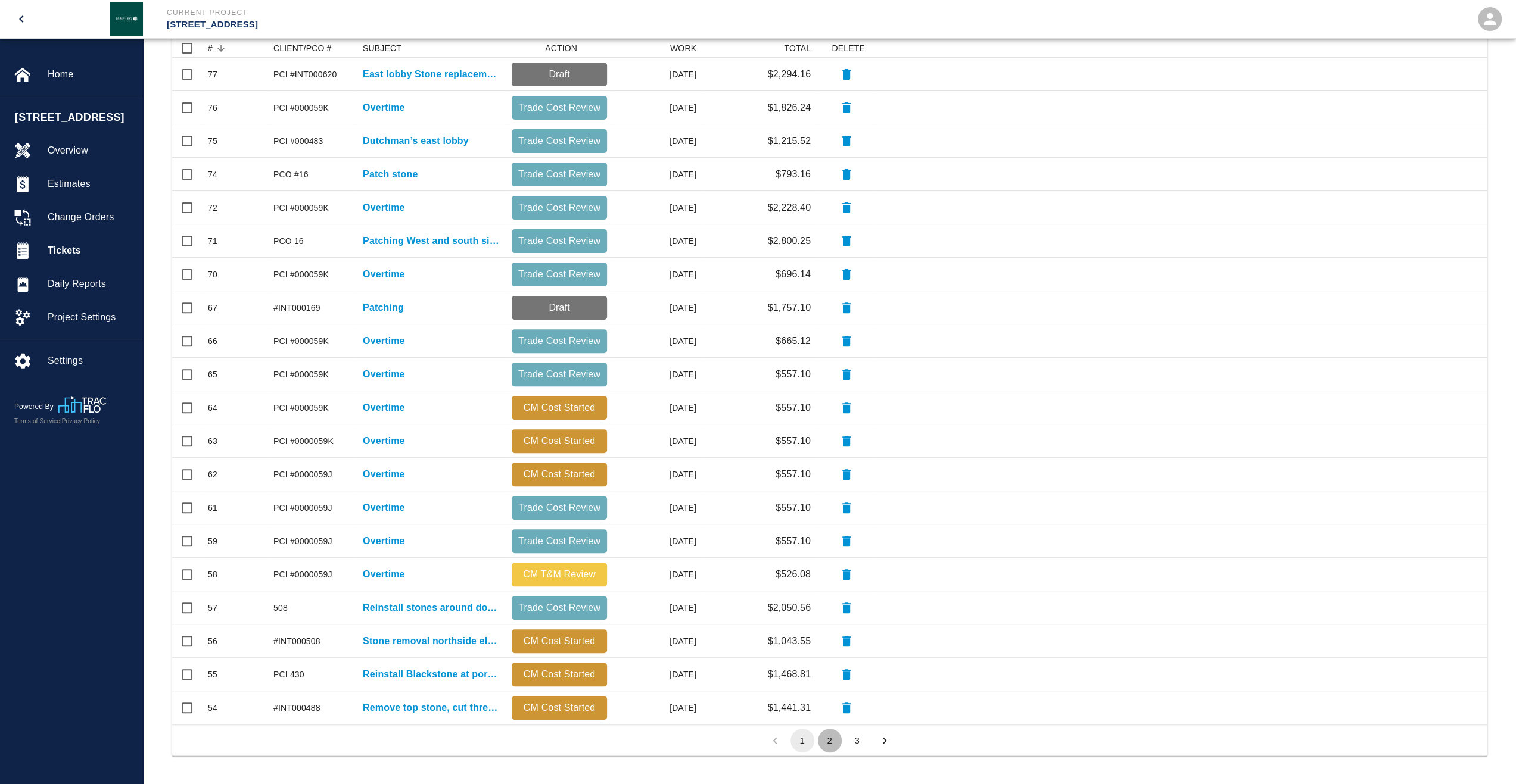
click at [827, 561] on button "2" at bounding box center [829, 741] width 24 height 24
